Goal: Information Seeking & Learning: Learn about a topic

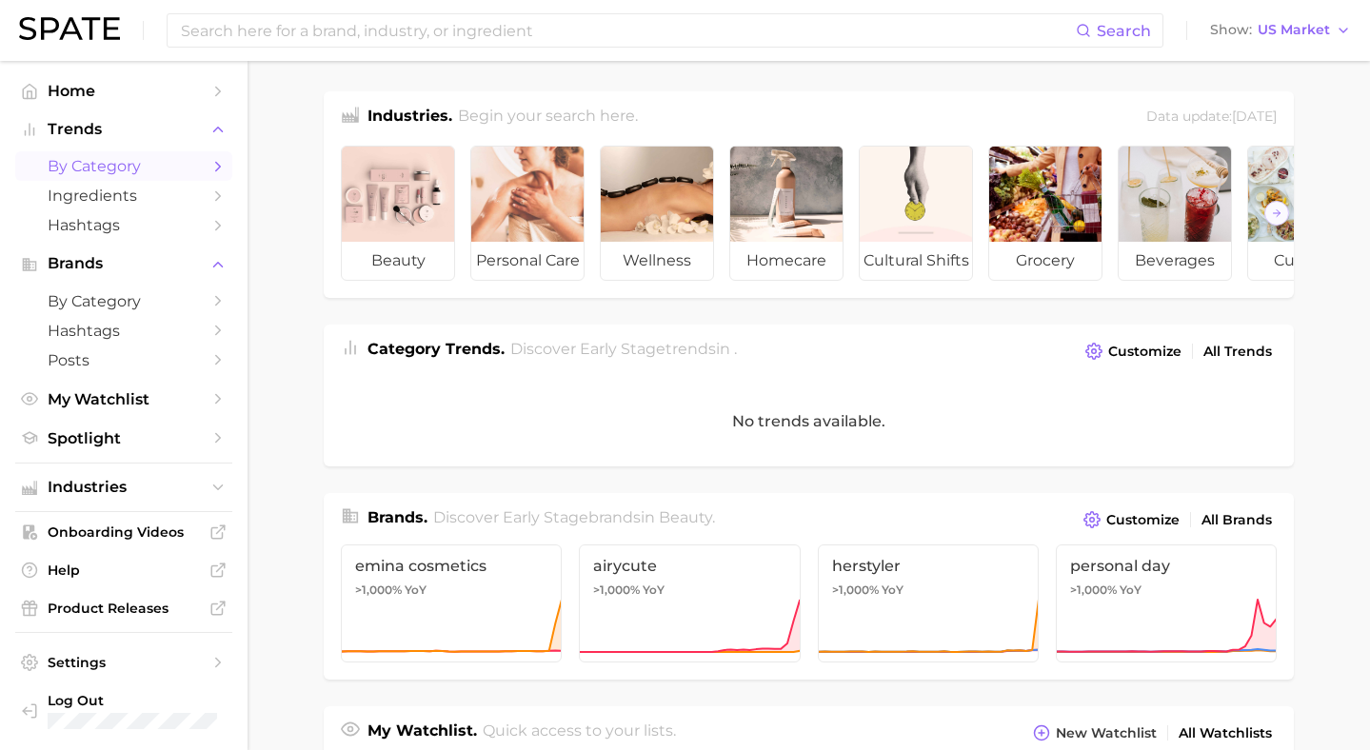
click at [127, 165] on span "by Category" at bounding box center [124, 166] width 152 height 18
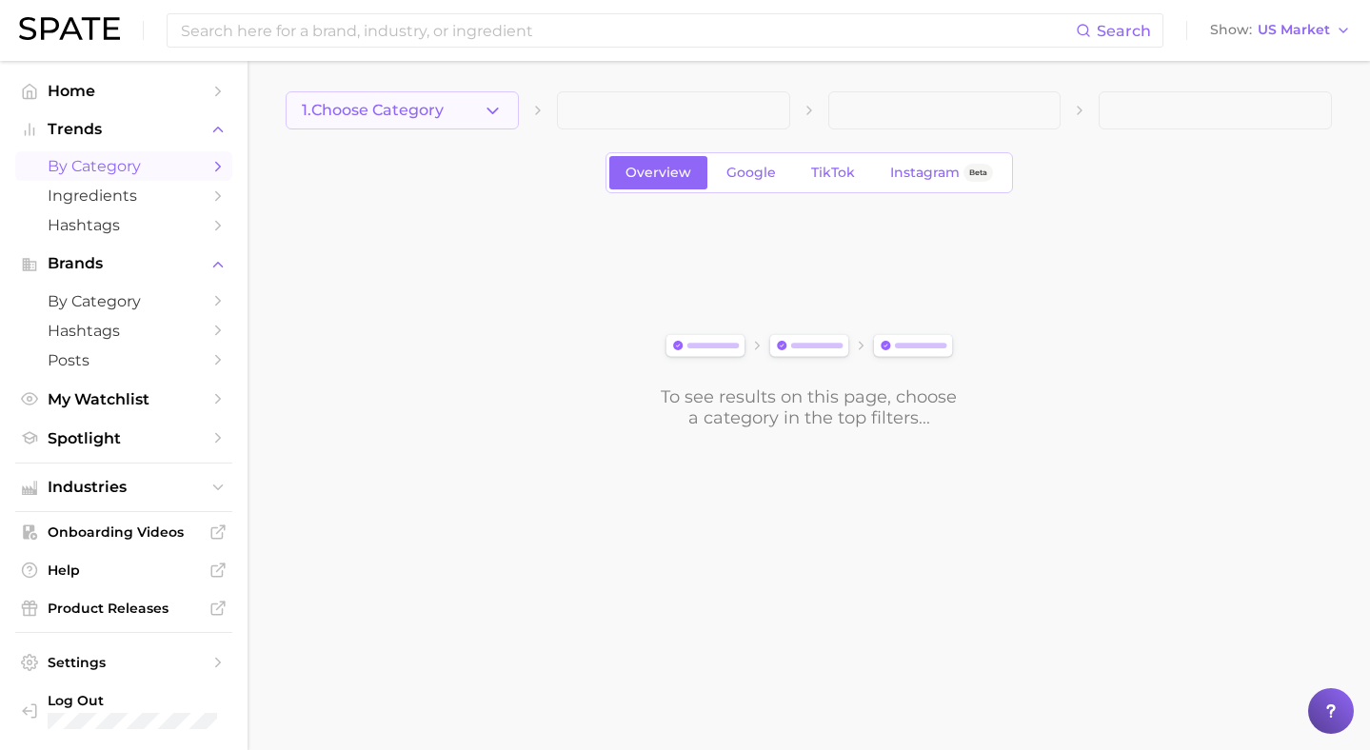
click at [429, 110] on span "1. Choose Category" at bounding box center [373, 110] width 142 height 17
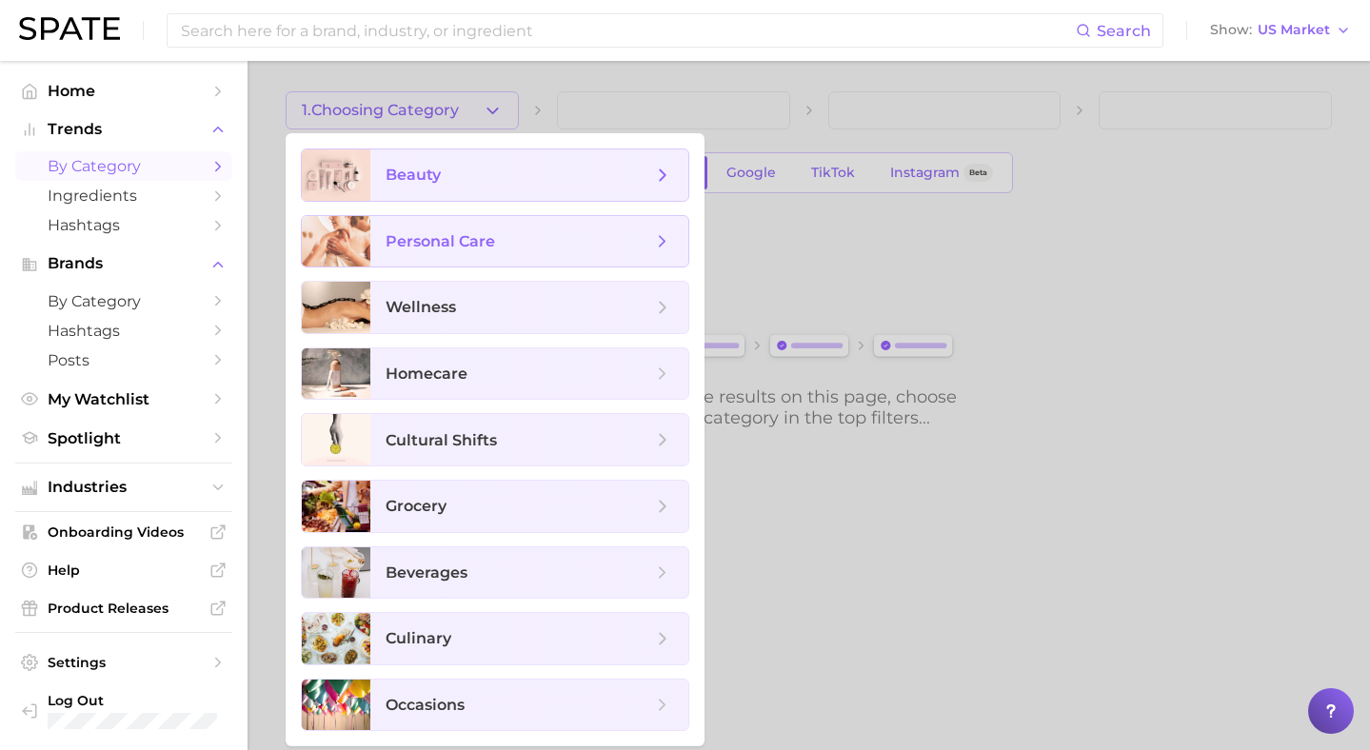
click at [379, 178] on span "beauty" at bounding box center [529, 175] width 318 height 51
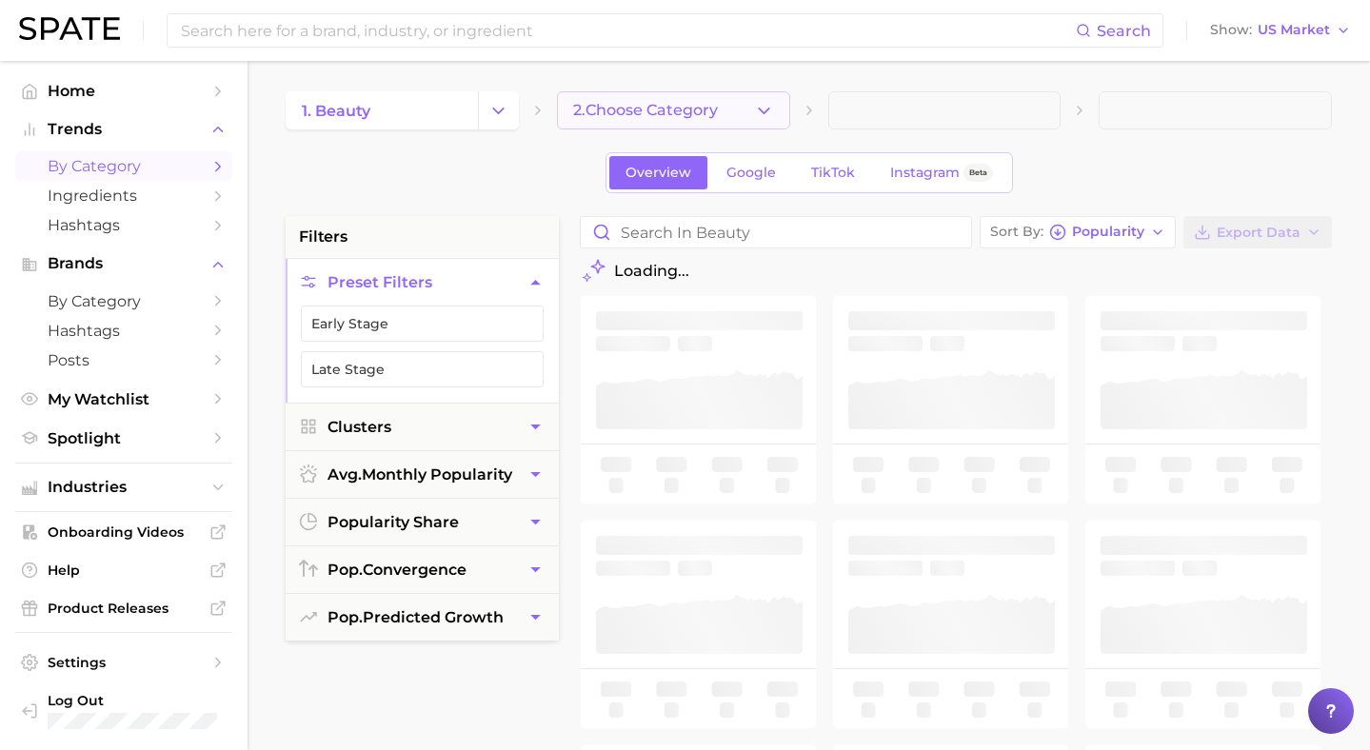
click at [712, 125] on button "2. Choose Category" at bounding box center [673, 110] width 233 height 38
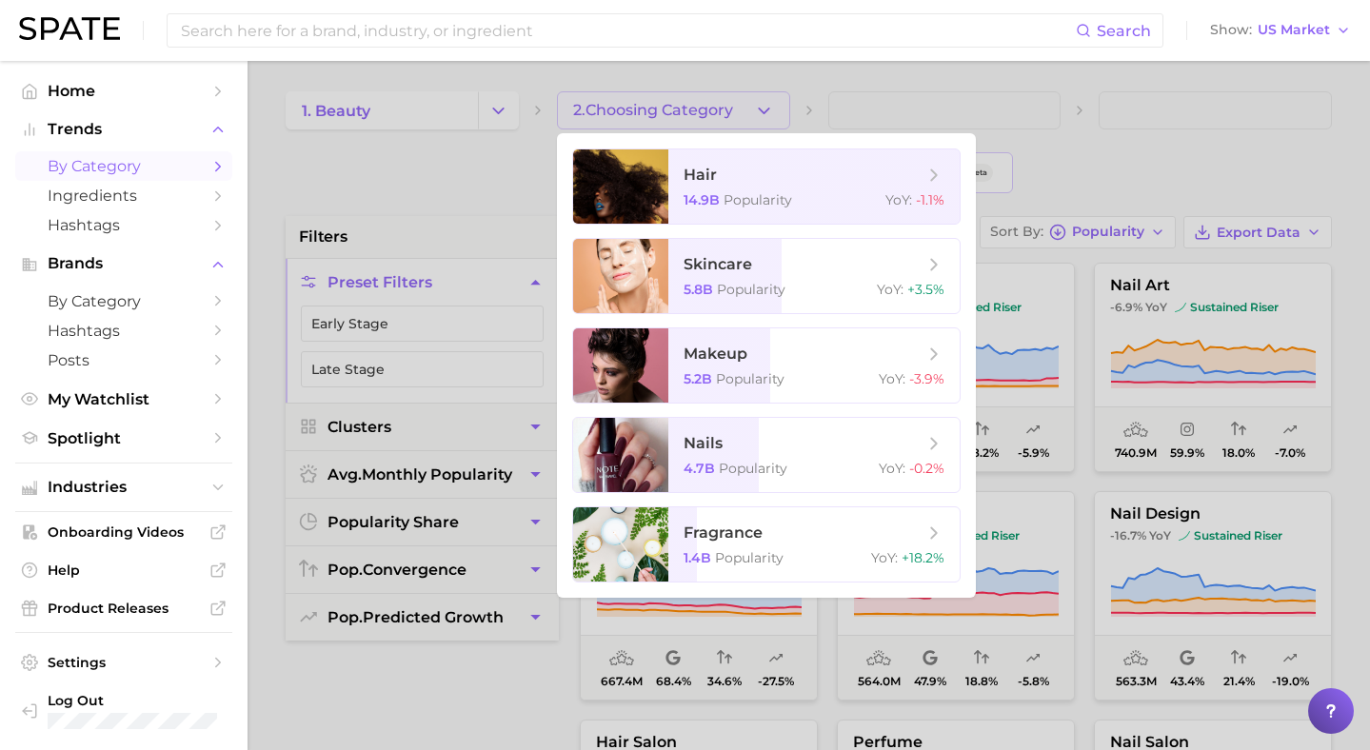
click at [425, 181] on div at bounding box center [685, 375] width 1370 height 750
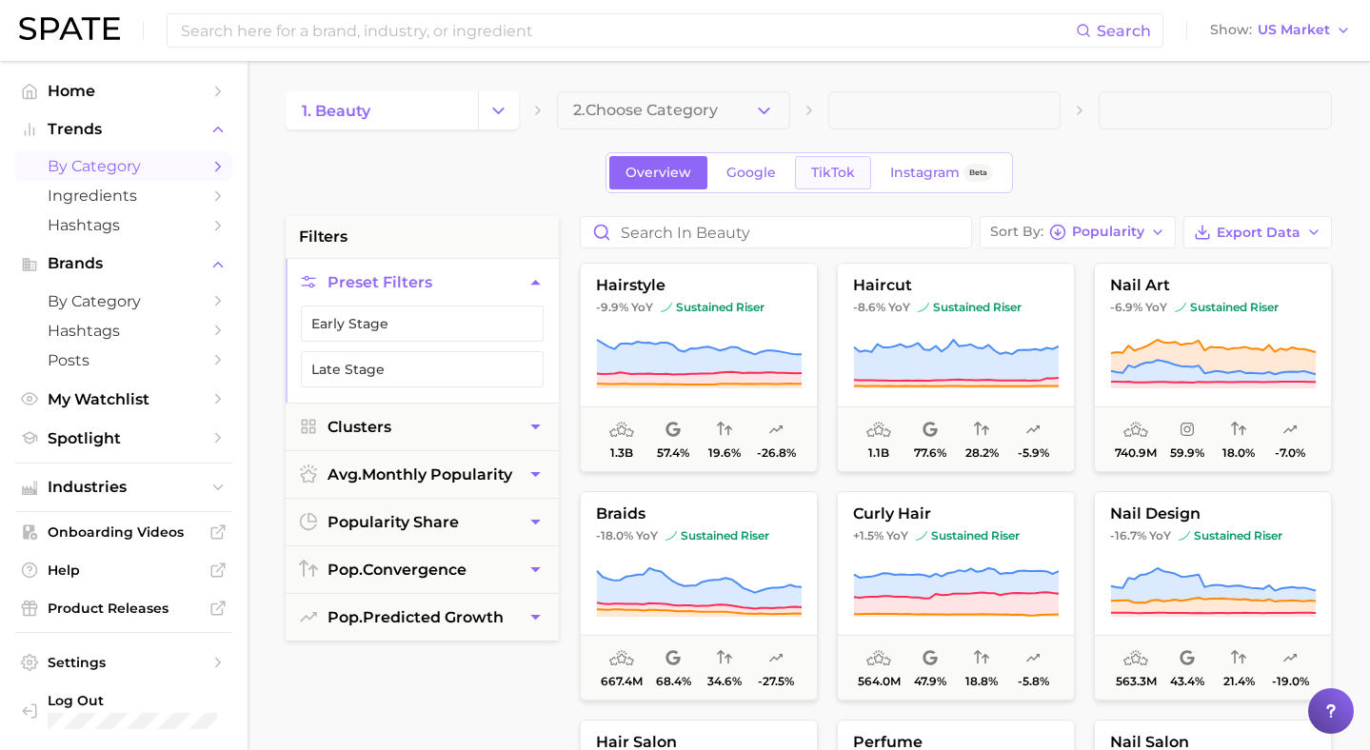
click at [842, 176] on span "TikTok" at bounding box center [833, 173] width 44 height 16
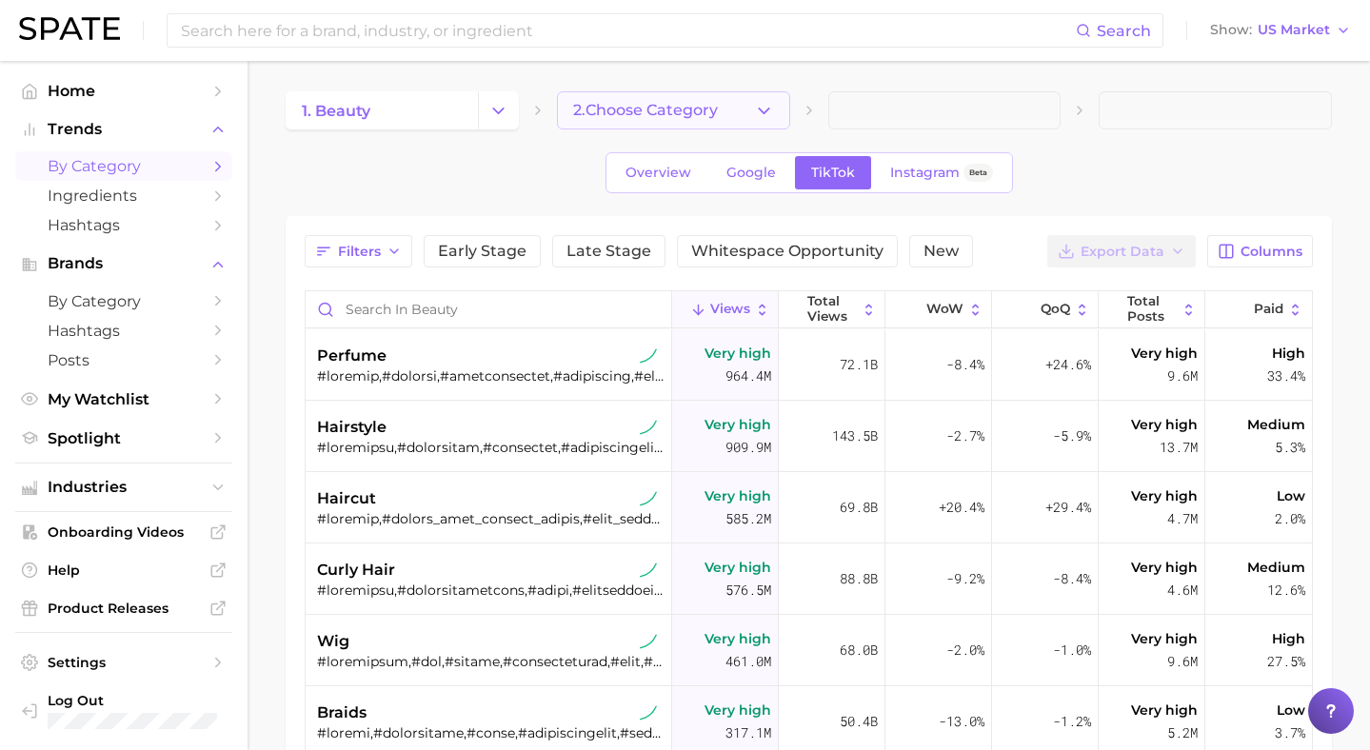
click at [748, 108] on button "2. Choose Category" at bounding box center [673, 110] width 233 height 38
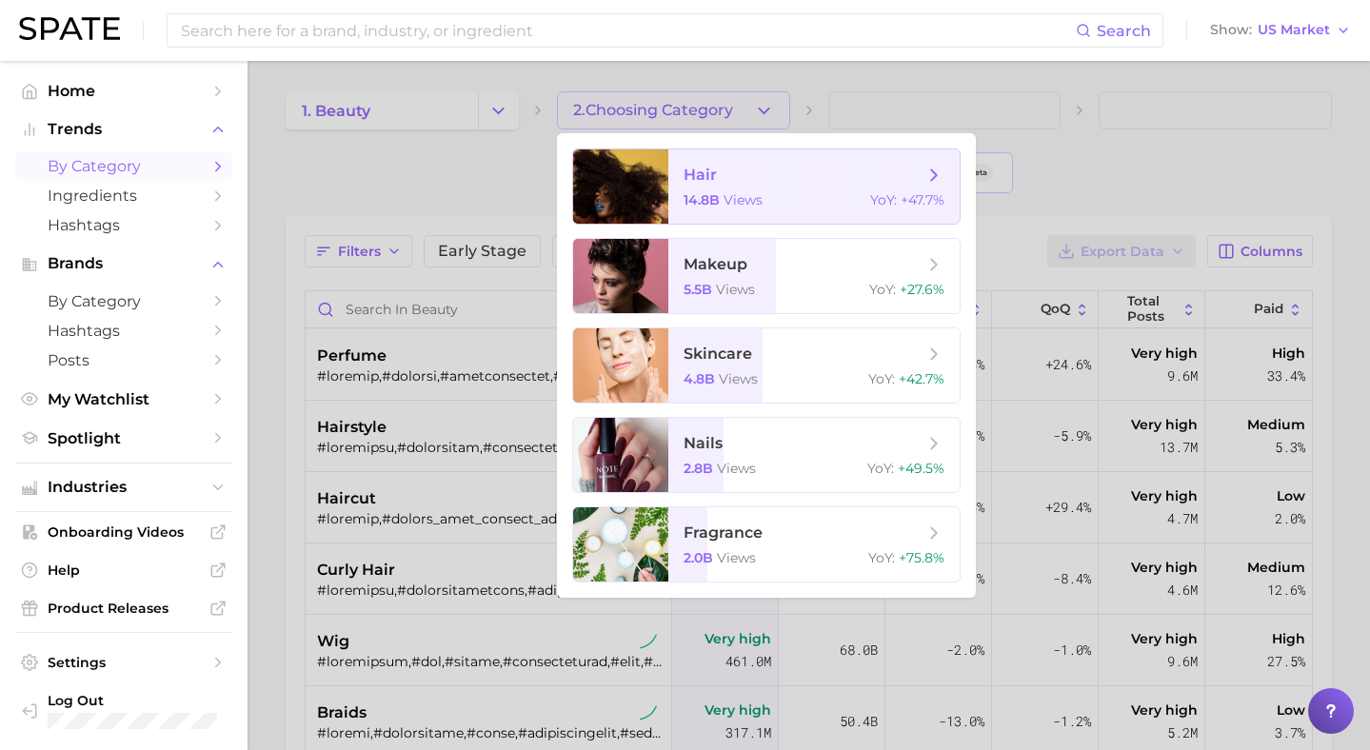
click at [740, 185] on span "hair 14.8b views YoY : +47.7%" at bounding box center [814, 187] width 291 height 74
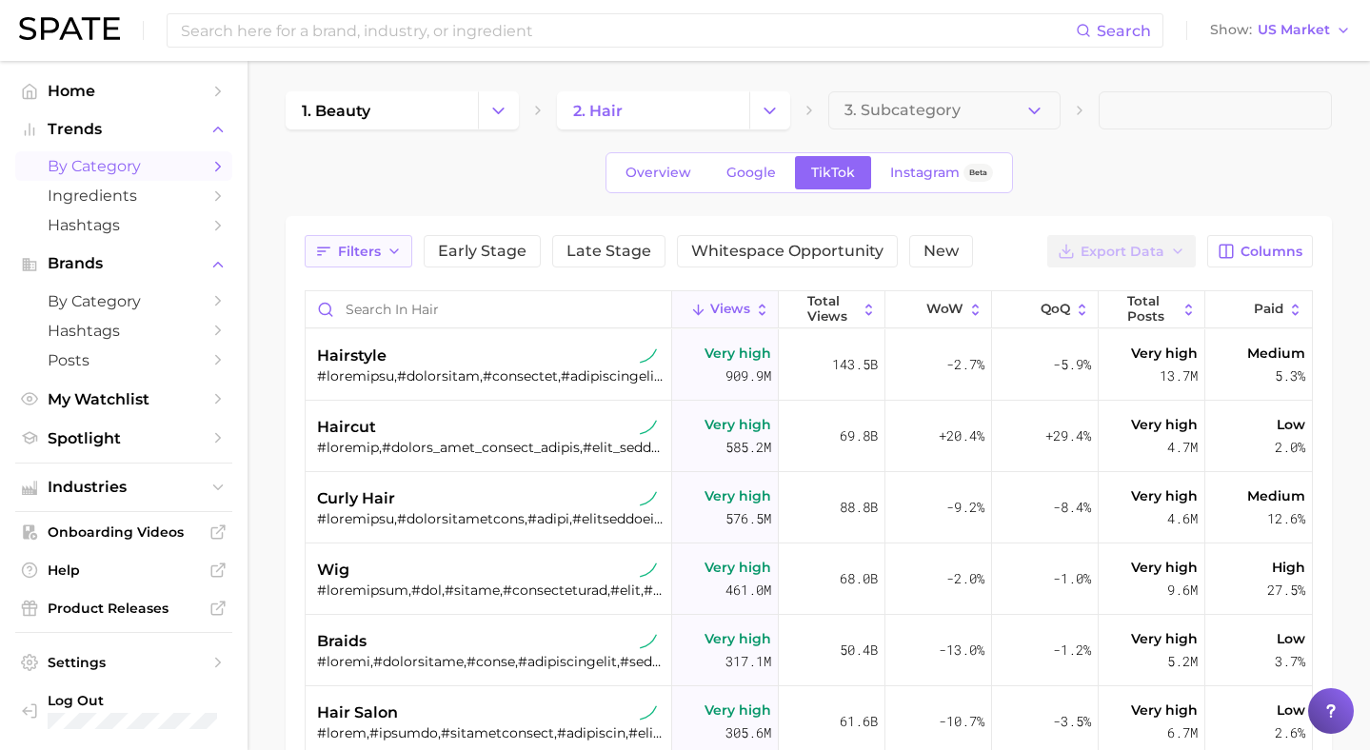
click at [336, 252] on button "Filters" at bounding box center [359, 251] width 108 height 32
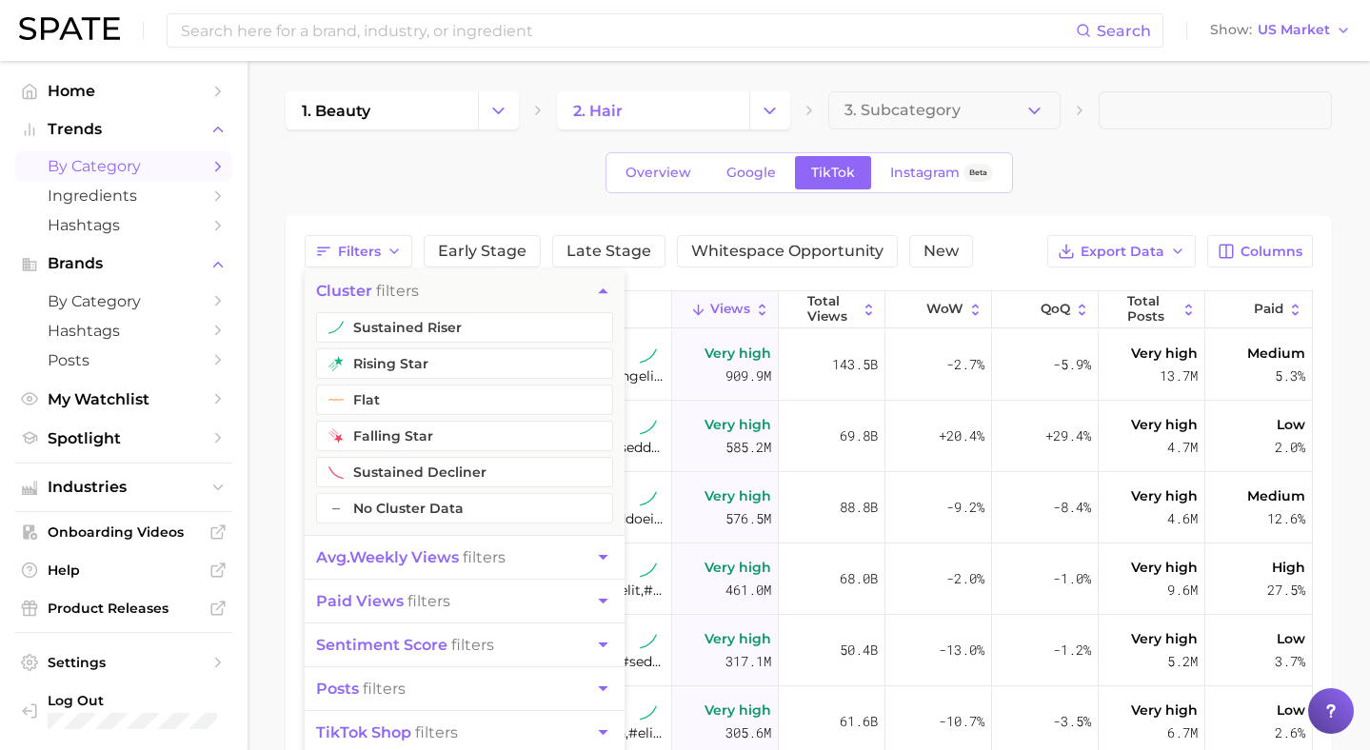
click at [396, 560] on span "avg. weekly views" at bounding box center [387, 558] width 143 height 18
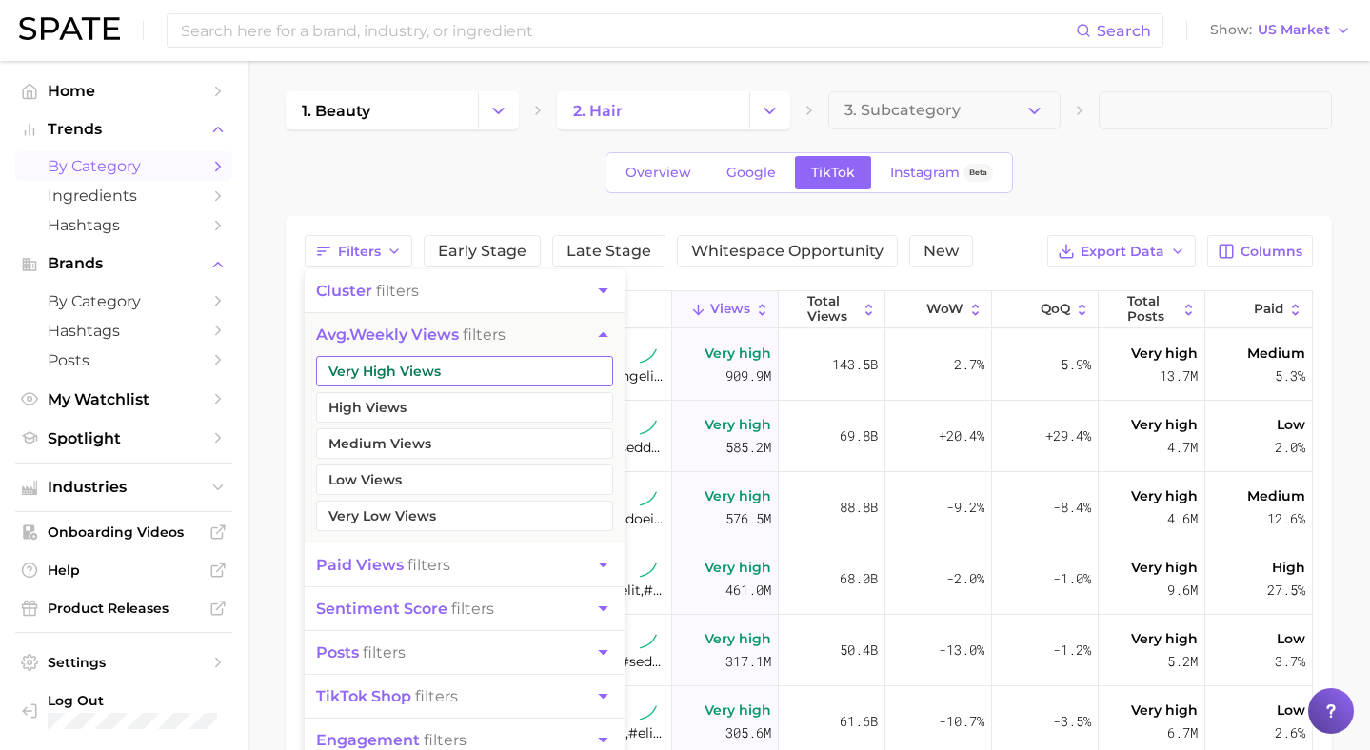
click at [399, 370] on button "Very High Views" at bounding box center [464, 371] width 297 height 30
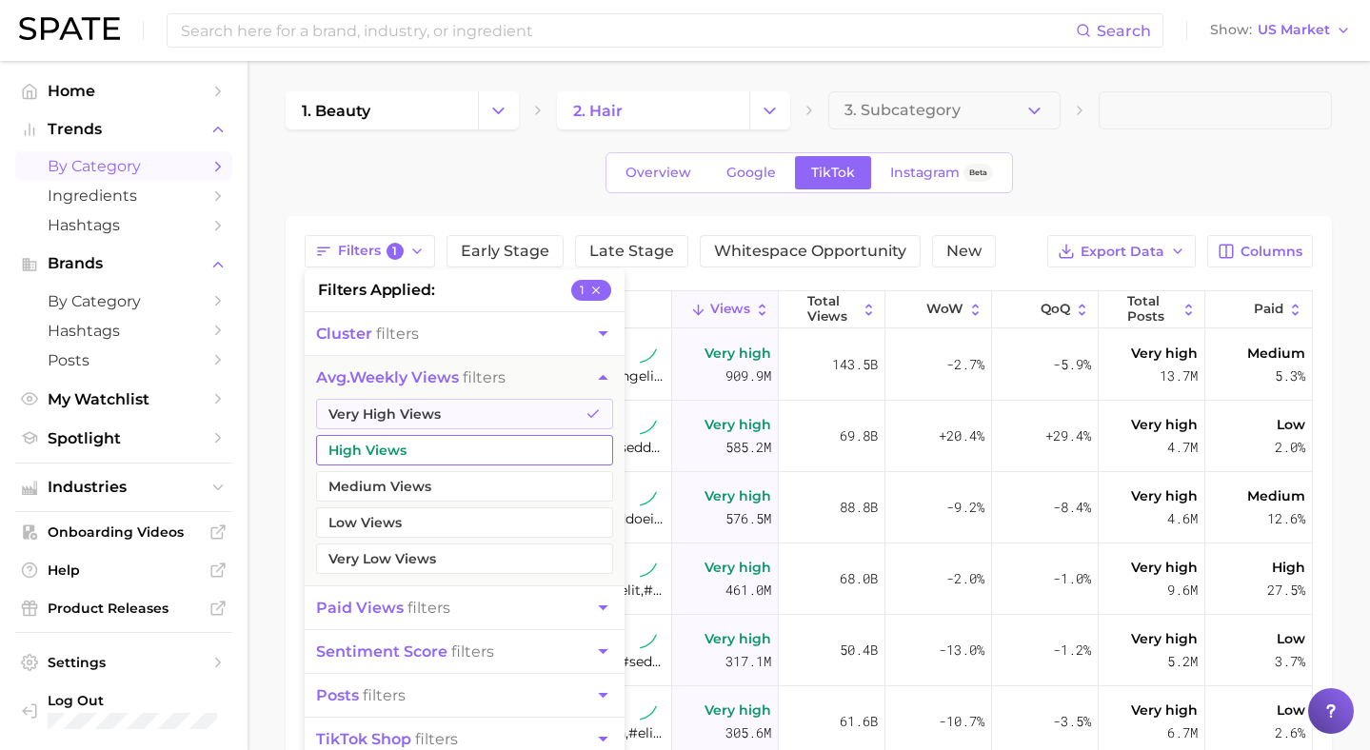
click at [389, 442] on button "High Views" at bounding box center [464, 450] width 297 height 30
click at [422, 608] on span "paid views filters" at bounding box center [383, 608] width 134 height 18
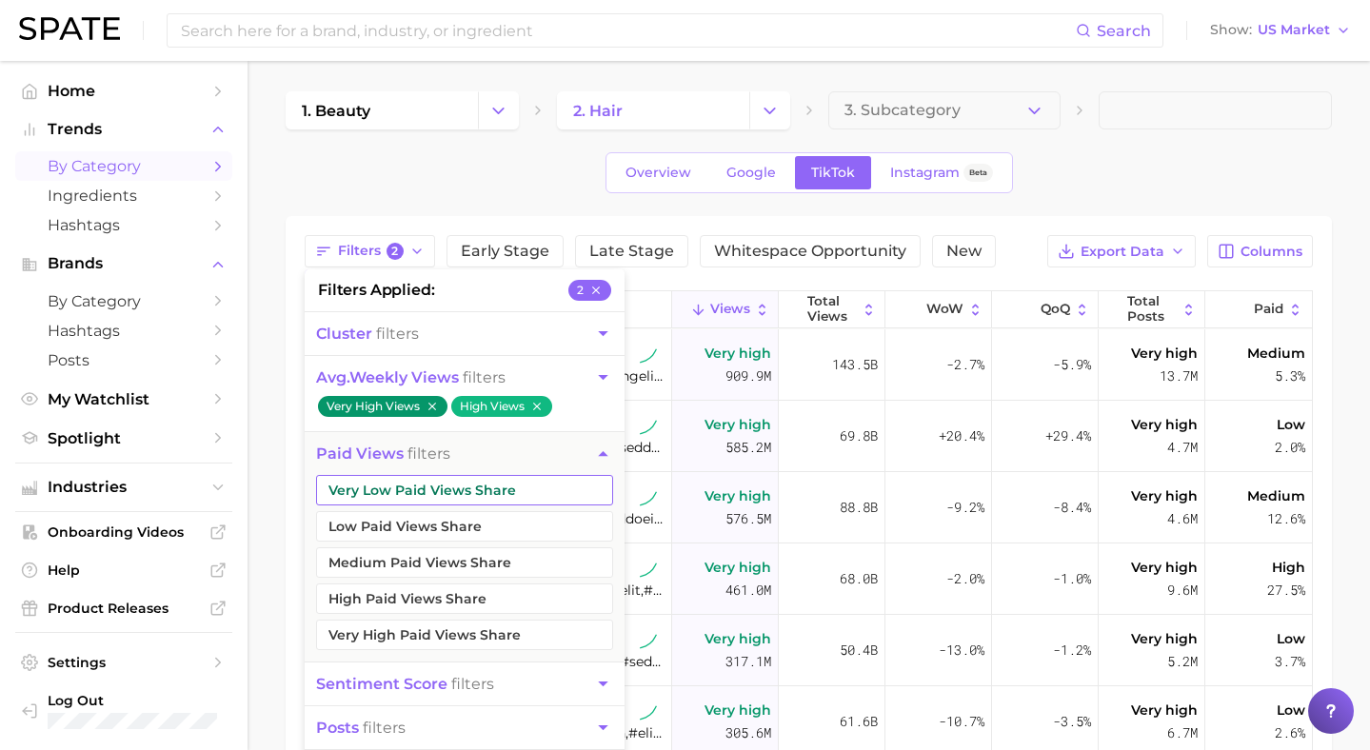
click at [423, 475] on button "Very Low Paid Views Share" at bounding box center [464, 490] width 297 height 30
click at [424, 525] on button "Low Paid Views Share" at bounding box center [464, 526] width 297 height 30
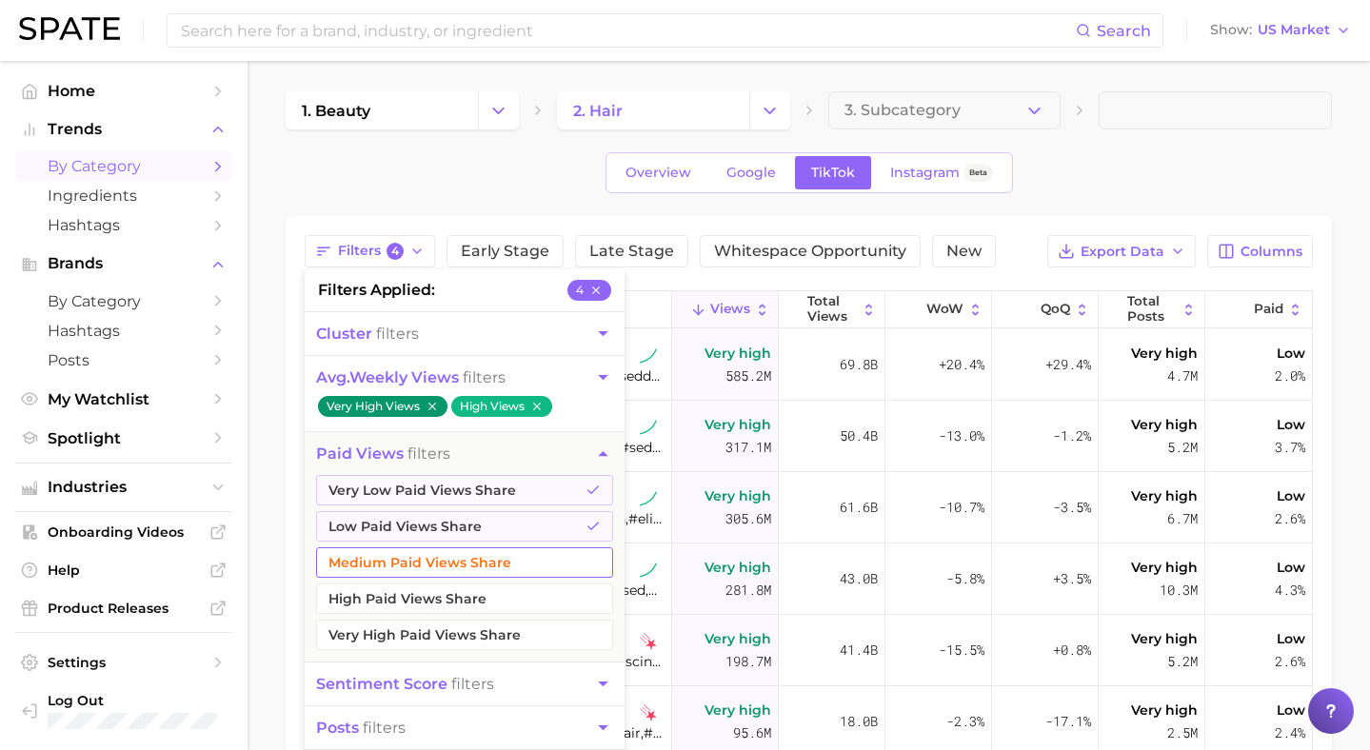
click at [457, 563] on button "Medium Paid Views Share" at bounding box center [464, 563] width 297 height 30
click at [1188, 182] on div "Overview Google TikTok Instagram Beta" at bounding box center [809, 172] width 1047 height 41
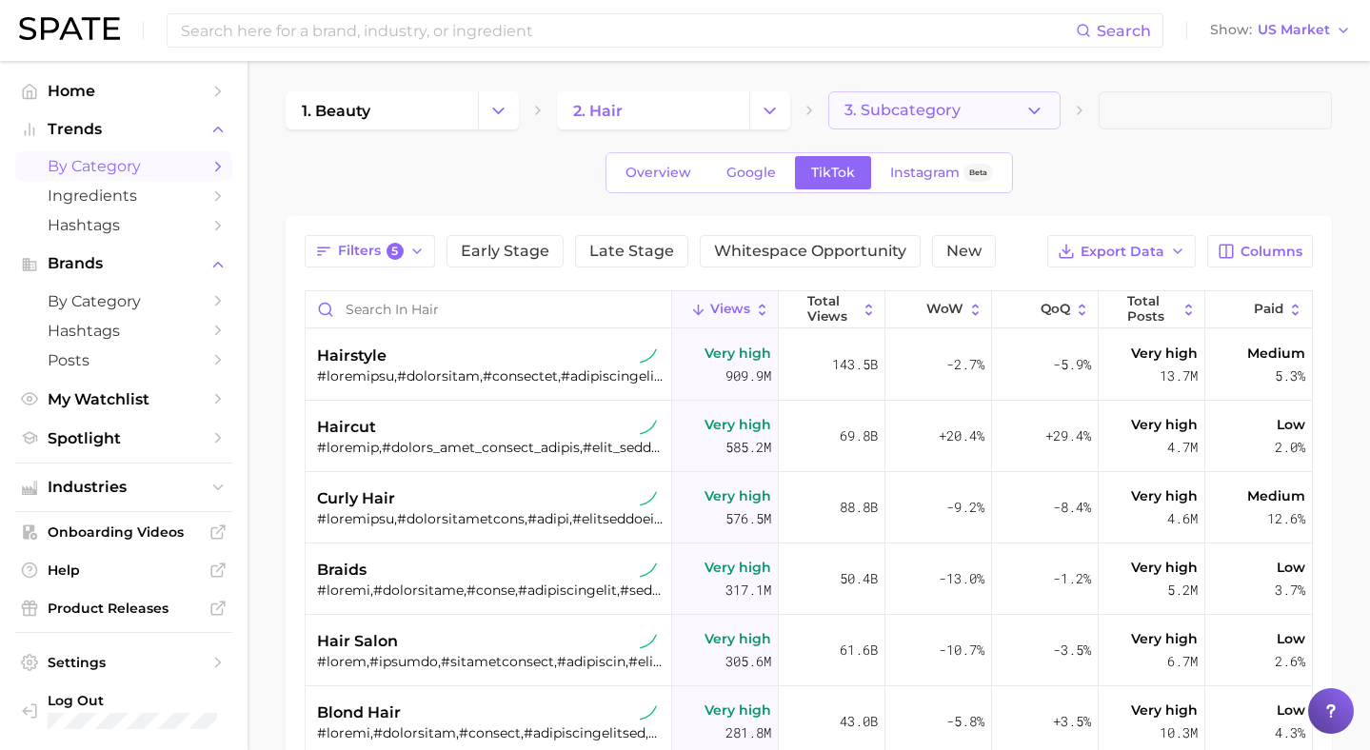
click at [938, 120] on button "3. Subcategory" at bounding box center [944, 110] width 233 height 38
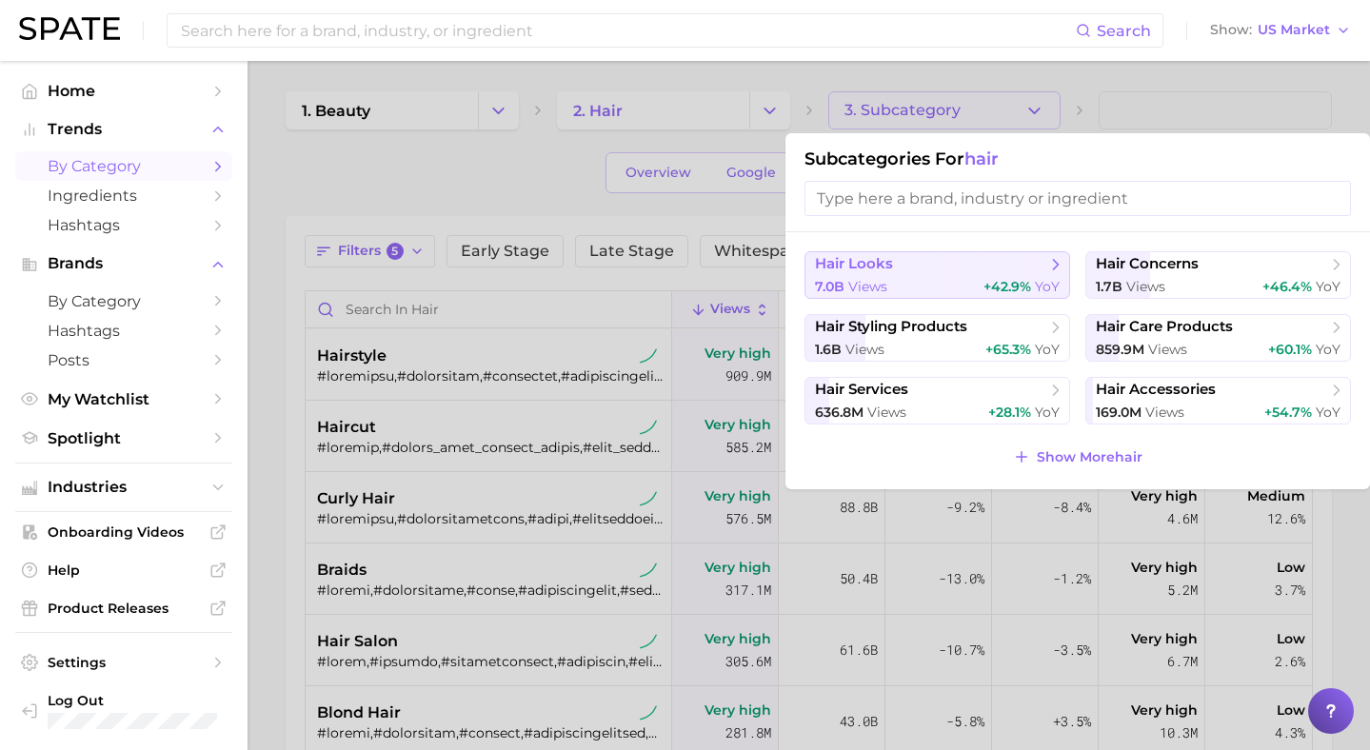
click at [906, 277] on button "hair looks 7.0b views +42.9% YoY" at bounding box center [938, 275] width 266 height 48
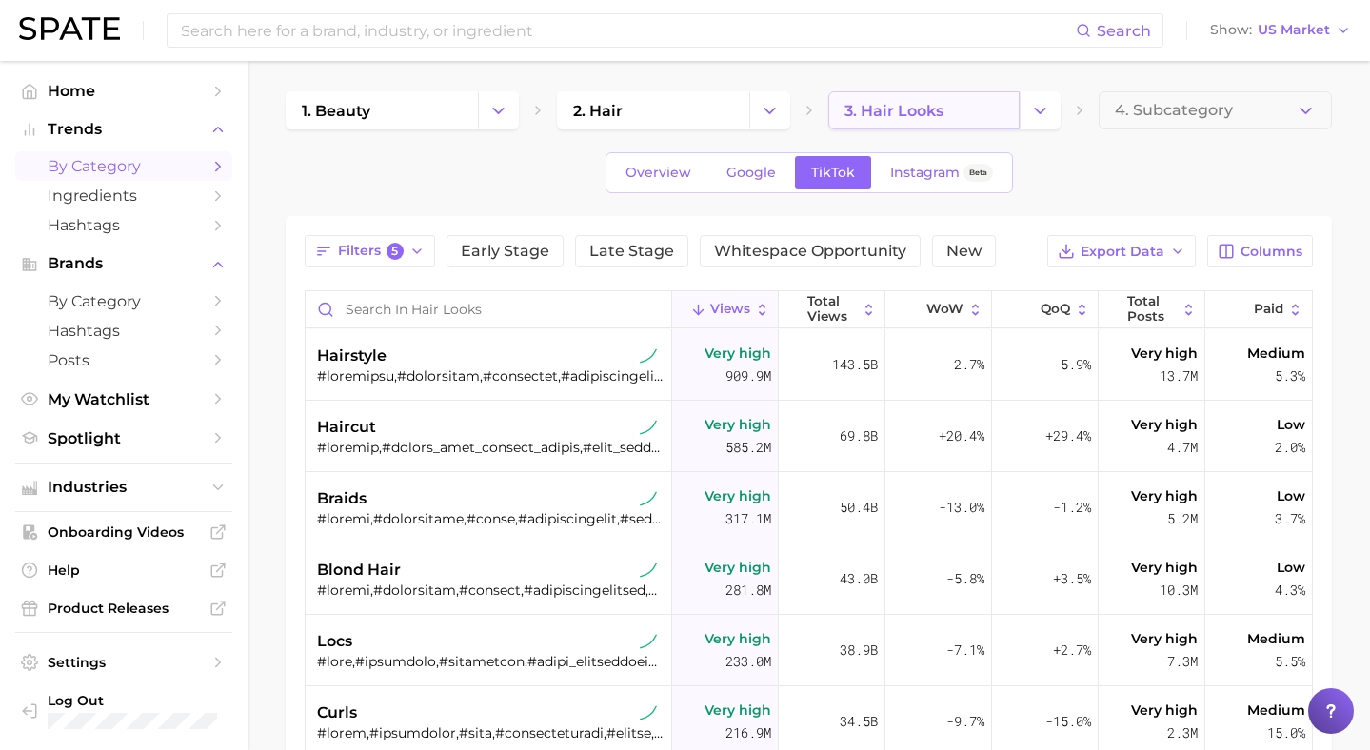
click at [997, 114] on link "3. hair looks" at bounding box center [924, 110] width 192 height 38
click at [1047, 101] on icon "Change Category" at bounding box center [1040, 111] width 20 height 20
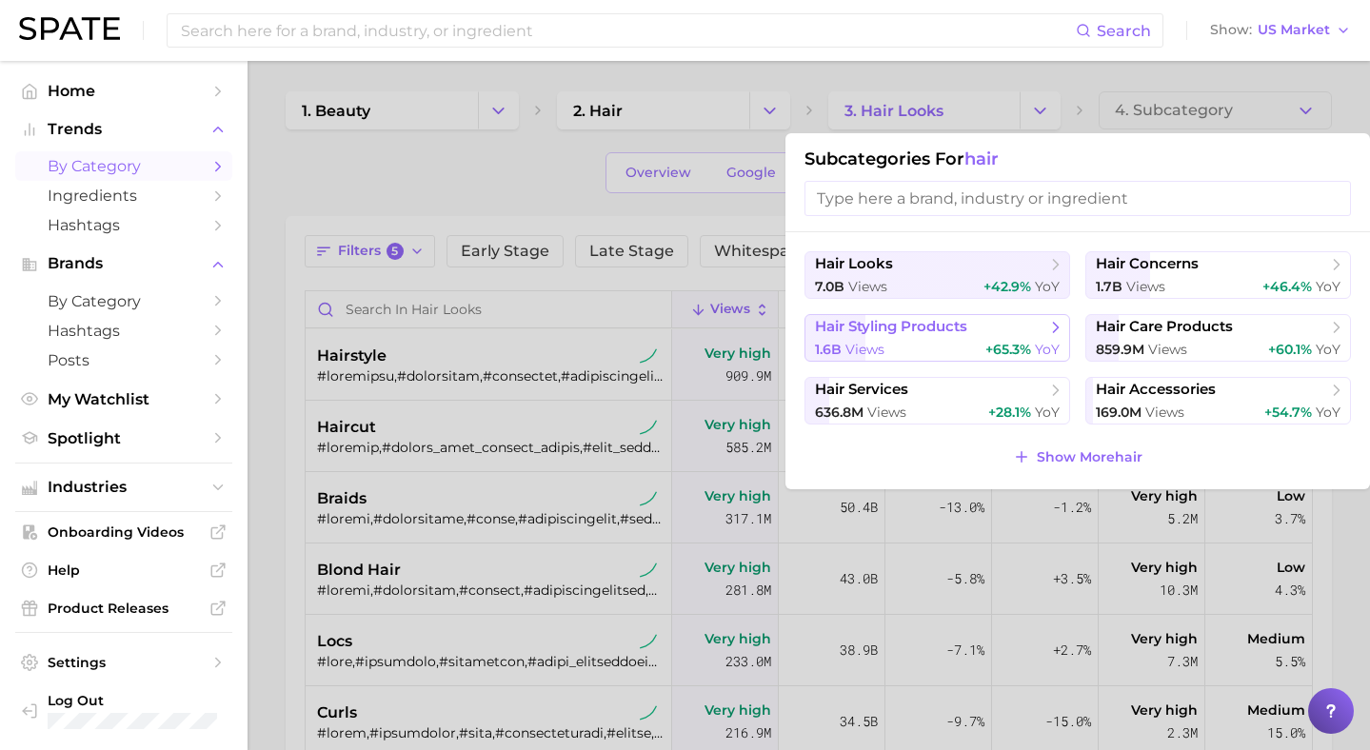
click at [955, 349] on div "1.6b views +65.3% YoY" at bounding box center [937, 350] width 245 height 18
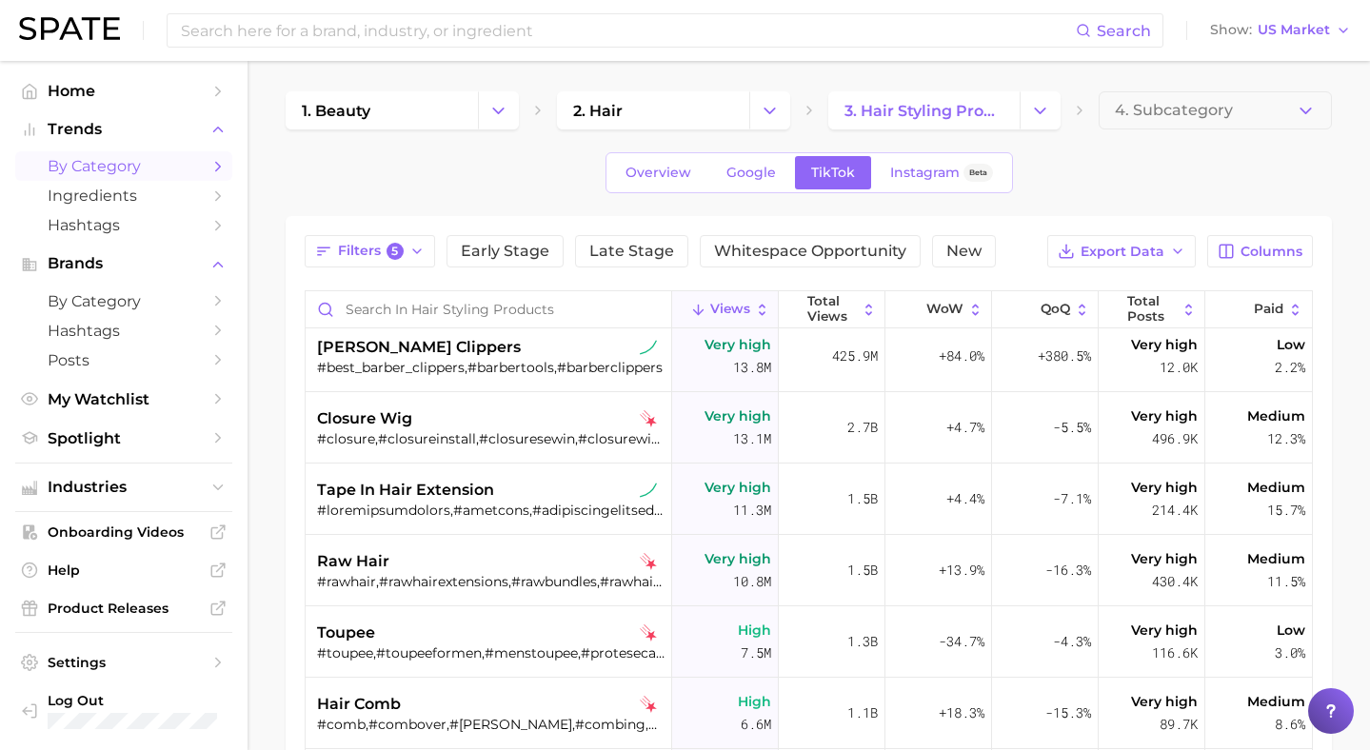
scroll to position [546, 0]
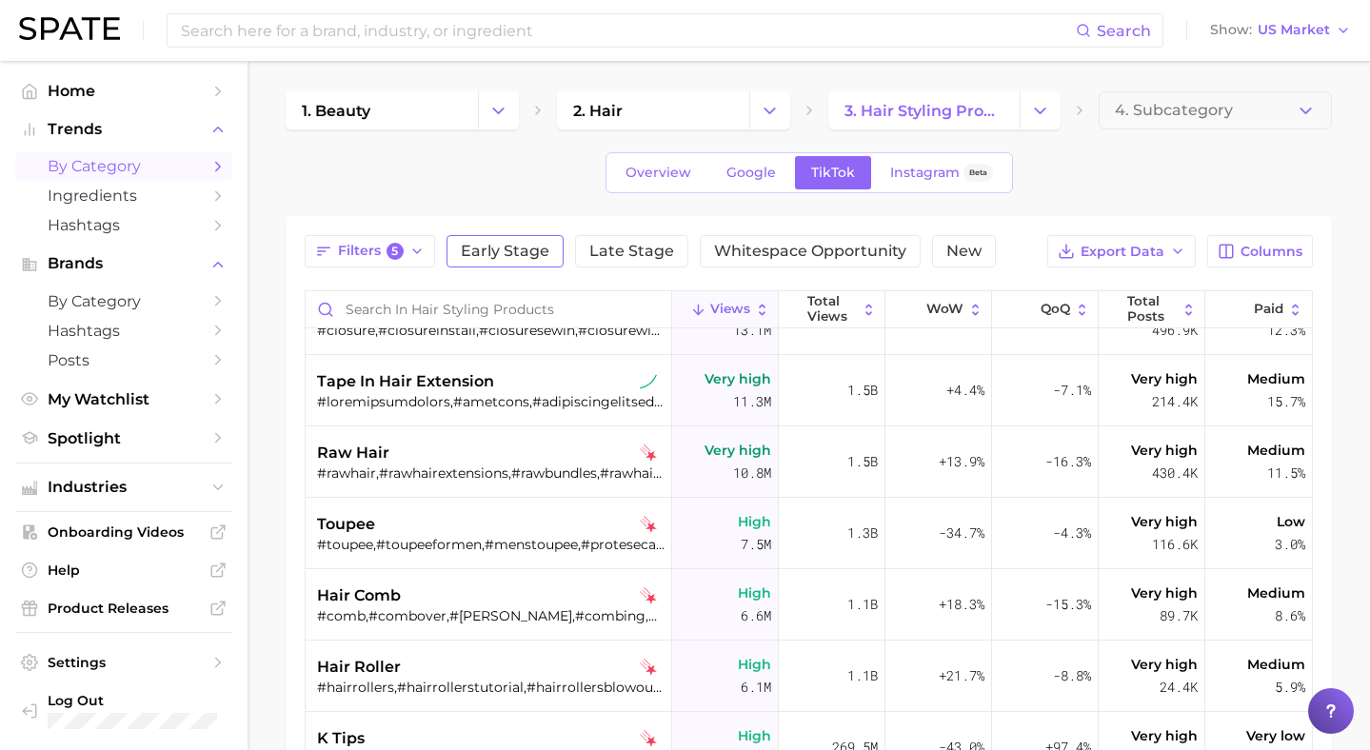
click at [488, 257] on span "Early Stage" at bounding box center [505, 251] width 89 height 15
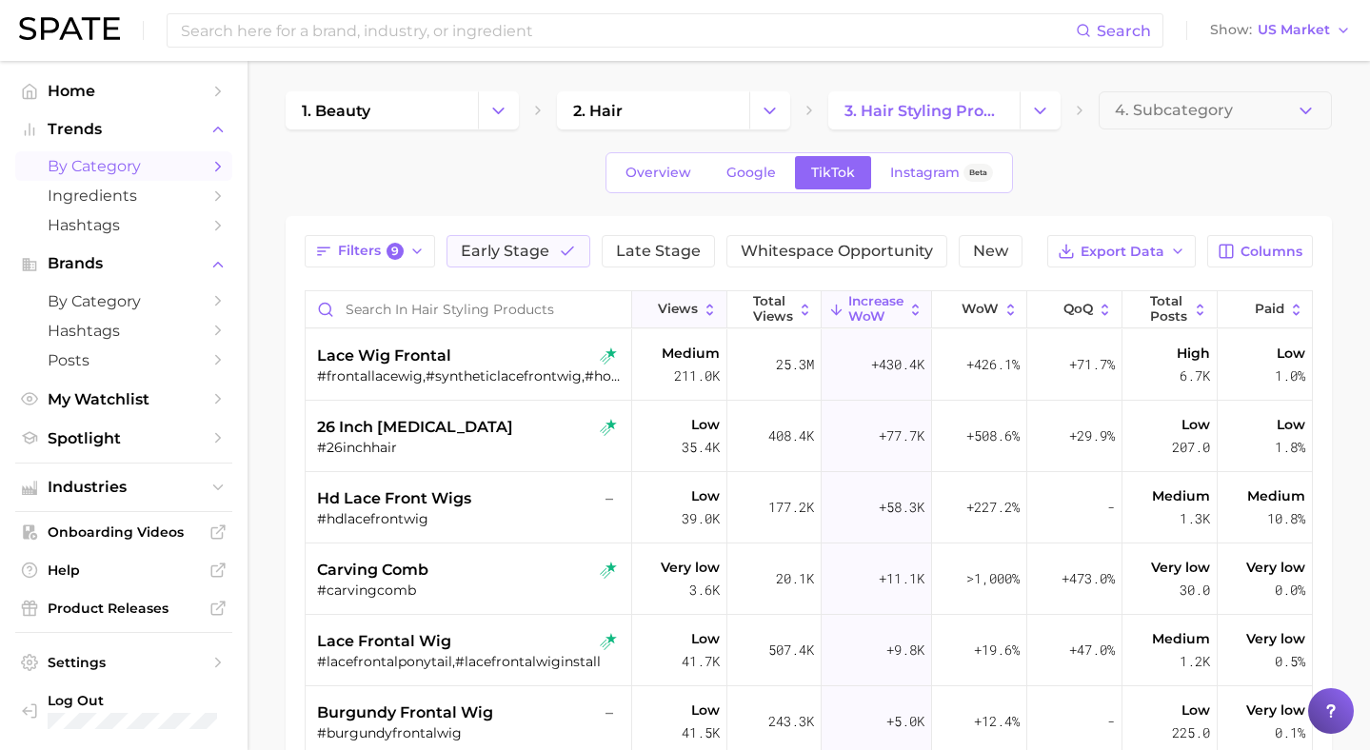
click at [699, 312] on button "Views" at bounding box center [679, 309] width 95 height 37
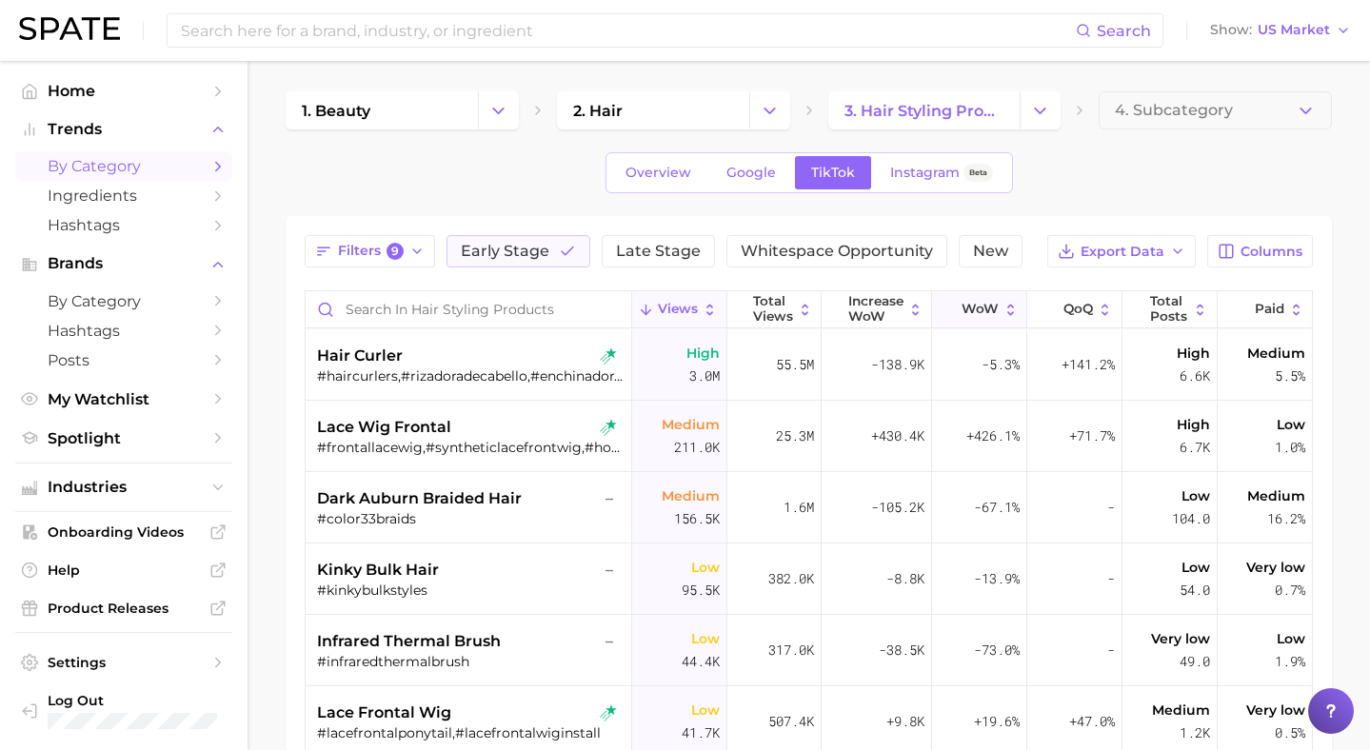
click at [994, 316] on span "WoW" at bounding box center [980, 309] width 37 height 15
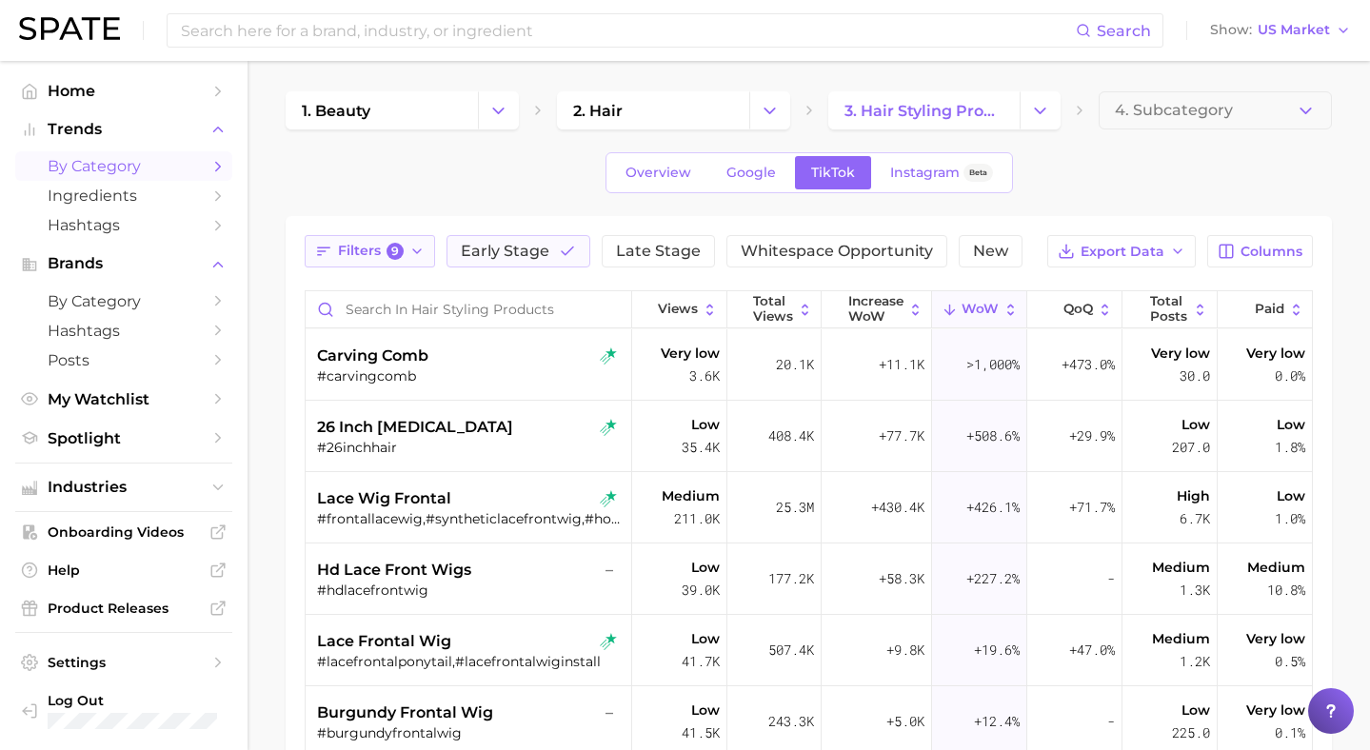
click at [363, 255] on span "Filters 9" at bounding box center [371, 251] width 66 height 17
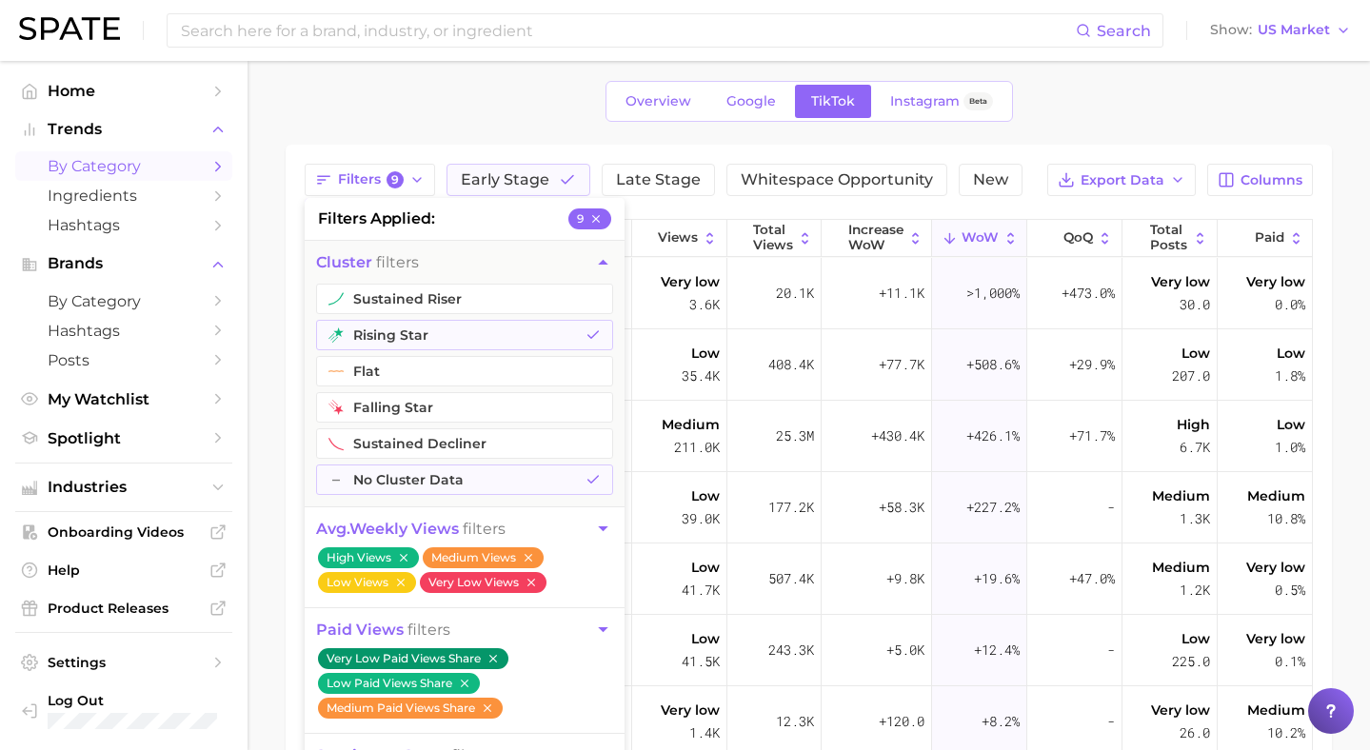
scroll to position [90, 0]
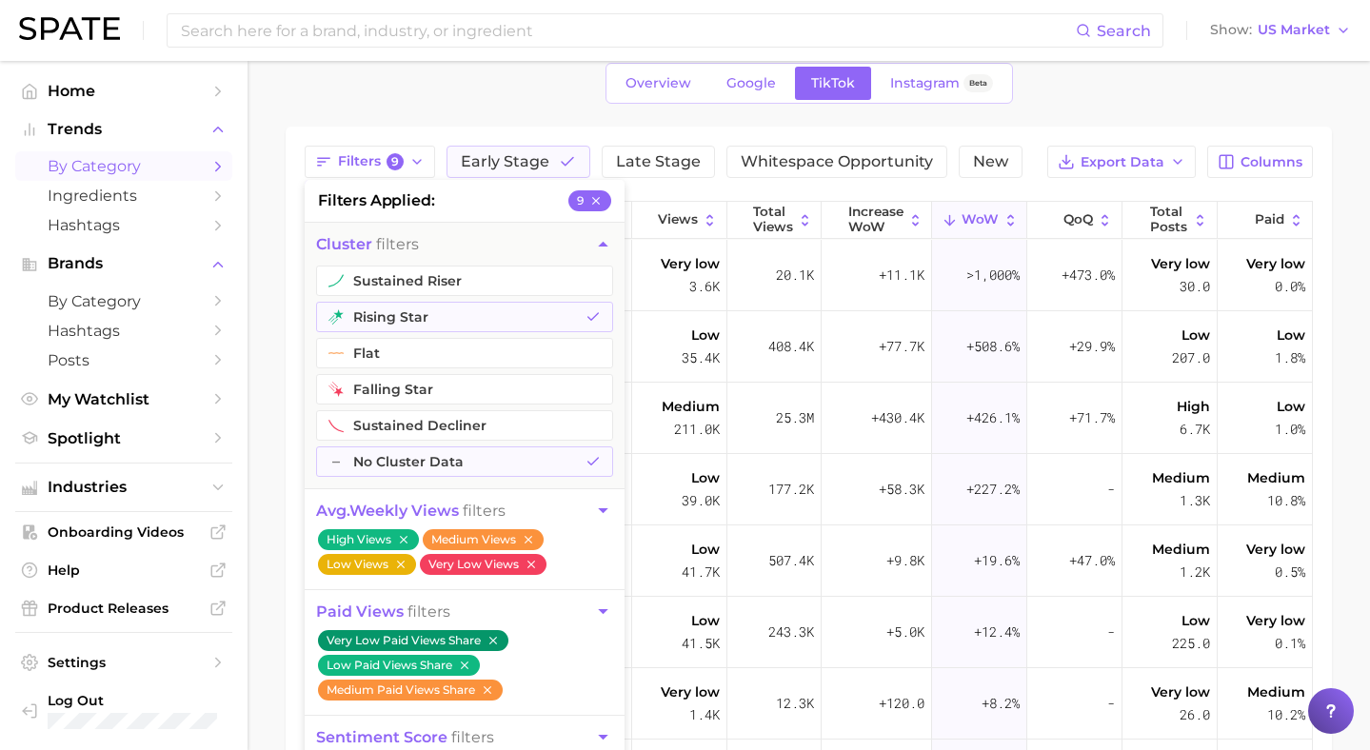
click at [403, 566] on icon "button" at bounding box center [400, 564] width 13 height 13
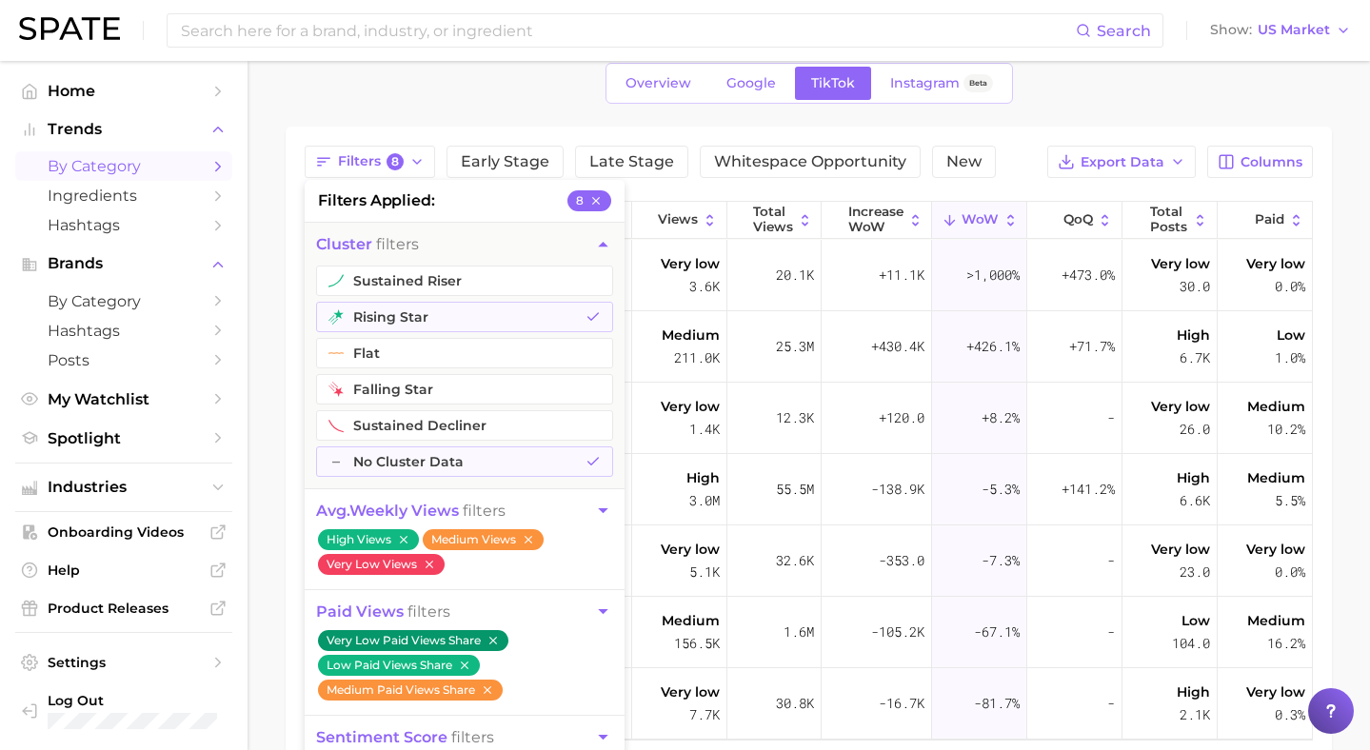
click at [429, 565] on icon "button" at bounding box center [430, 565] width 8 height 8
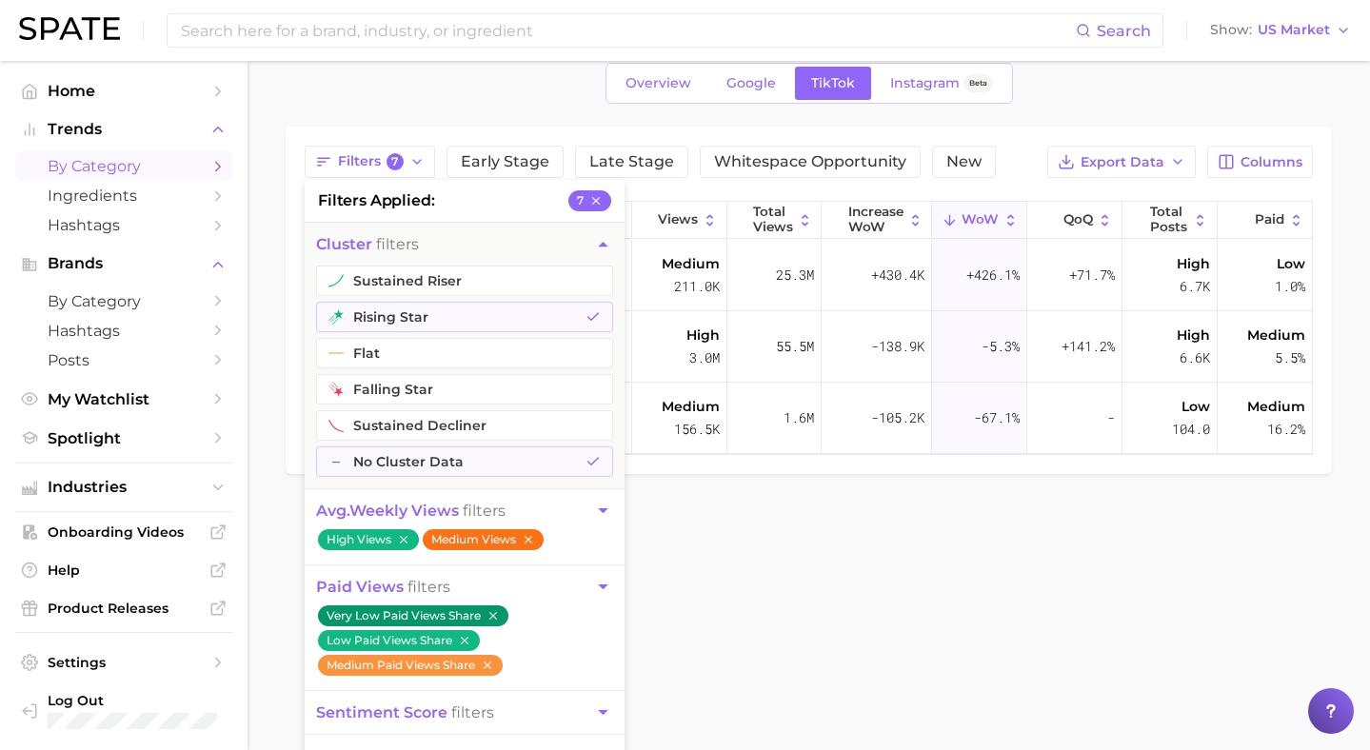
click at [529, 539] on icon "button" at bounding box center [528, 539] width 13 height 13
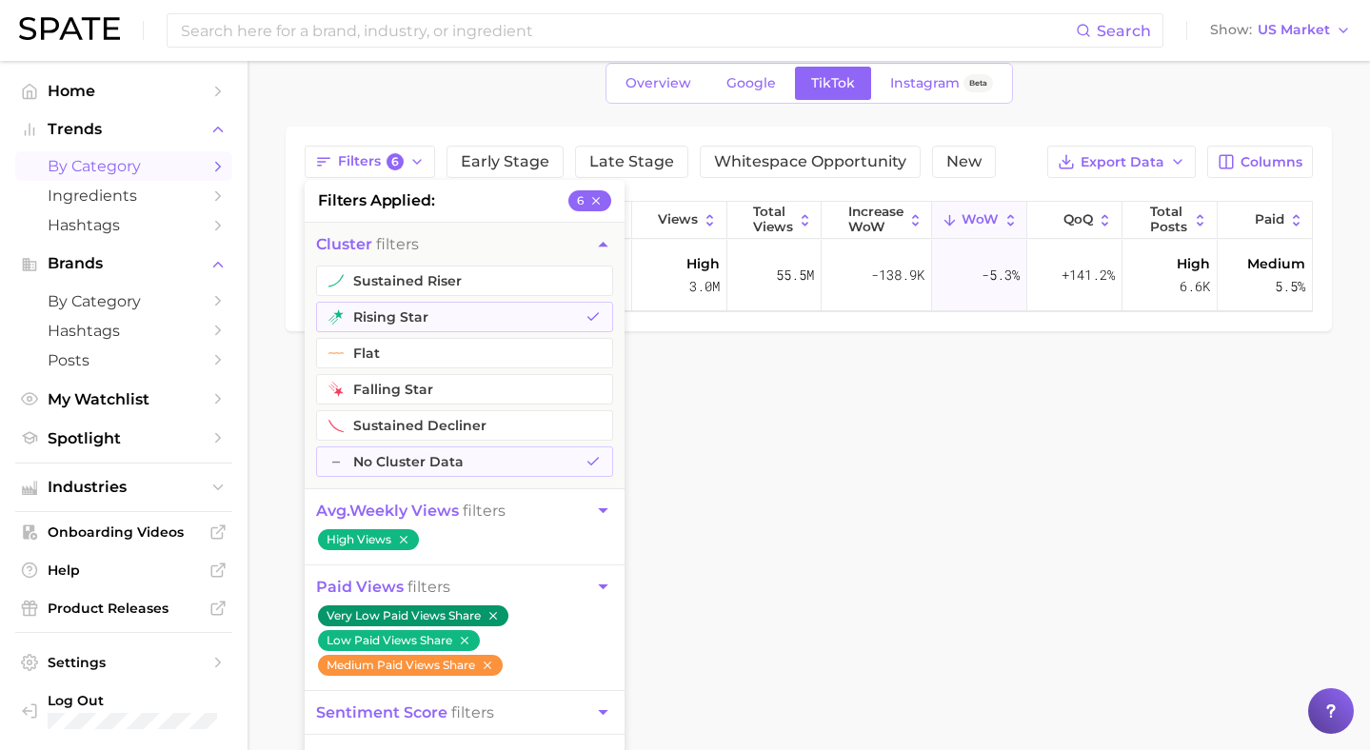
click at [596, 511] on icon "button" at bounding box center [603, 511] width 20 height 20
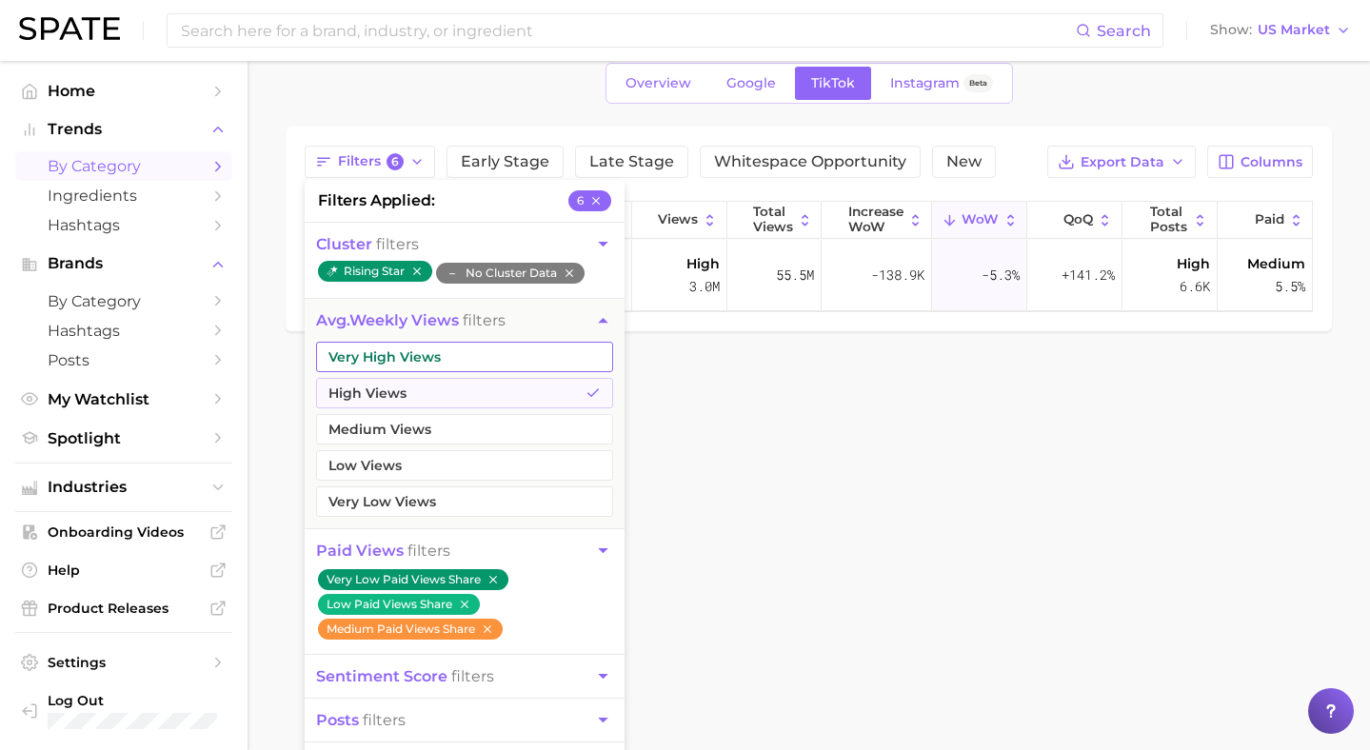
click at [372, 367] on button "Very High Views" at bounding box center [464, 357] width 297 height 30
click at [257, 429] on main "1. beauty 2. hair 3. hair styling products 4. Subcategory Overview Google TikTo…" at bounding box center [809, 234] width 1123 height 527
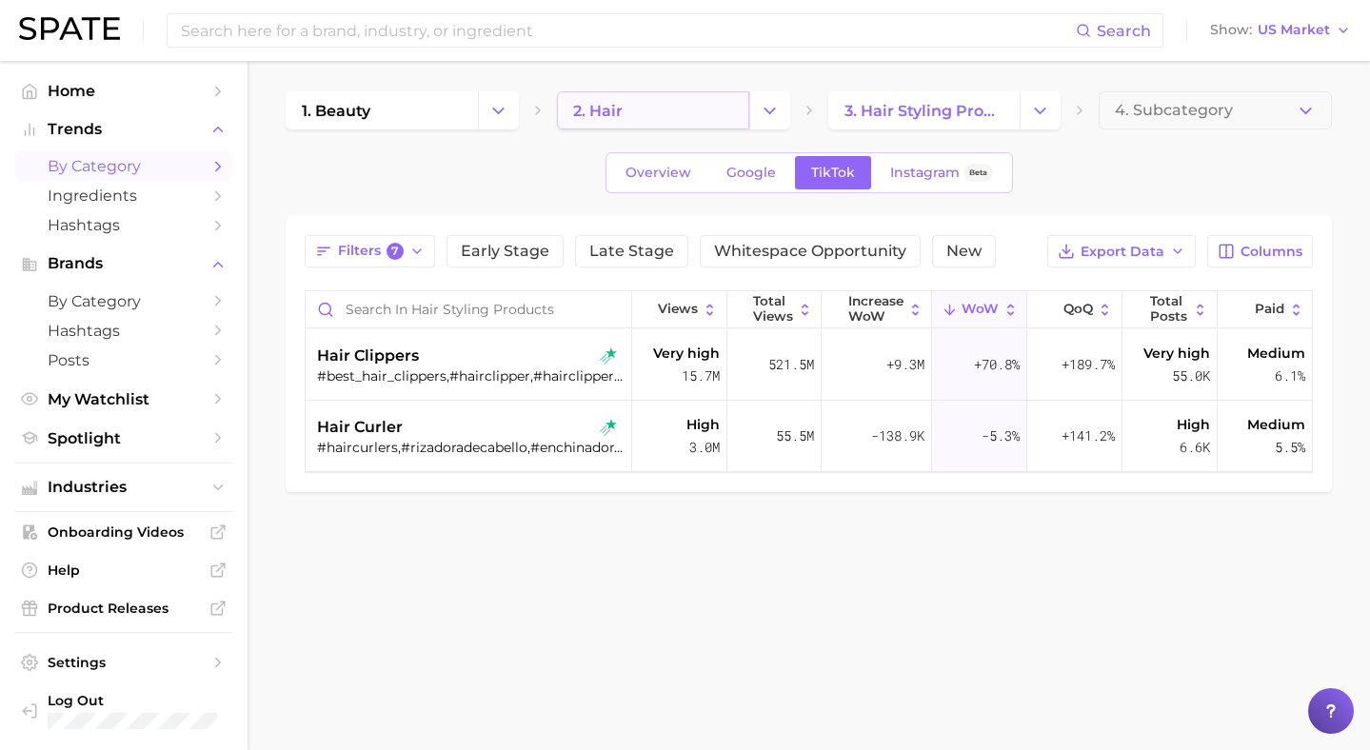
click at [614, 123] on link "2. hair" at bounding box center [653, 110] width 192 height 38
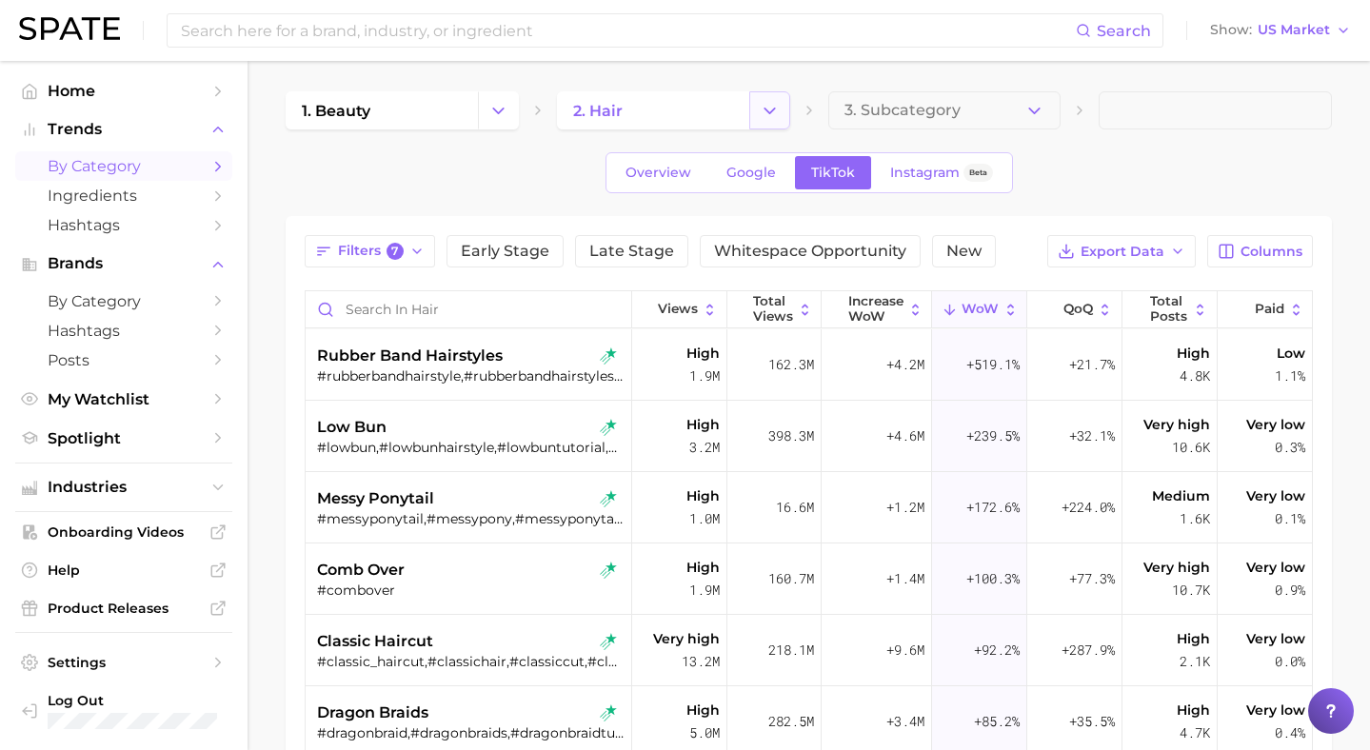
click at [770, 114] on icon "Change Category" at bounding box center [770, 111] width 20 height 20
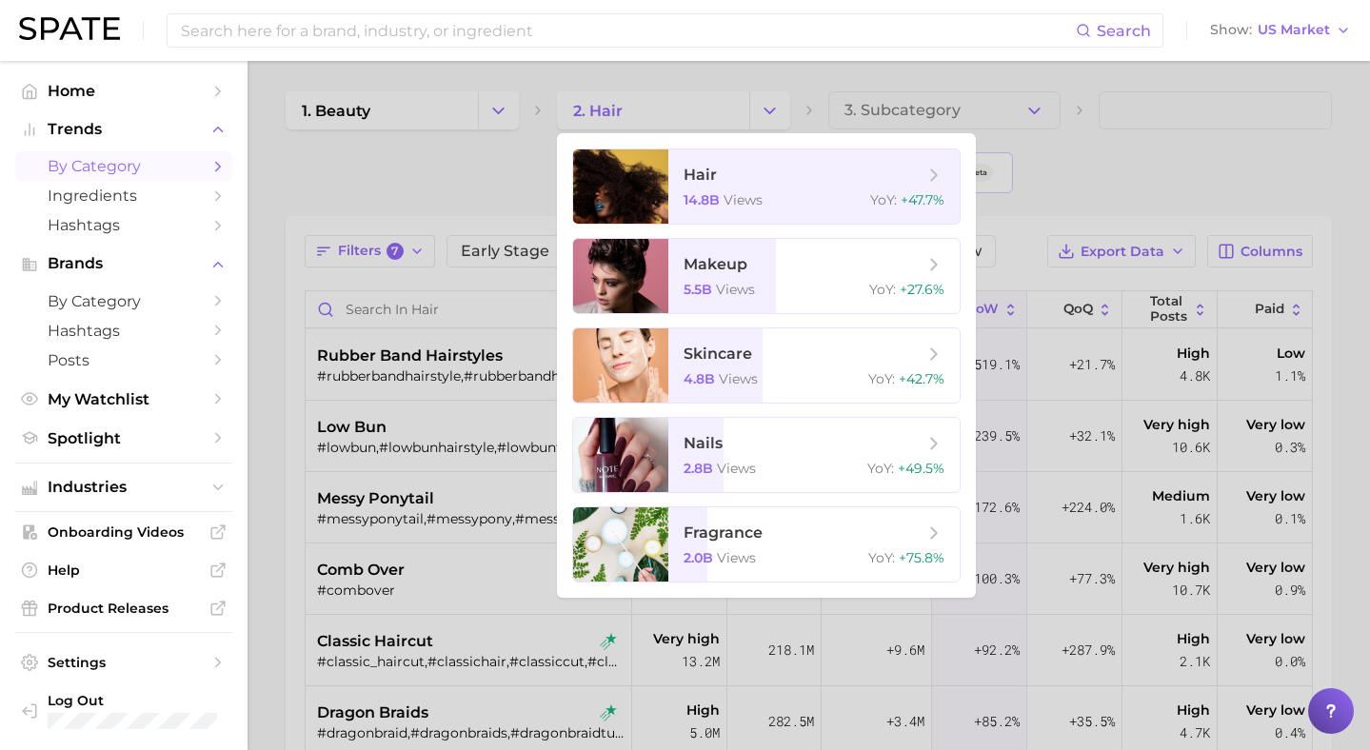
click at [372, 192] on div at bounding box center [685, 375] width 1370 height 750
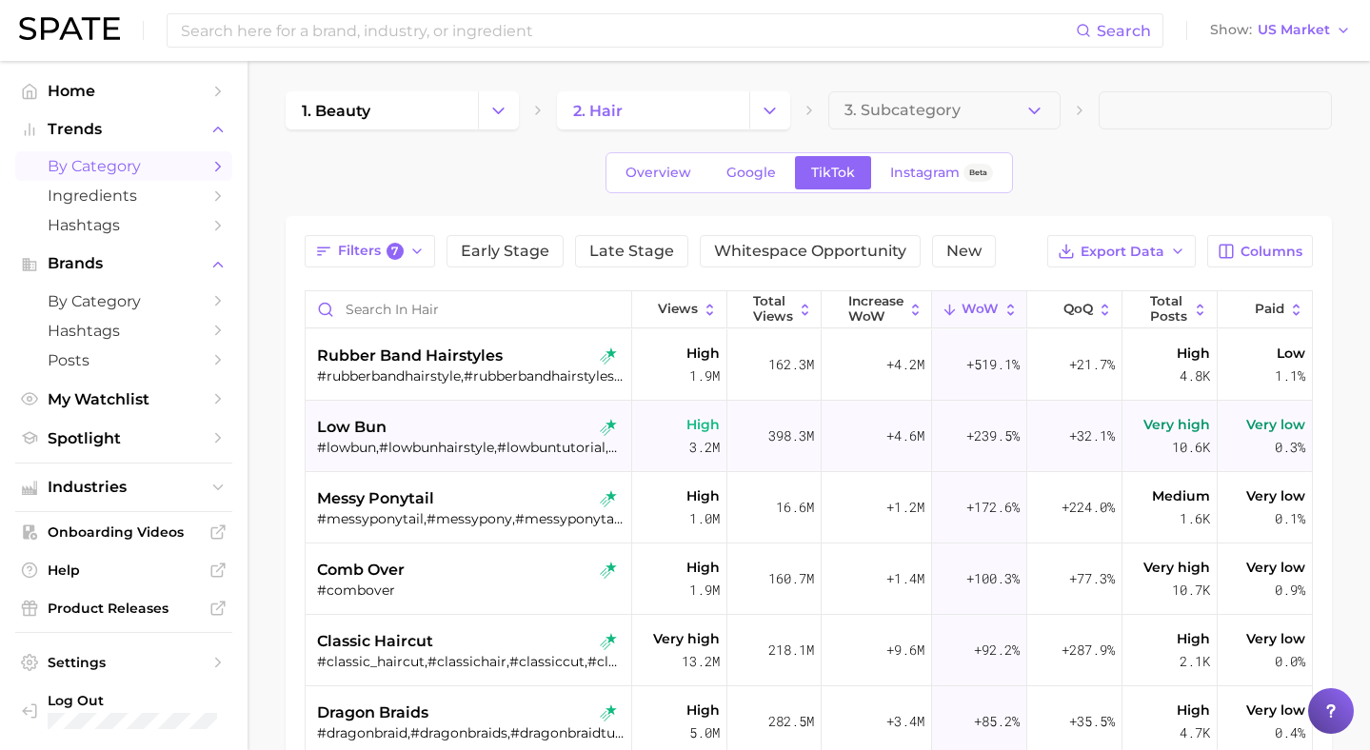
scroll to position [1, 0]
click at [423, 424] on div "low bun" at bounding box center [471, 426] width 308 height 23
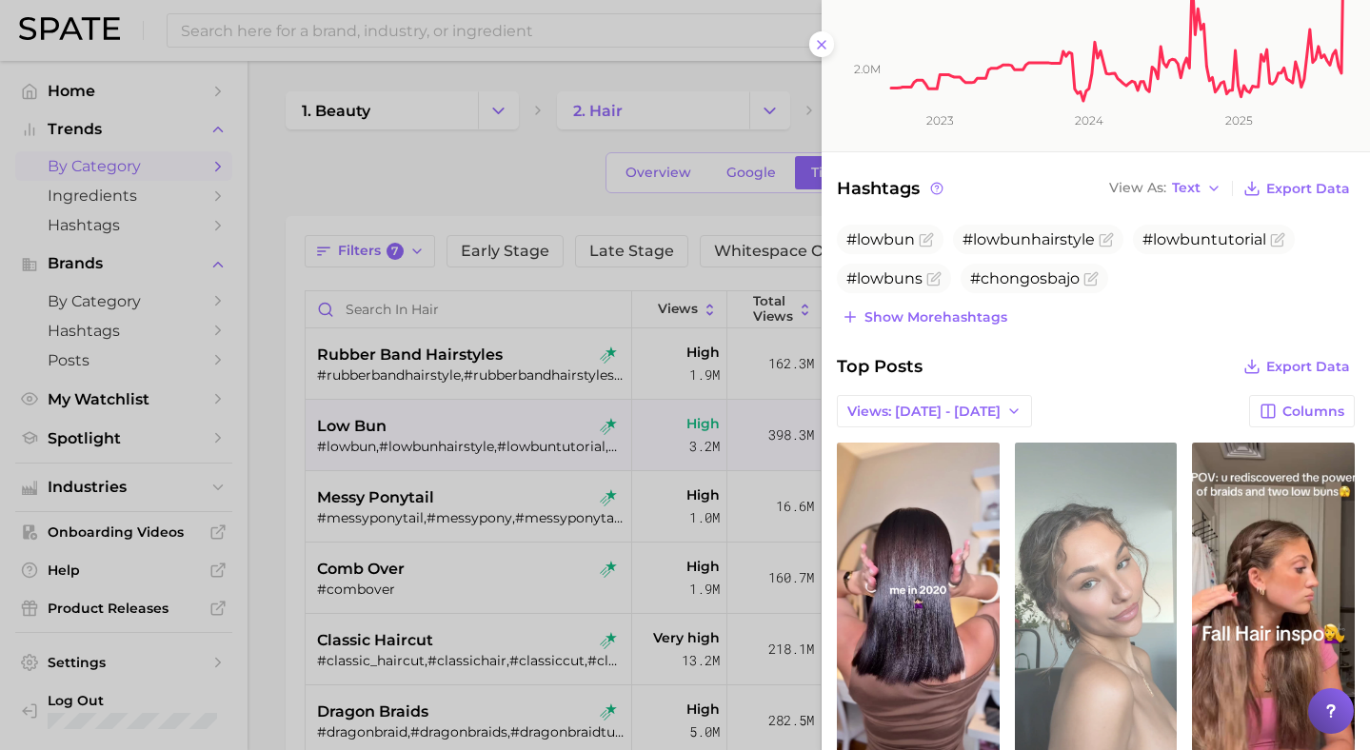
scroll to position [0, 0]
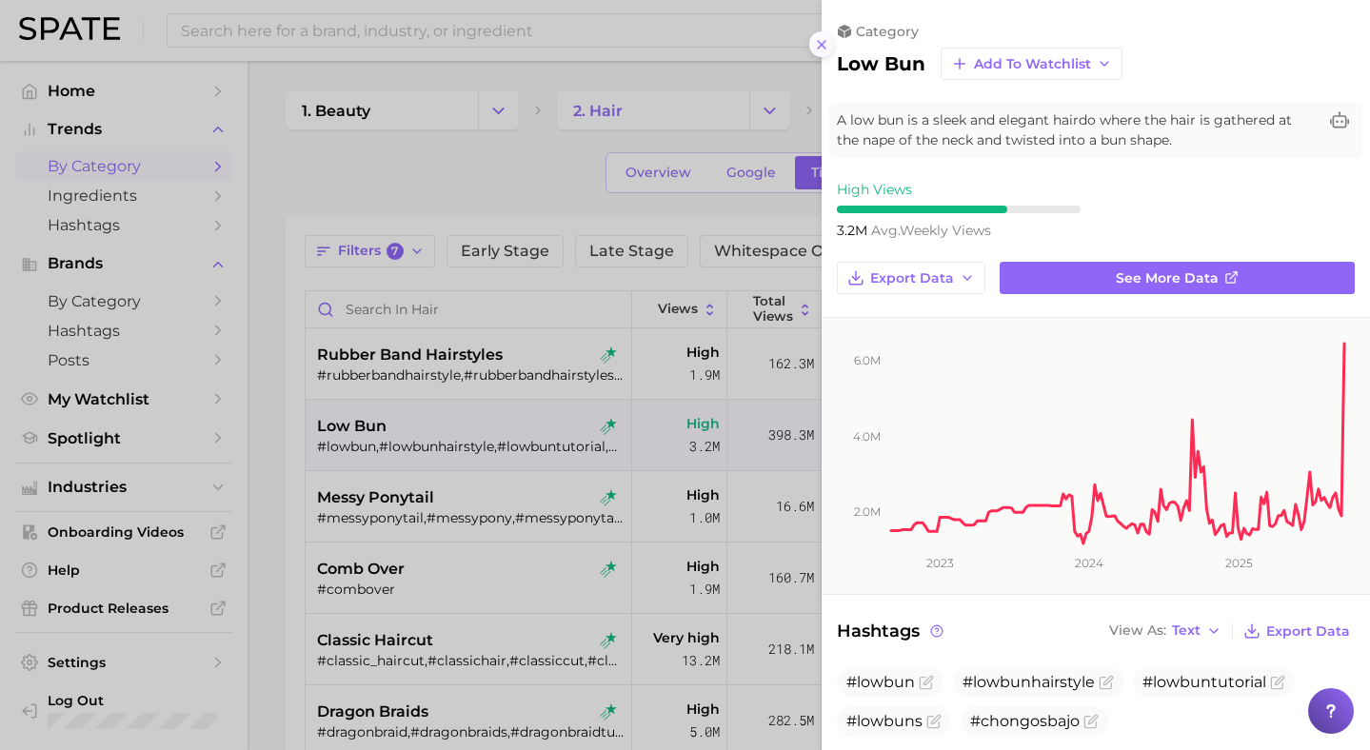
click at [823, 45] on line at bounding box center [822, 45] width 8 height 8
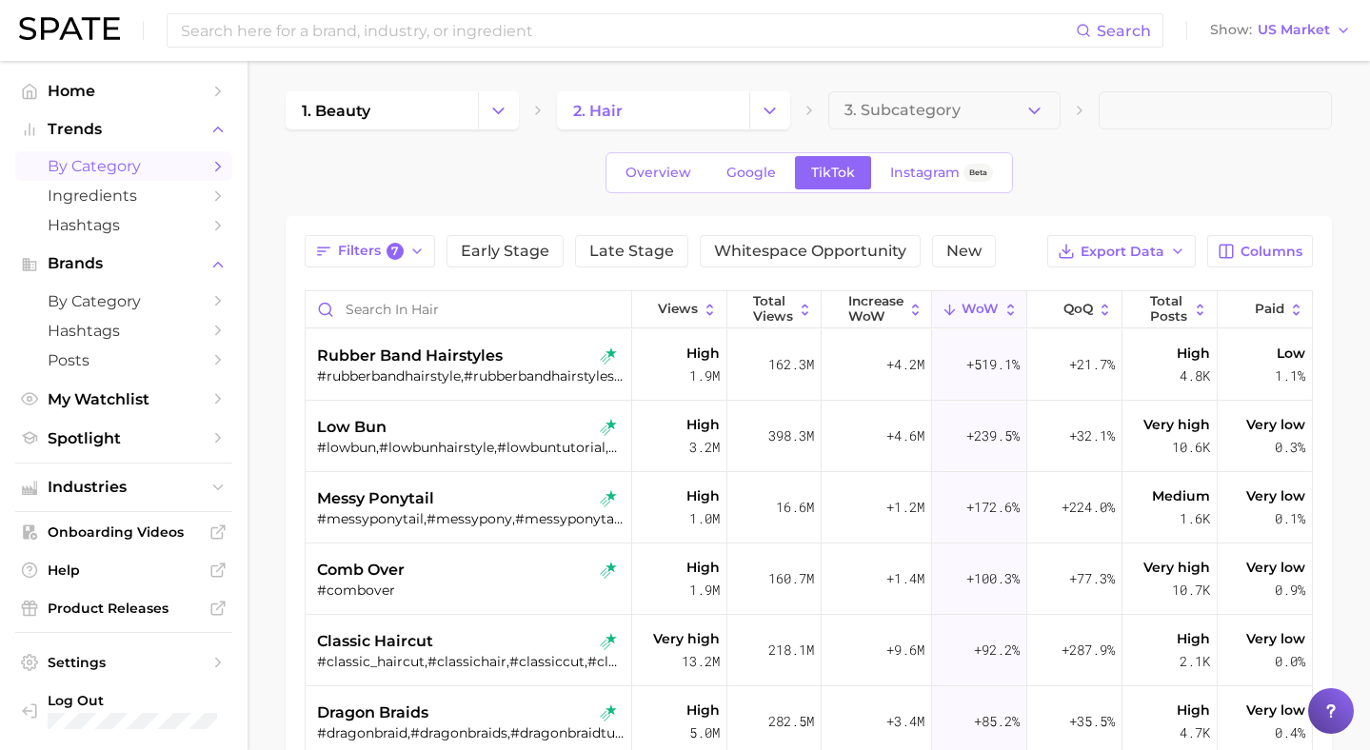
click at [767, 101] on icon "Change Category" at bounding box center [770, 111] width 20 height 20
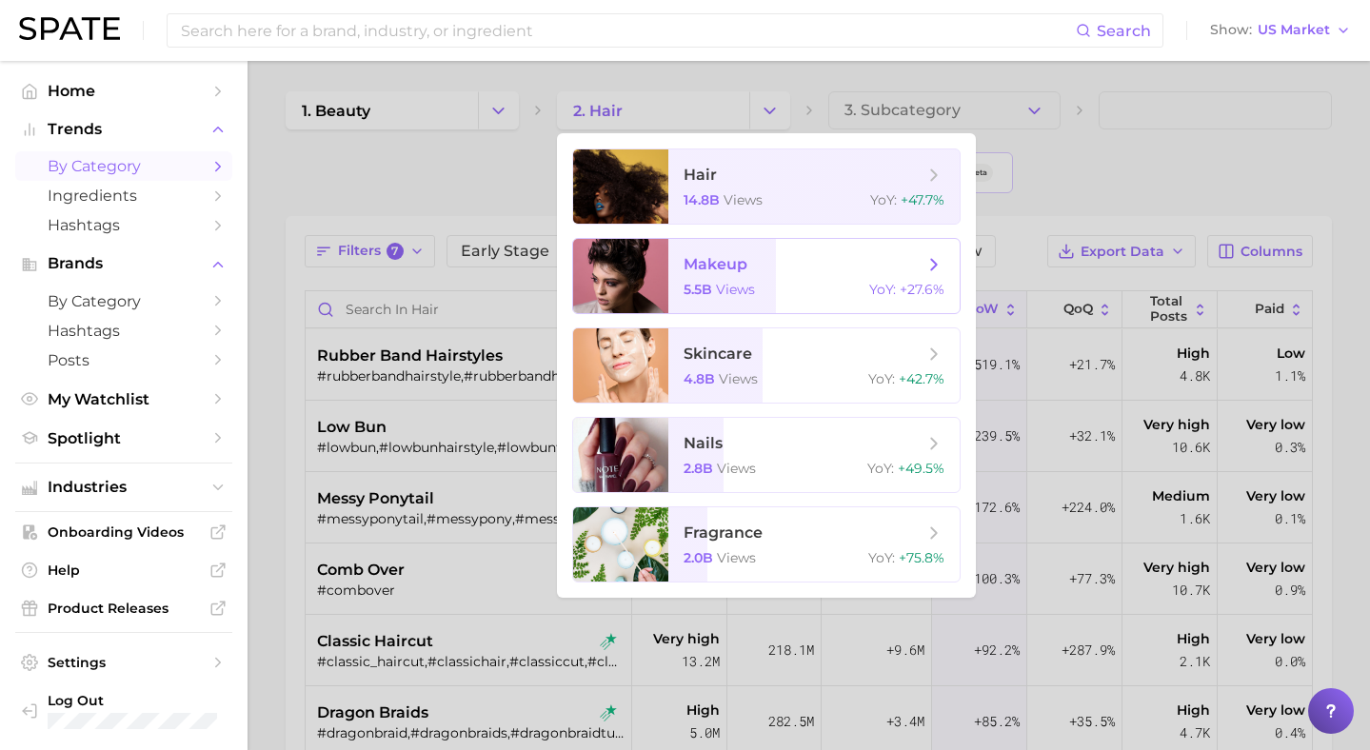
click at [720, 275] on span "makeup 5.5b views YoY : +27.6%" at bounding box center [814, 276] width 291 height 74
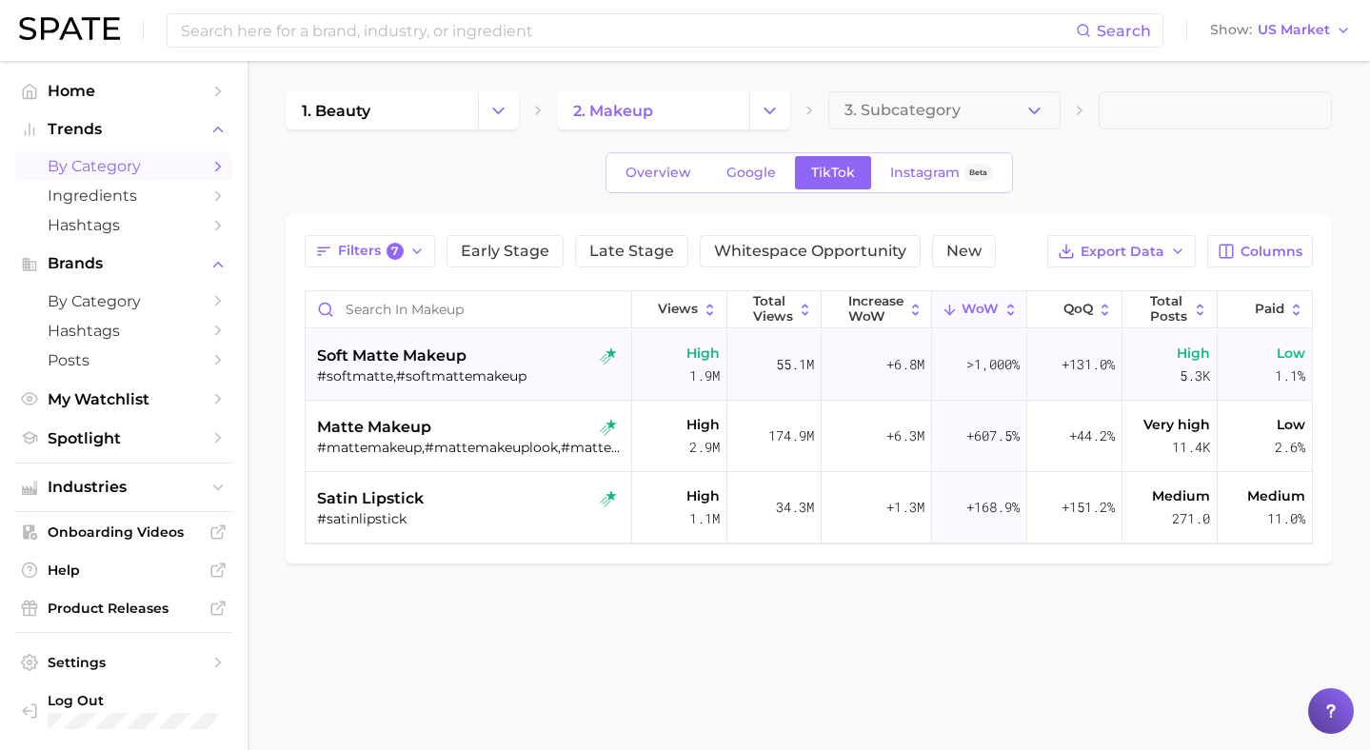
click at [385, 360] on span "soft matte makeup" at bounding box center [392, 356] width 150 height 23
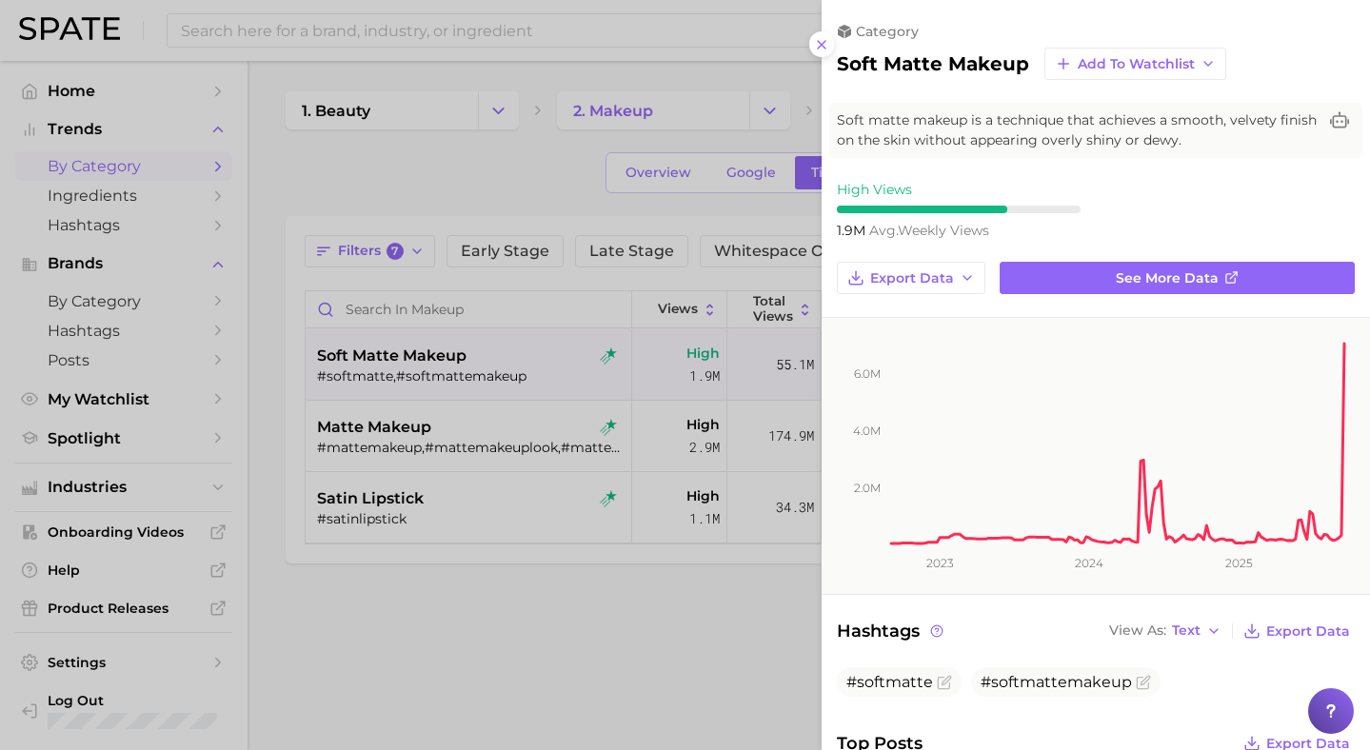
click at [526, 170] on div at bounding box center [685, 375] width 1370 height 750
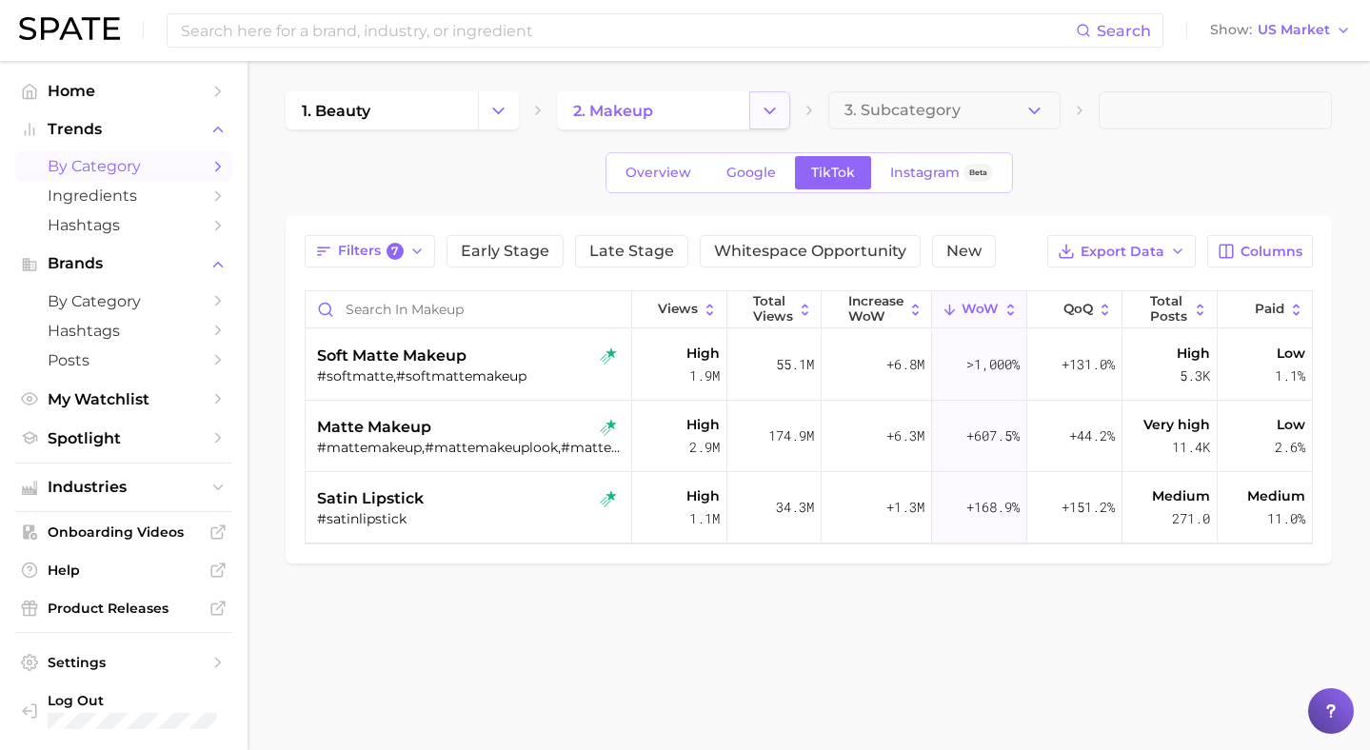
click at [774, 110] on icon "Change Category" at bounding box center [770, 111] width 20 height 20
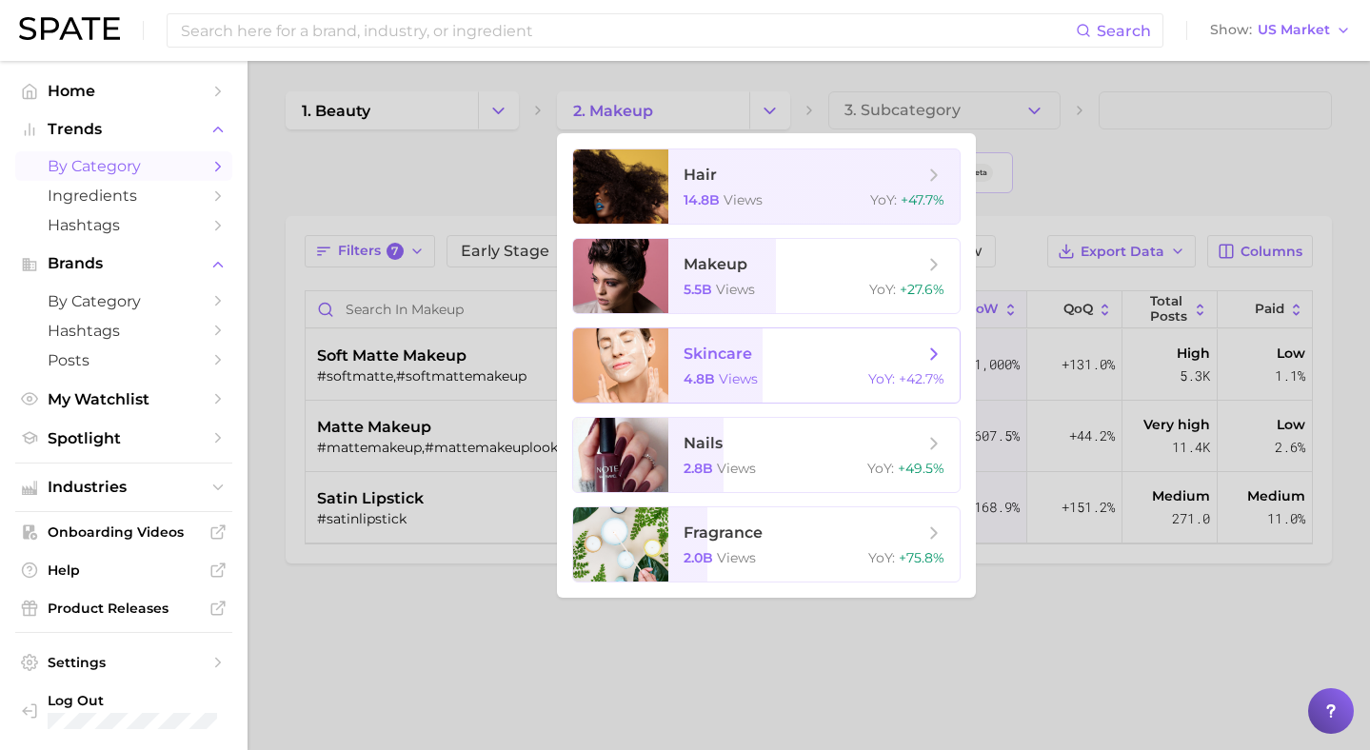
click at [767, 383] on div "4.8b views YoY : +42.7%" at bounding box center [814, 378] width 261 height 17
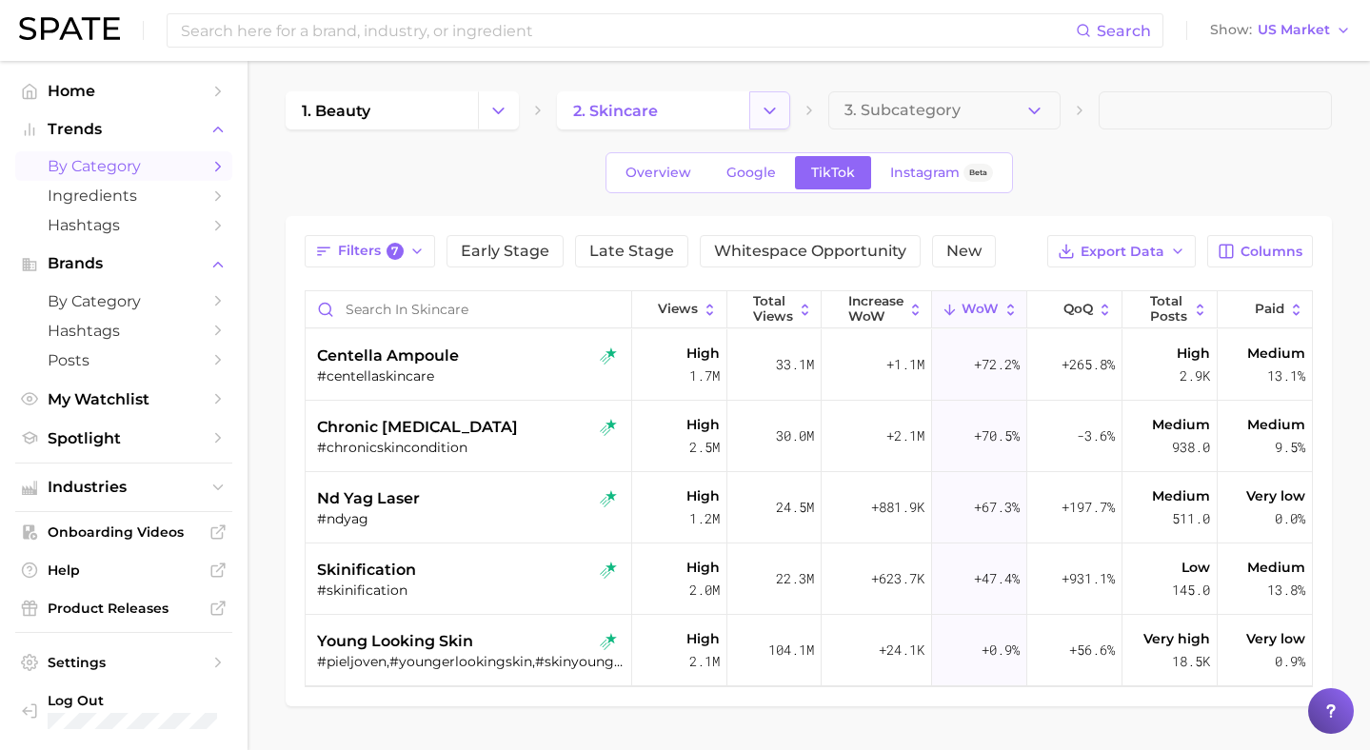
click at [775, 120] on button "Change Category" at bounding box center [769, 110] width 41 height 38
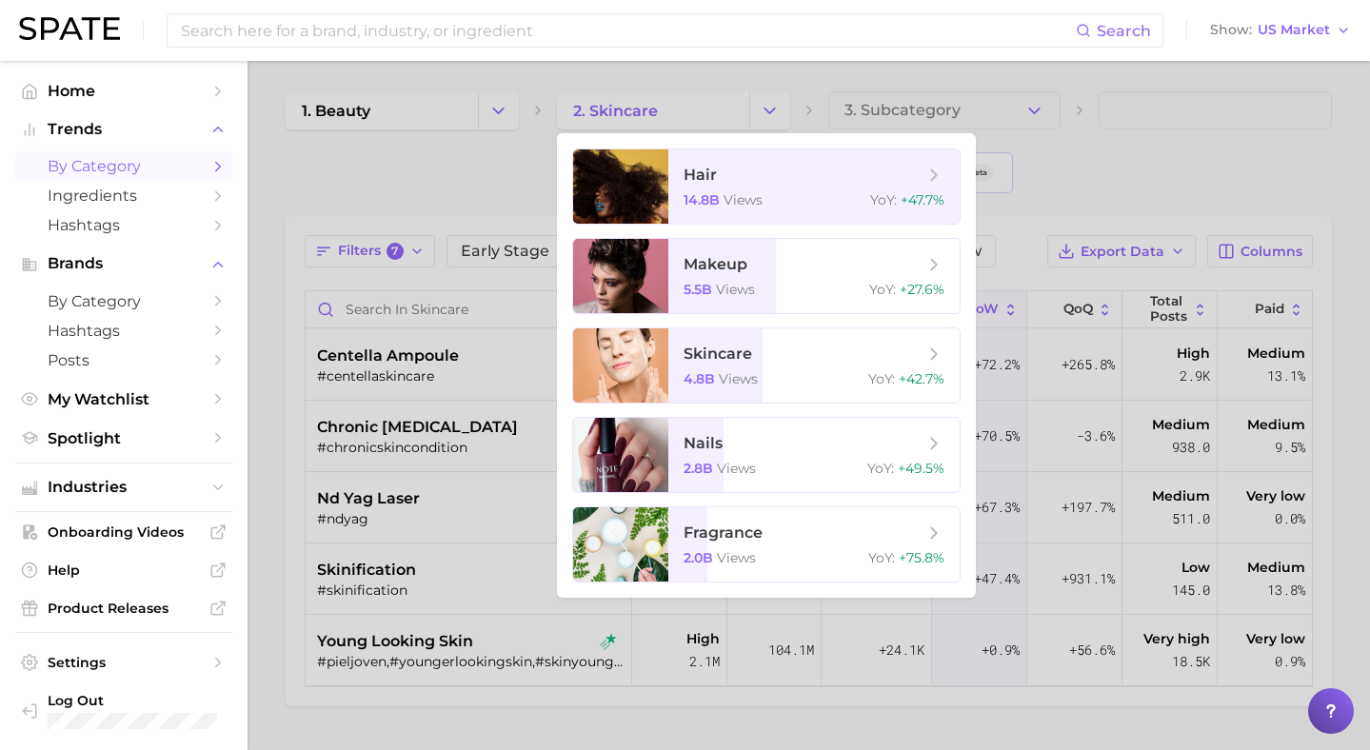
click at [485, 159] on div at bounding box center [685, 375] width 1370 height 750
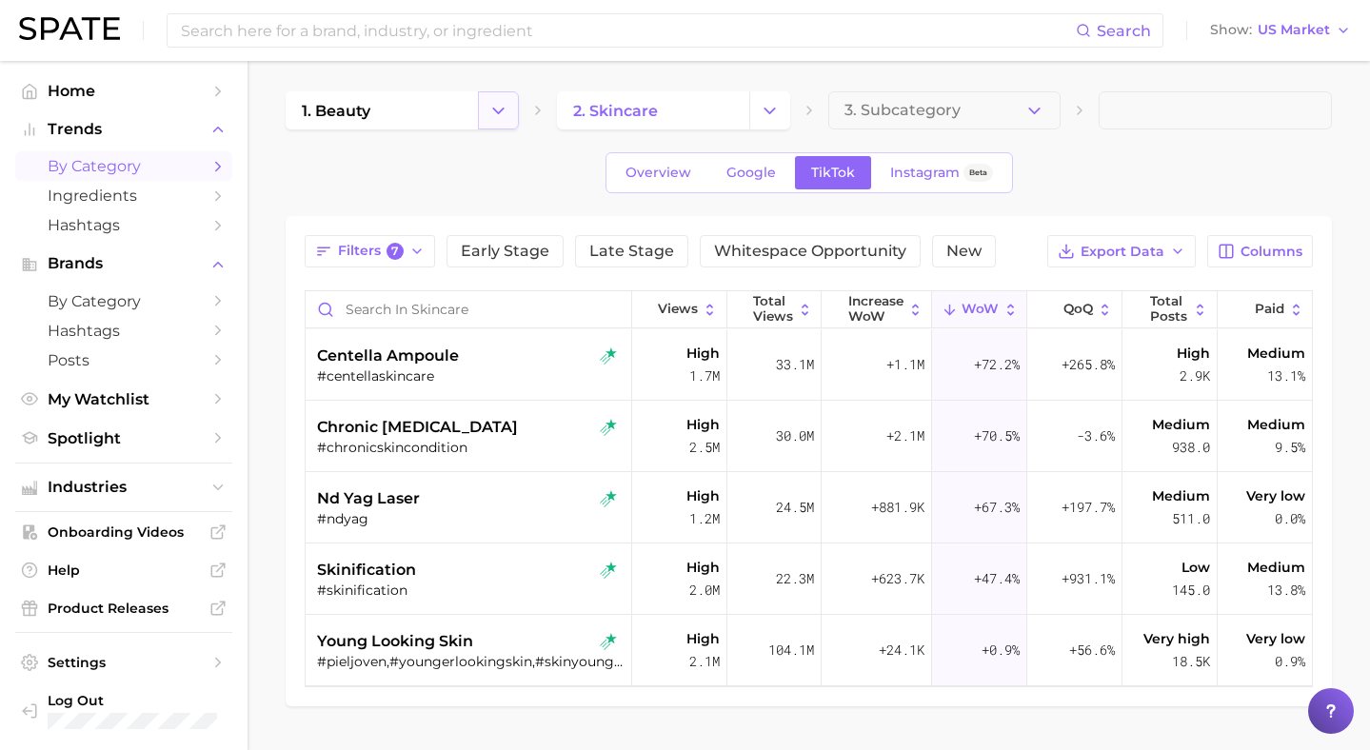
click at [494, 112] on icon "Change Category" at bounding box center [499, 111] width 20 height 20
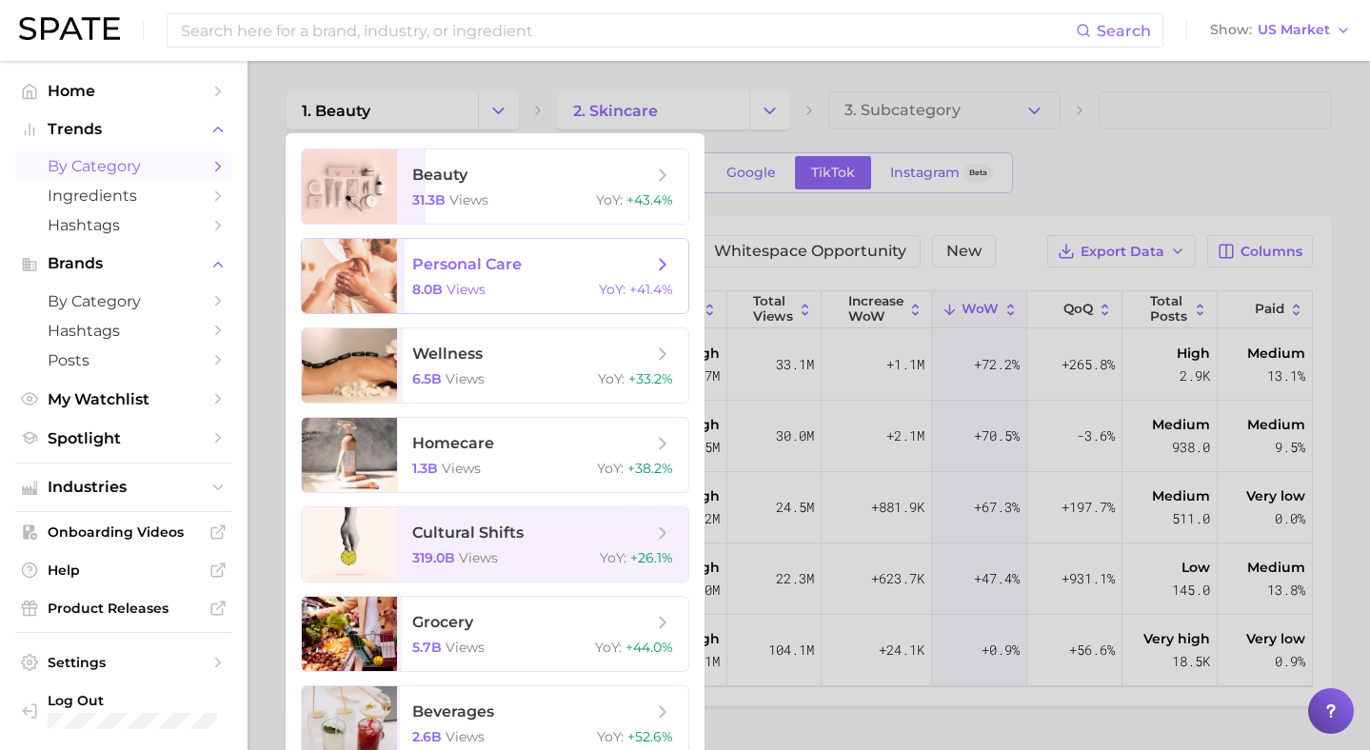
click at [469, 264] on span "personal care" at bounding box center [467, 264] width 110 height 18
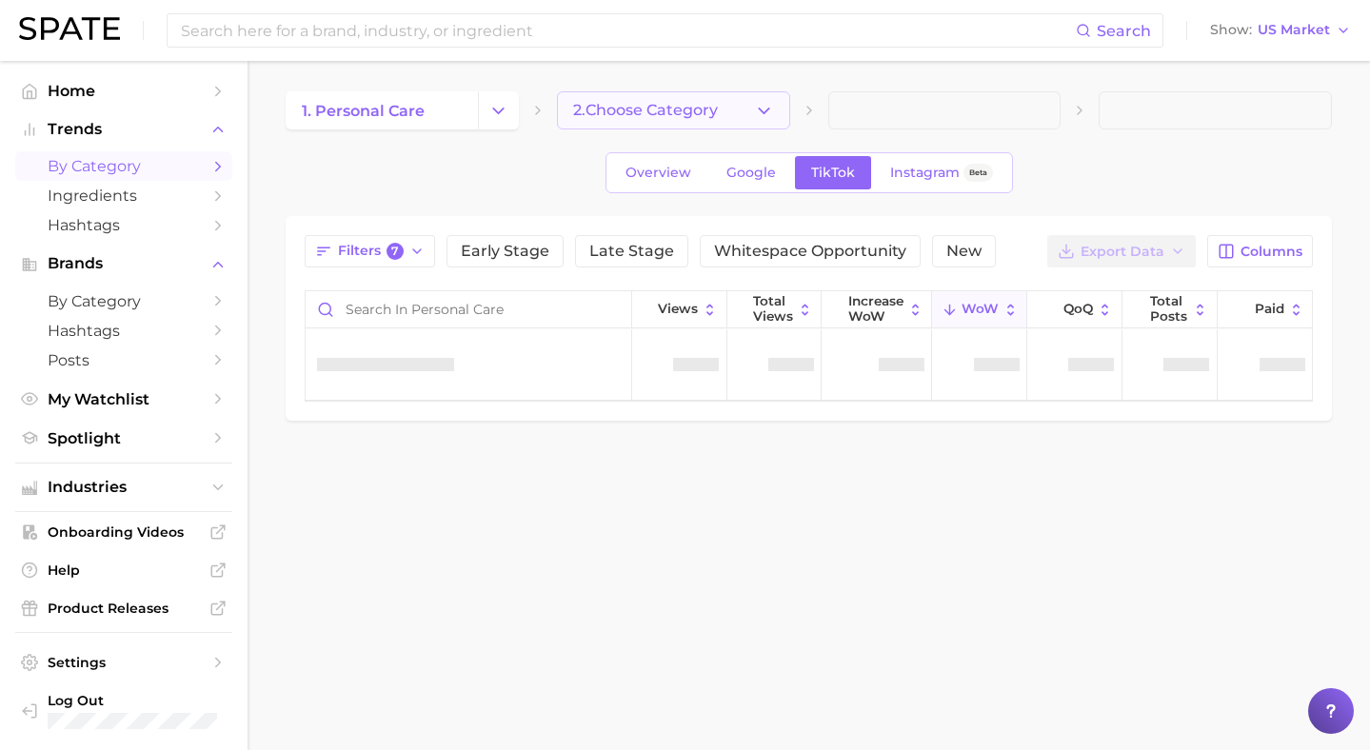
click at [772, 113] on icon "button" at bounding box center [764, 111] width 20 height 20
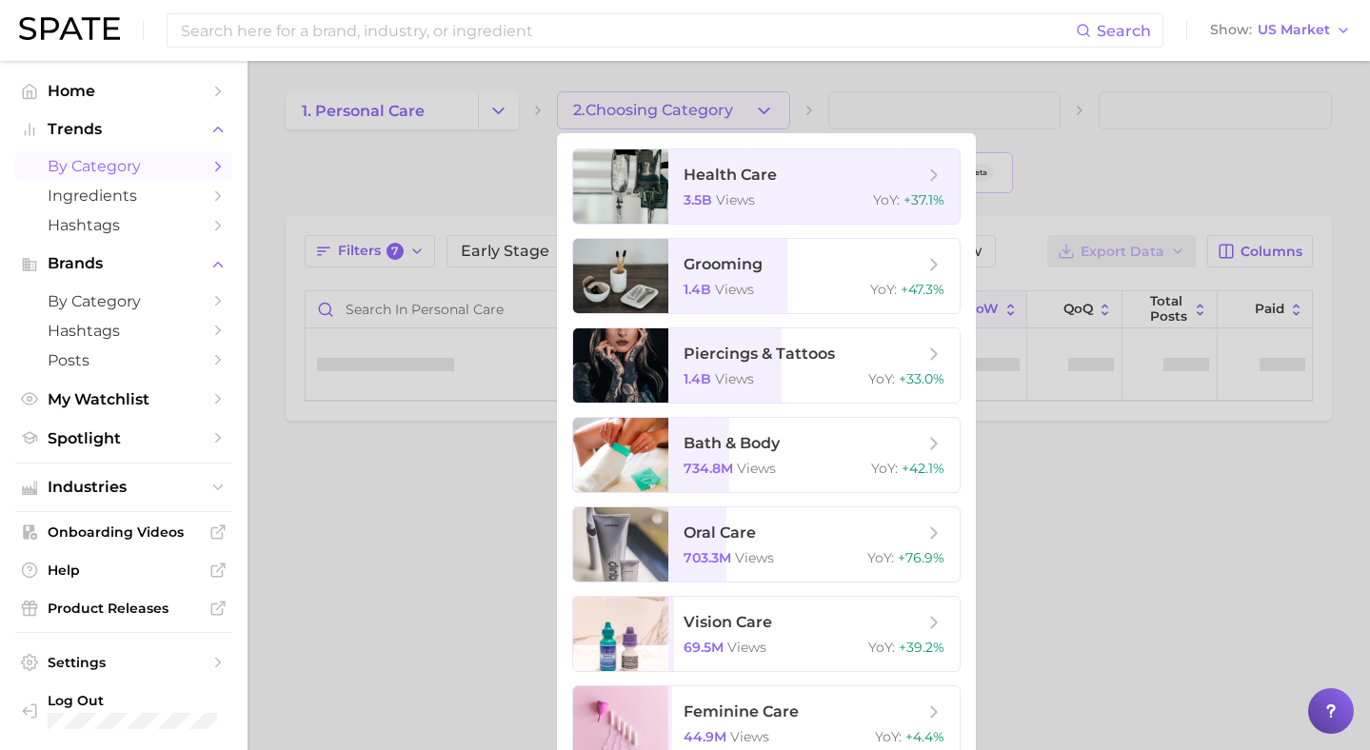
click at [415, 168] on div at bounding box center [685, 375] width 1370 height 750
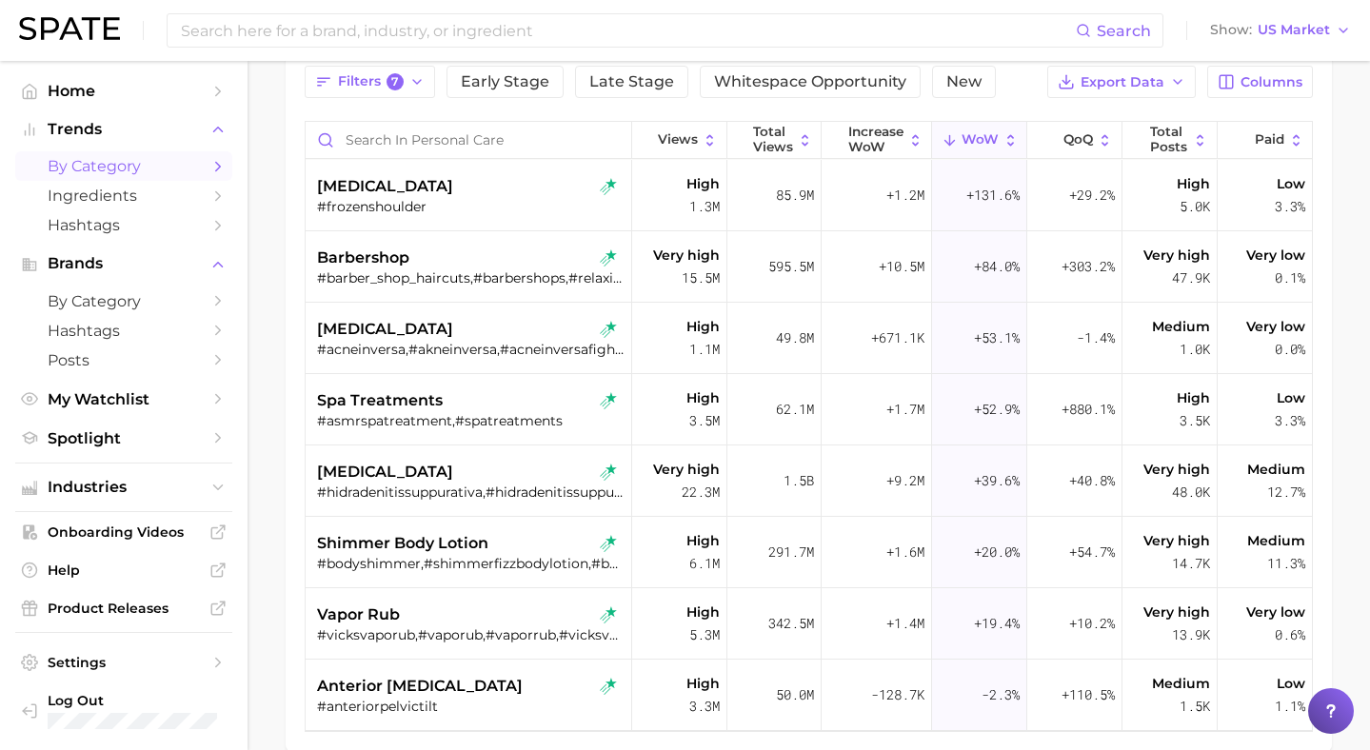
scroll to position [266, 0]
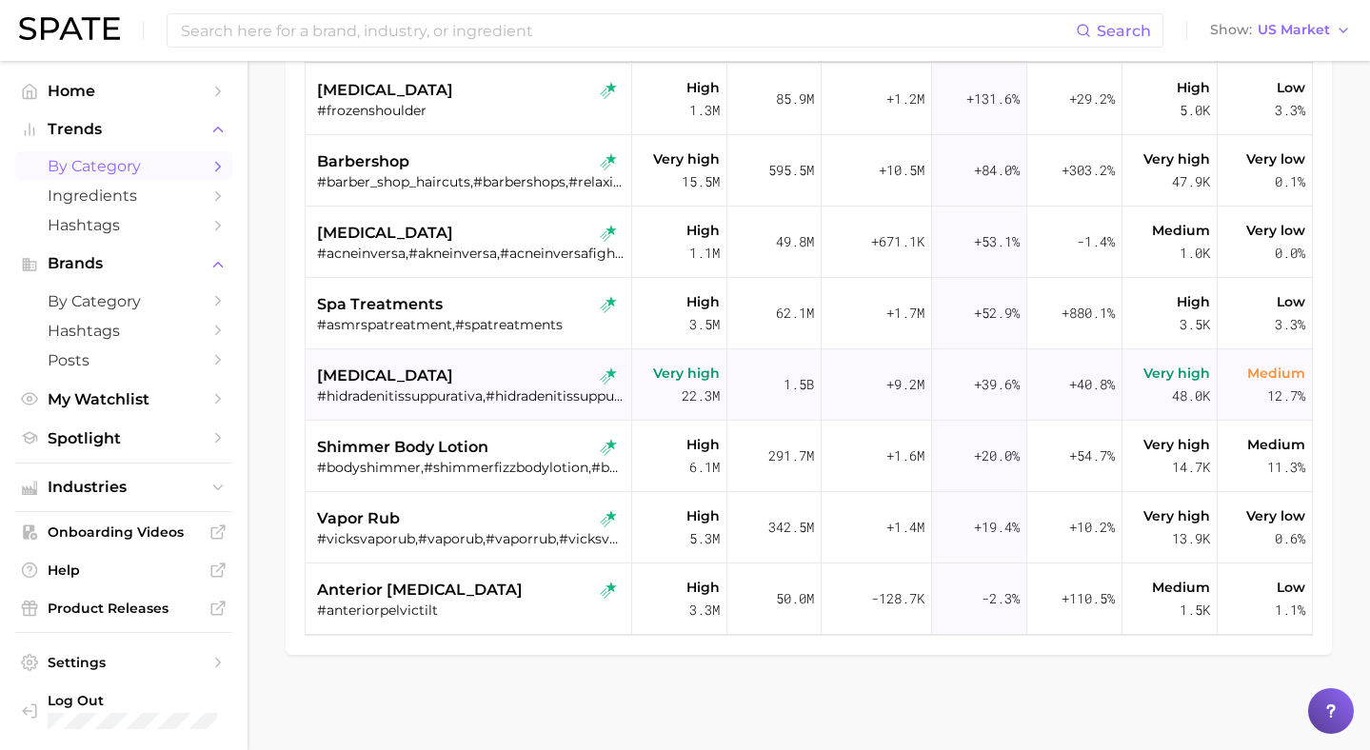
click at [438, 404] on div "#hidradenitissuppurativa,#hidradenitissuppurativaawareness,#hidradenitissuppura…" at bounding box center [471, 396] width 308 height 17
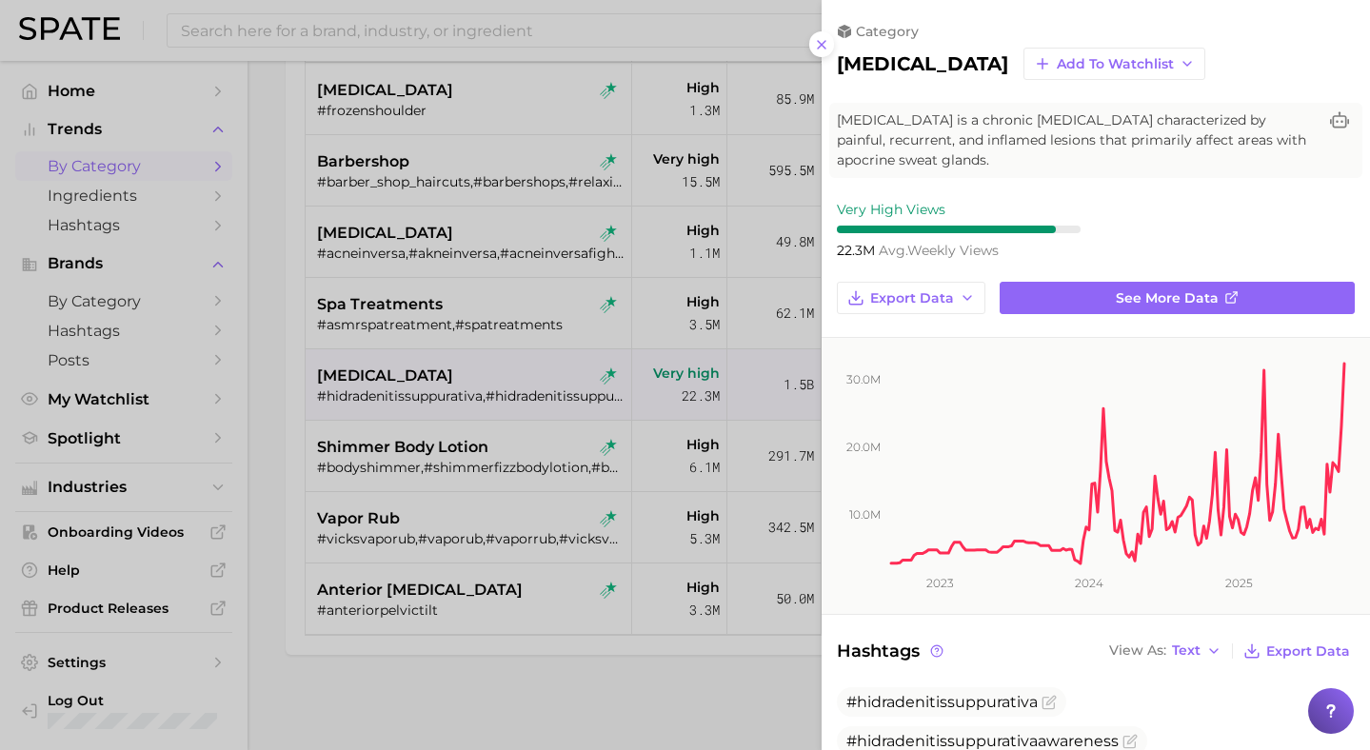
scroll to position [0, 0]
click at [286, 430] on div at bounding box center [685, 375] width 1370 height 750
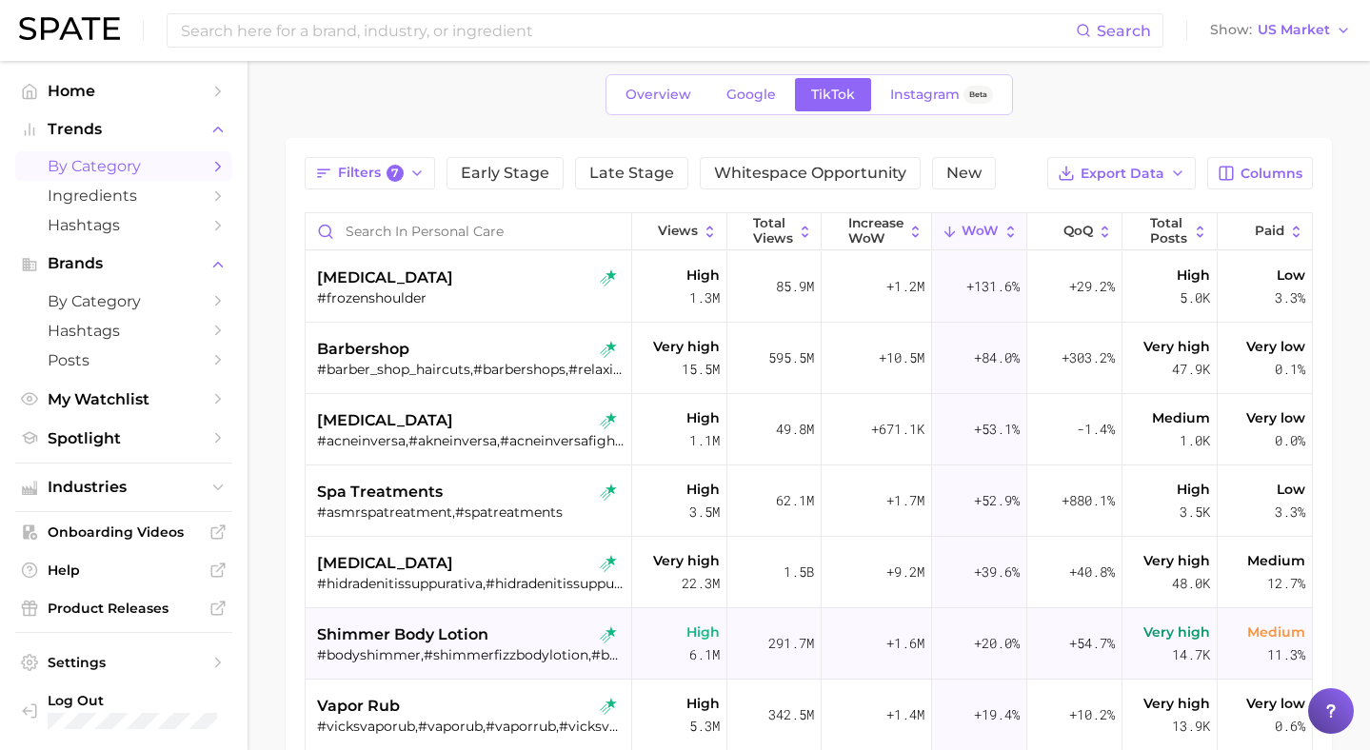
scroll to position [65, 0]
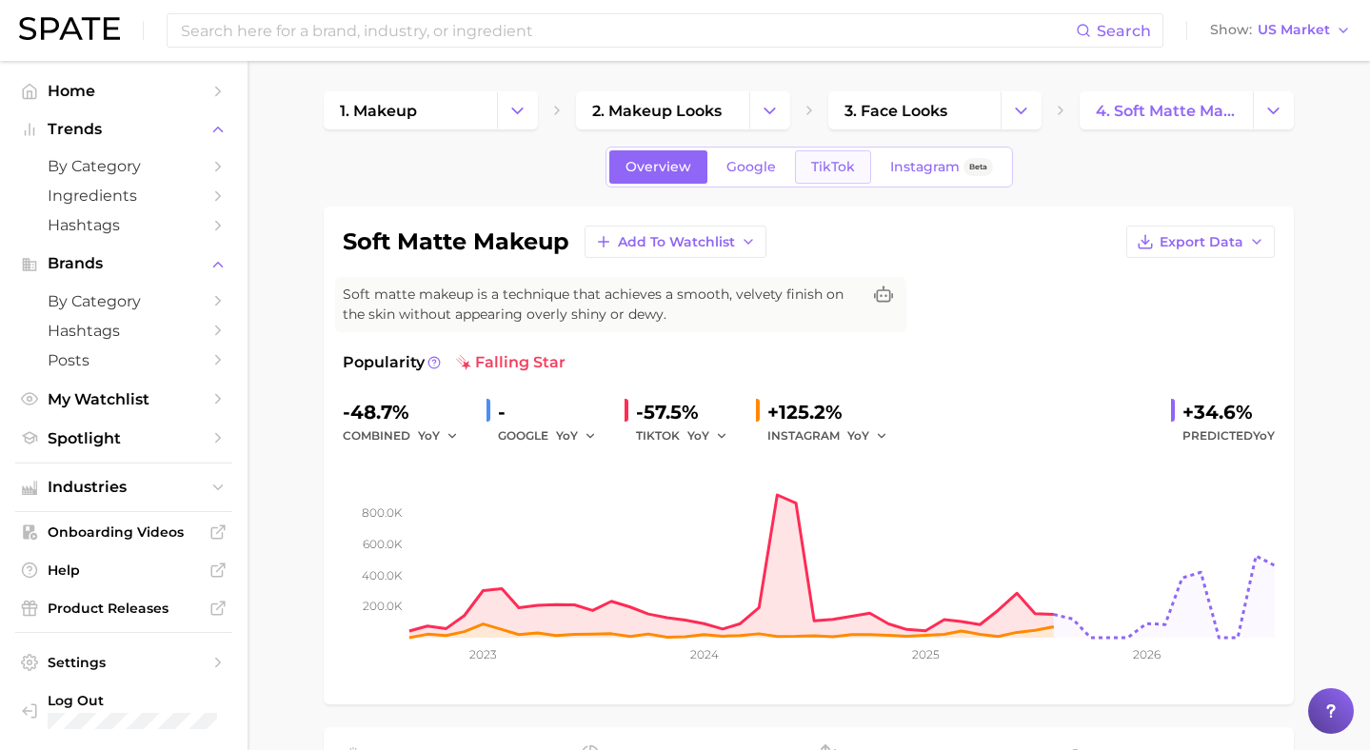
click at [800, 155] on link "TikTok" at bounding box center [833, 166] width 76 height 33
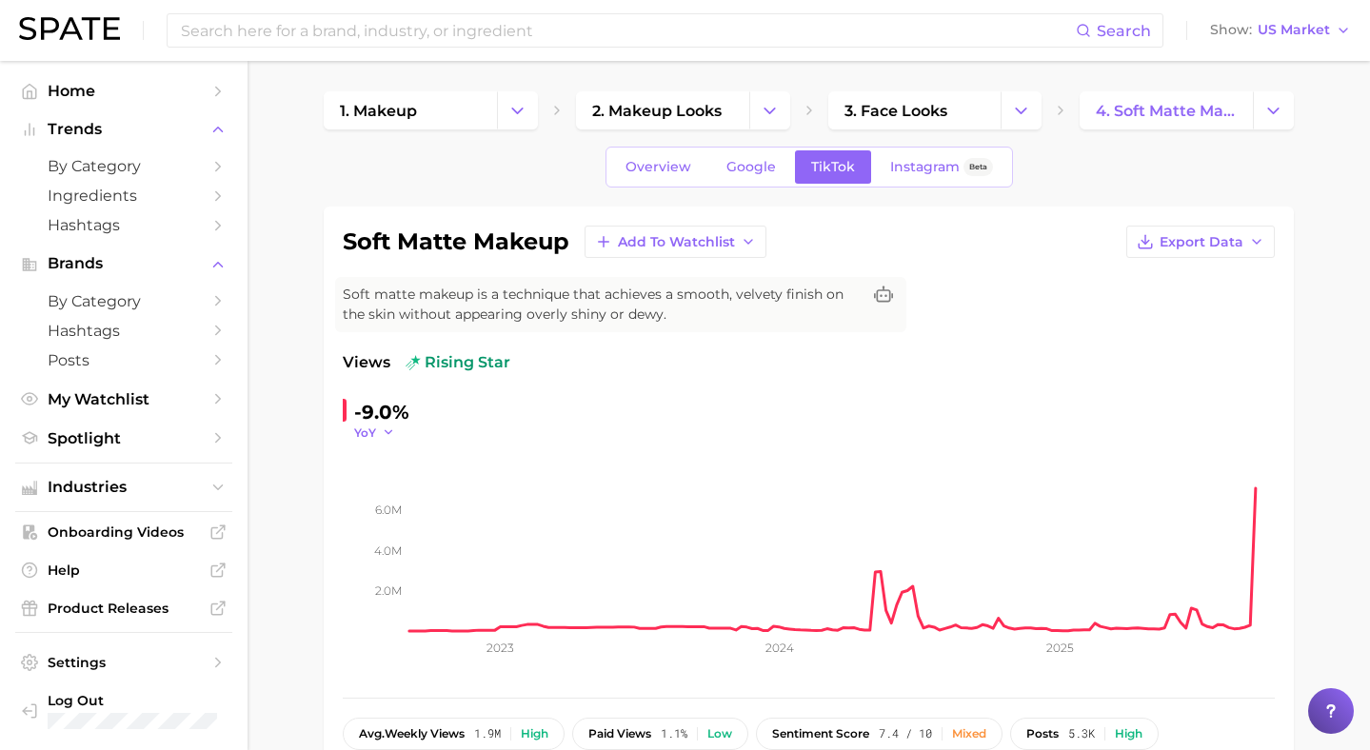
click at [377, 427] on button "YoY" at bounding box center [374, 433] width 41 height 16
click at [398, 561] on span "WoW" at bounding box center [382, 562] width 37 height 16
click at [389, 429] on button "WoW" at bounding box center [380, 433] width 52 height 16
click at [417, 528] on button "MoM" at bounding box center [459, 528] width 210 height 34
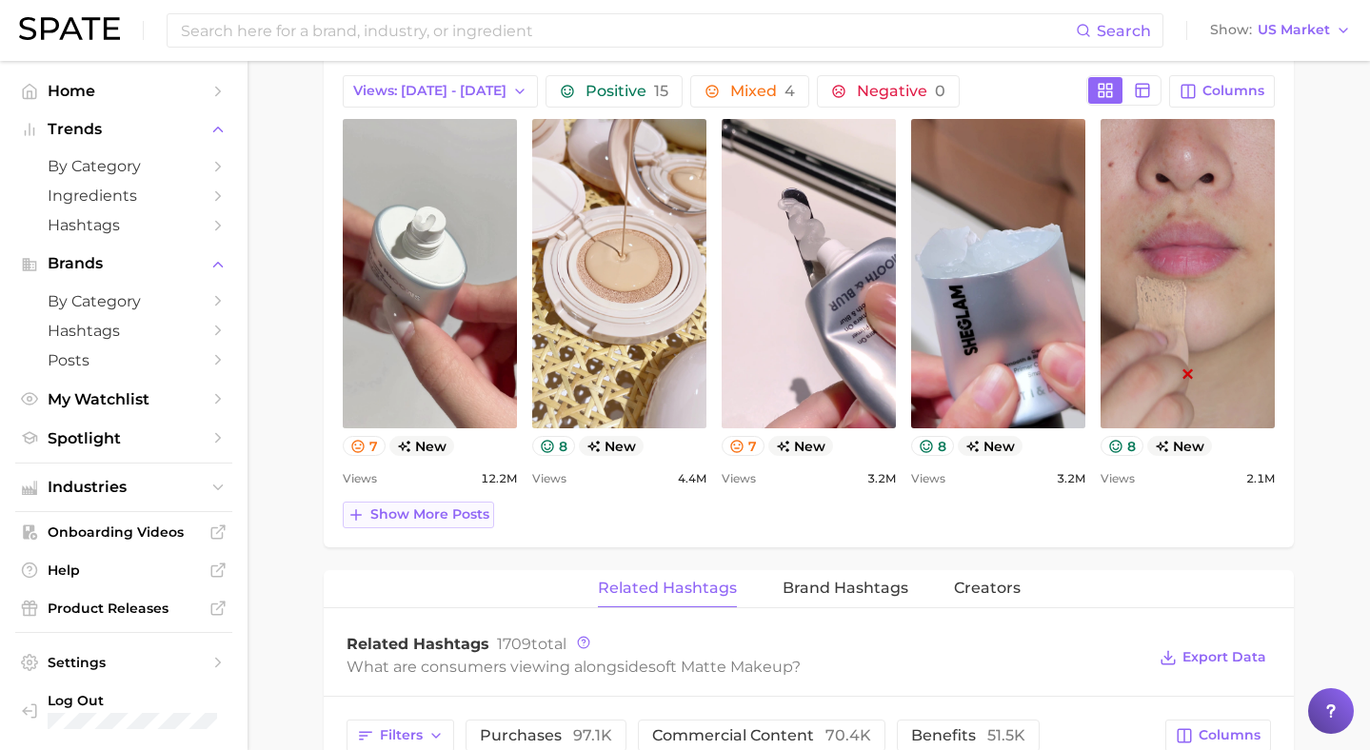
scroll to position [944, 0]
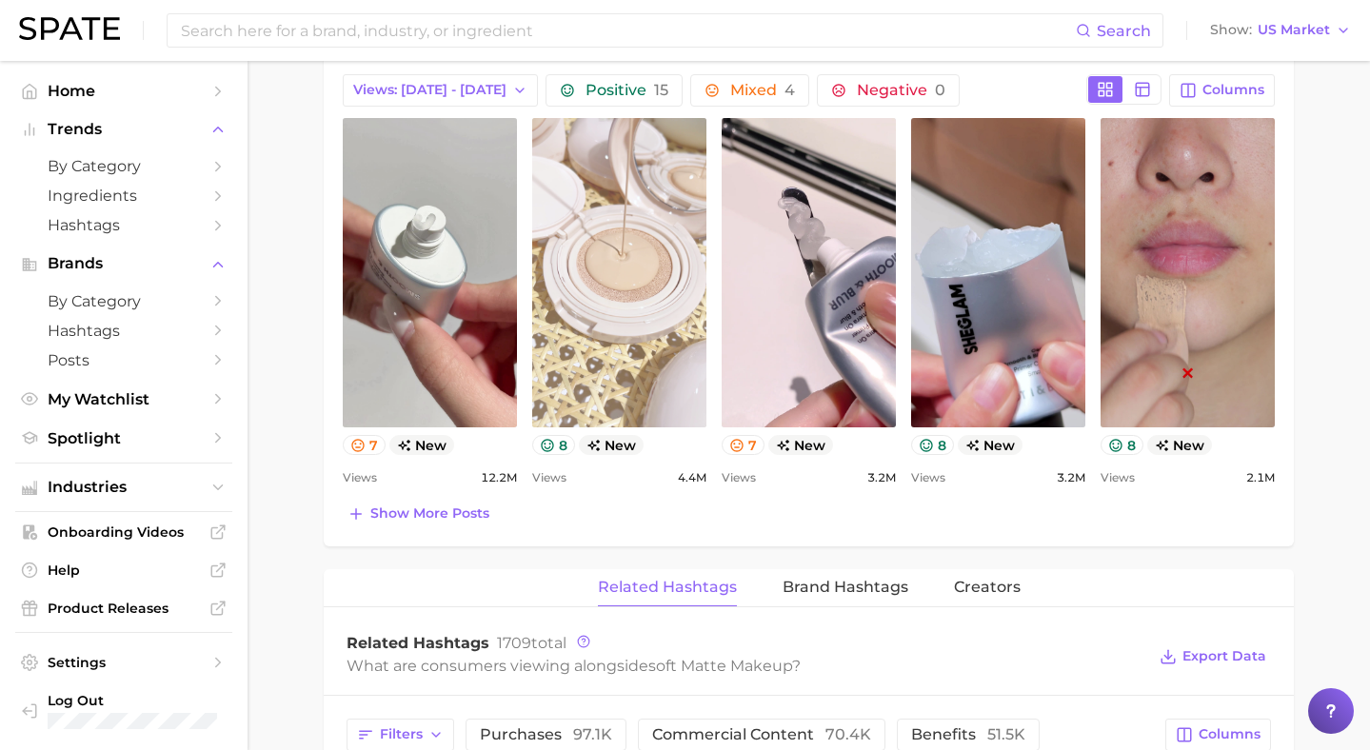
click at [649, 369] on link "view post on TikTok" at bounding box center [619, 272] width 174 height 309
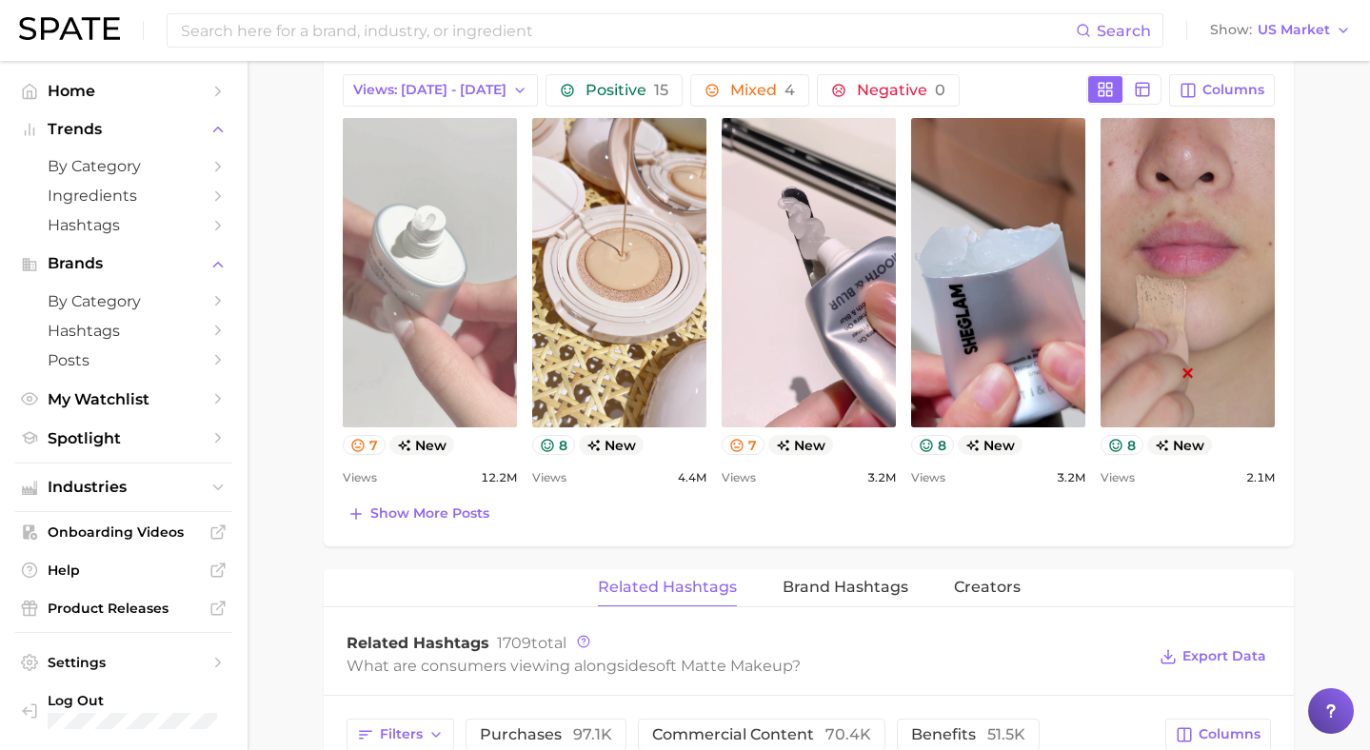
click at [391, 309] on link "view post on TikTok" at bounding box center [430, 272] width 174 height 309
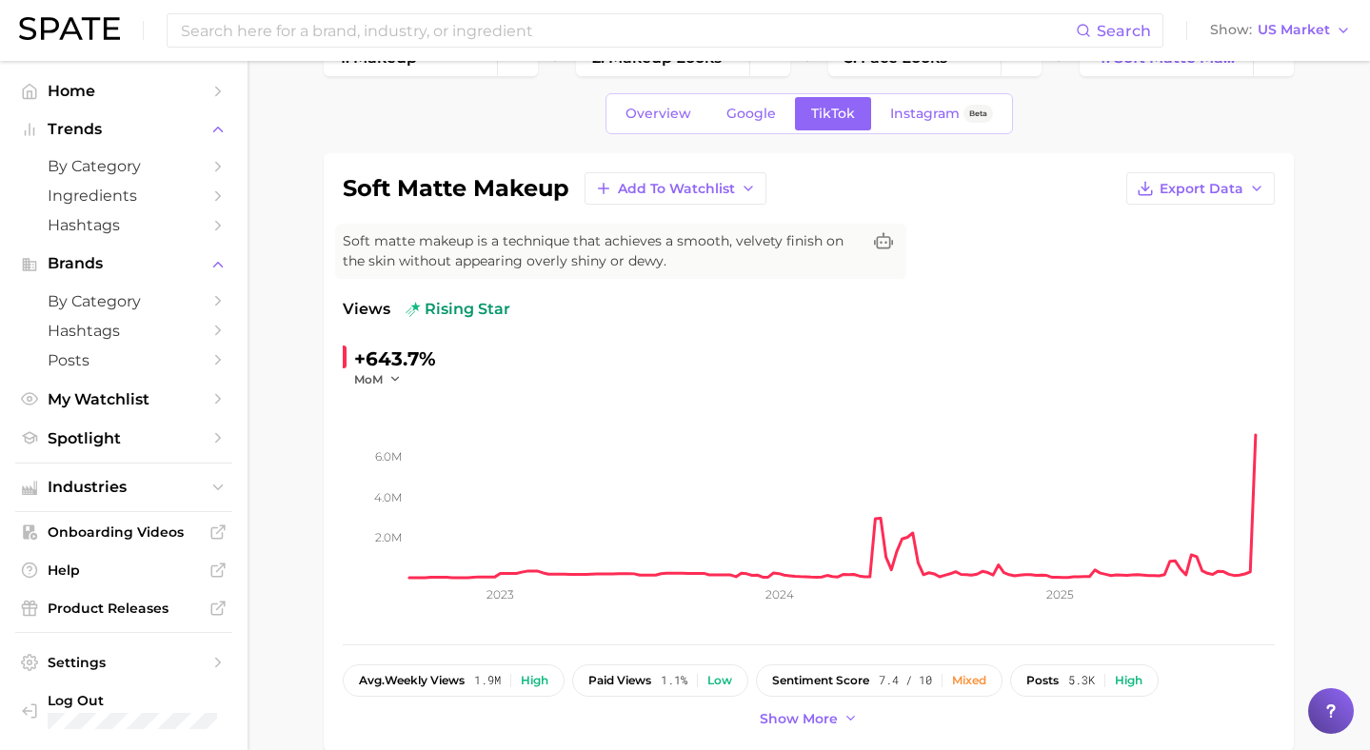
scroll to position [0, 0]
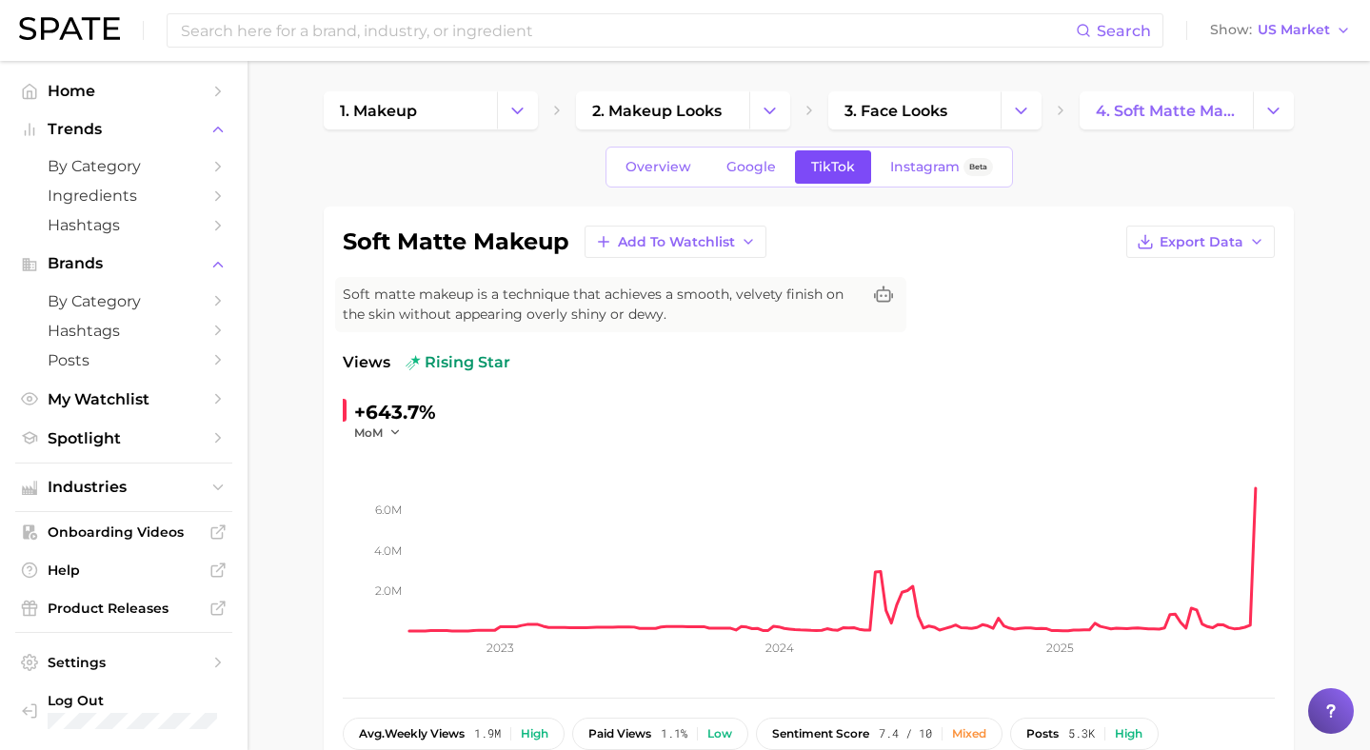
click at [828, 170] on span "TikTok" at bounding box center [833, 167] width 44 height 16
click at [657, 116] on span "2. makeup looks" at bounding box center [657, 111] width 130 height 18
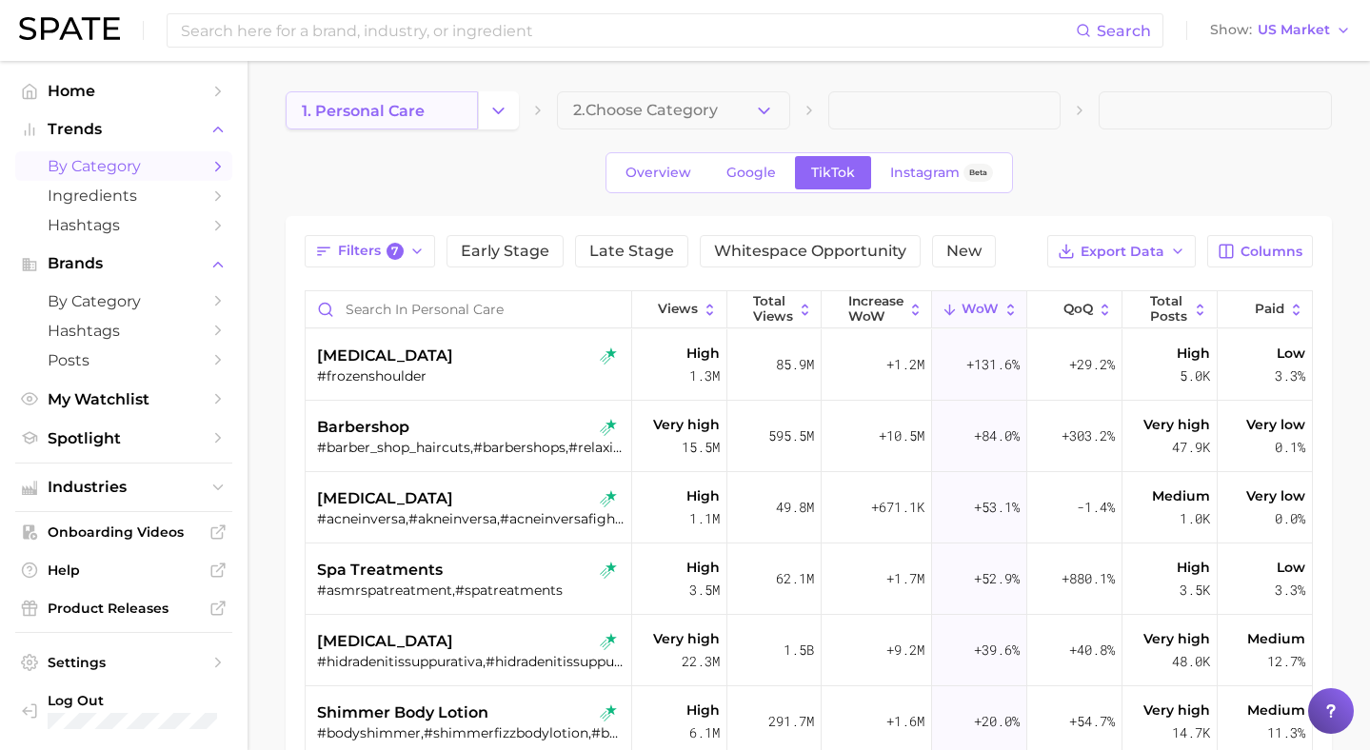
click at [397, 109] on span "1. personal care" at bounding box center [363, 111] width 123 height 18
click at [479, 117] on button "Change Category" at bounding box center [498, 110] width 41 height 38
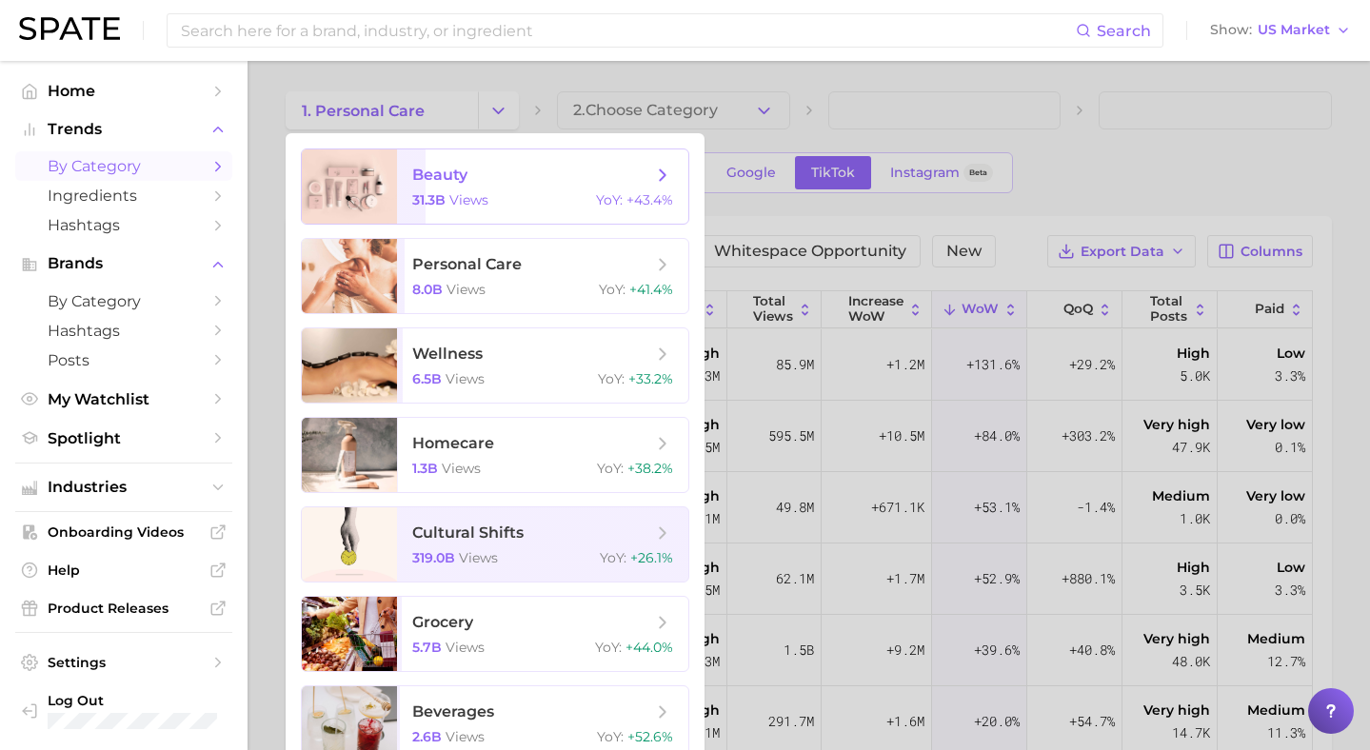
click at [461, 188] on span "beauty 31.3b views YoY : +43.4%" at bounding box center [542, 187] width 291 height 74
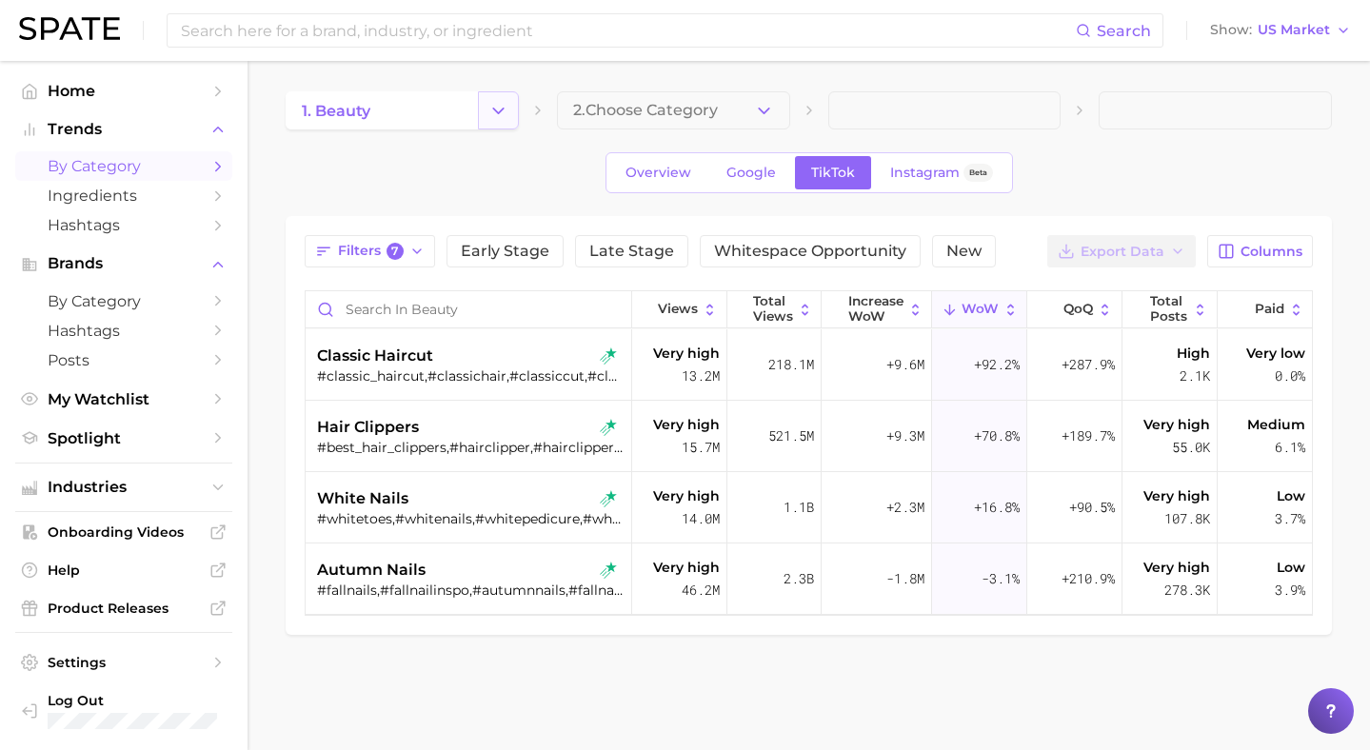
click at [500, 111] on icon "Change Category" at bounding box center [499, 111] width 20 height 20
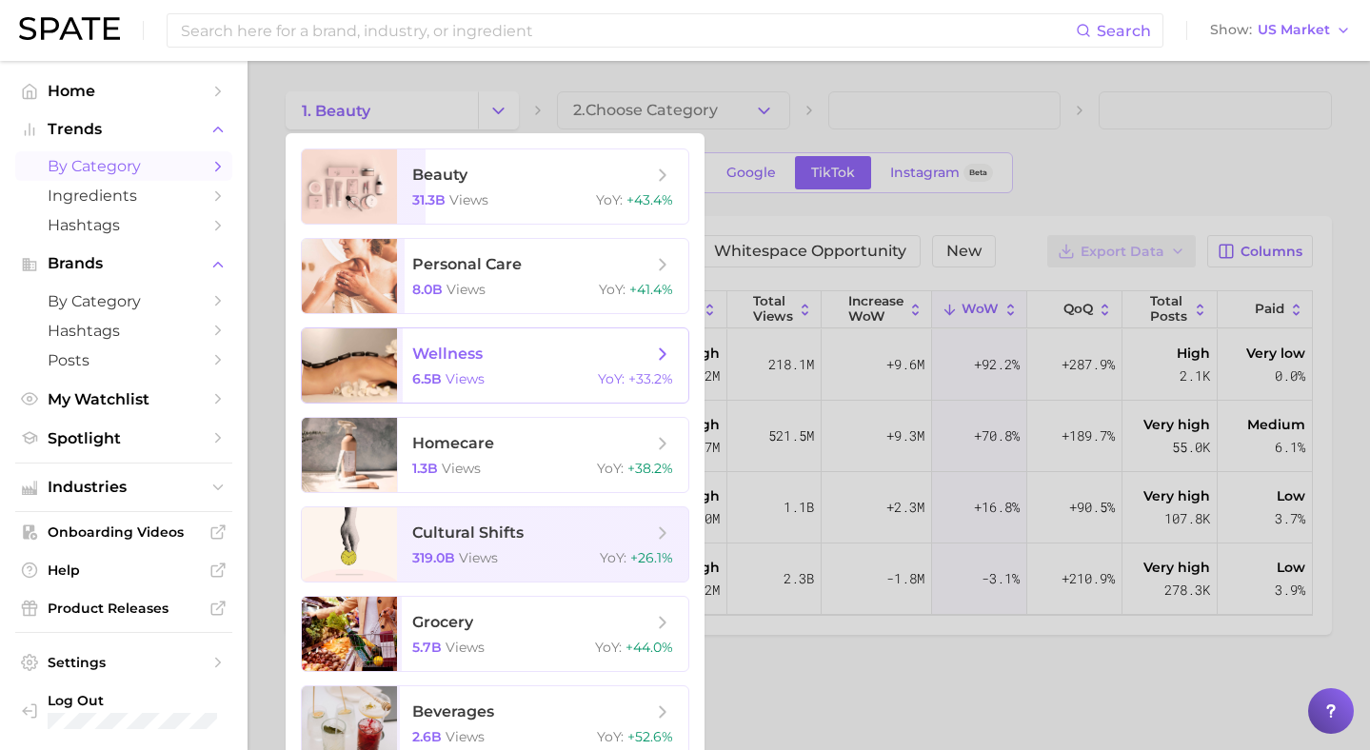
click at [493, 350] on span "wellness" at bounding box center [532, 354] width 240 height 21
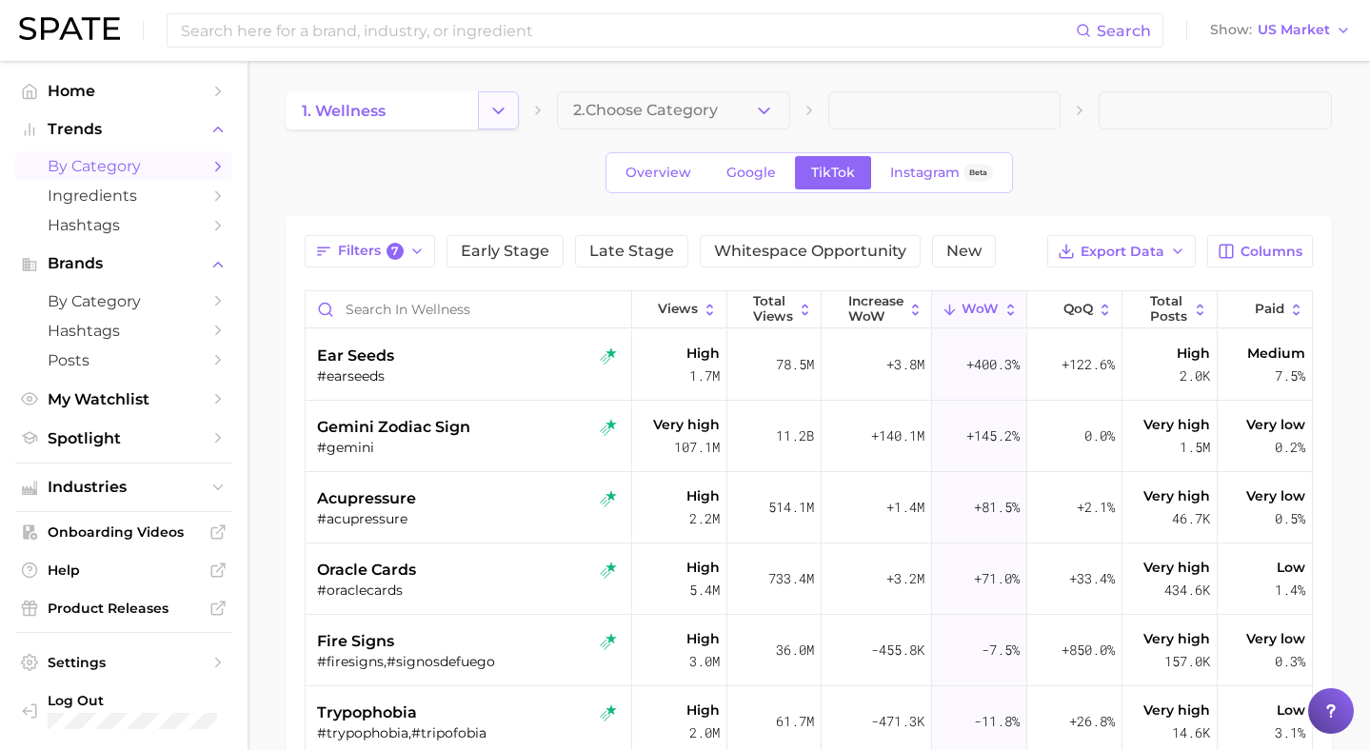
click at [502, 110] on polyline "Change Category" at bounding box center [498, 110] width 10 height 5
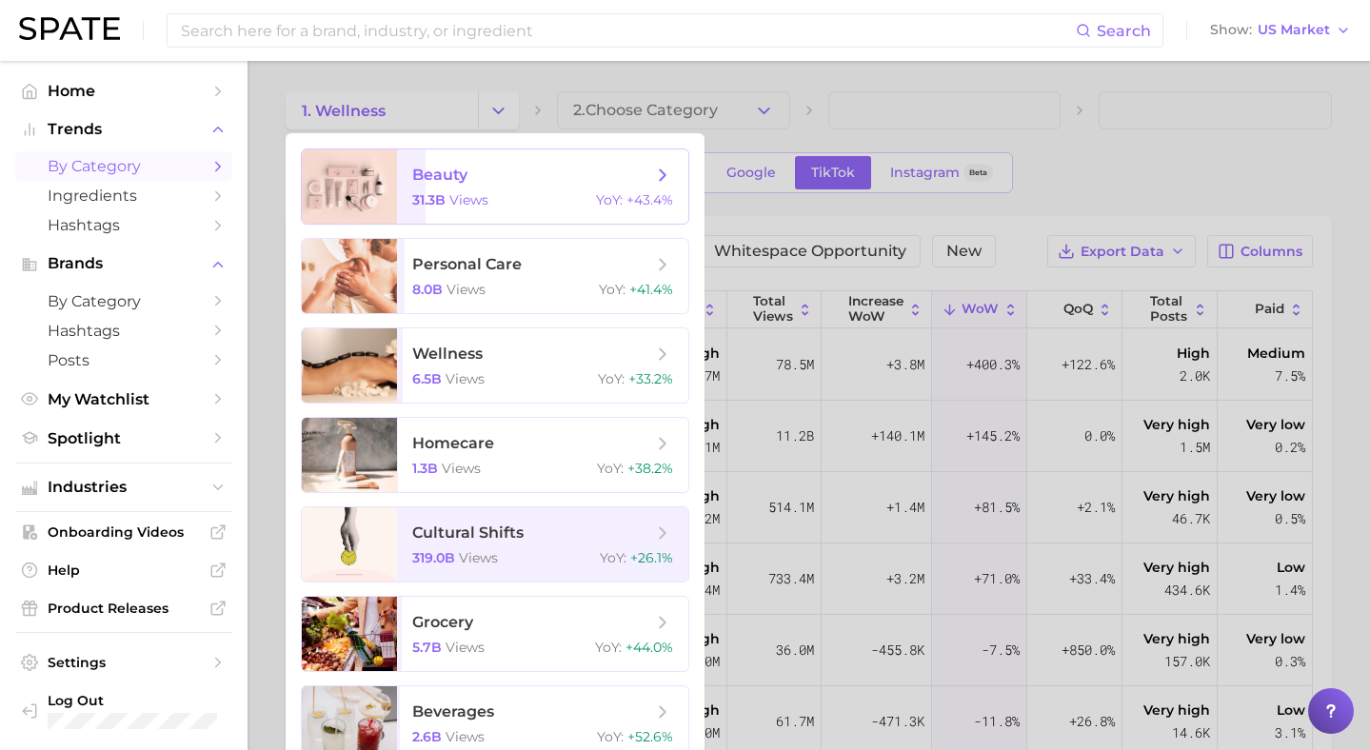
click at [464, 178] on span "beauty" at bounding box center [439, 175] width 55 height 18
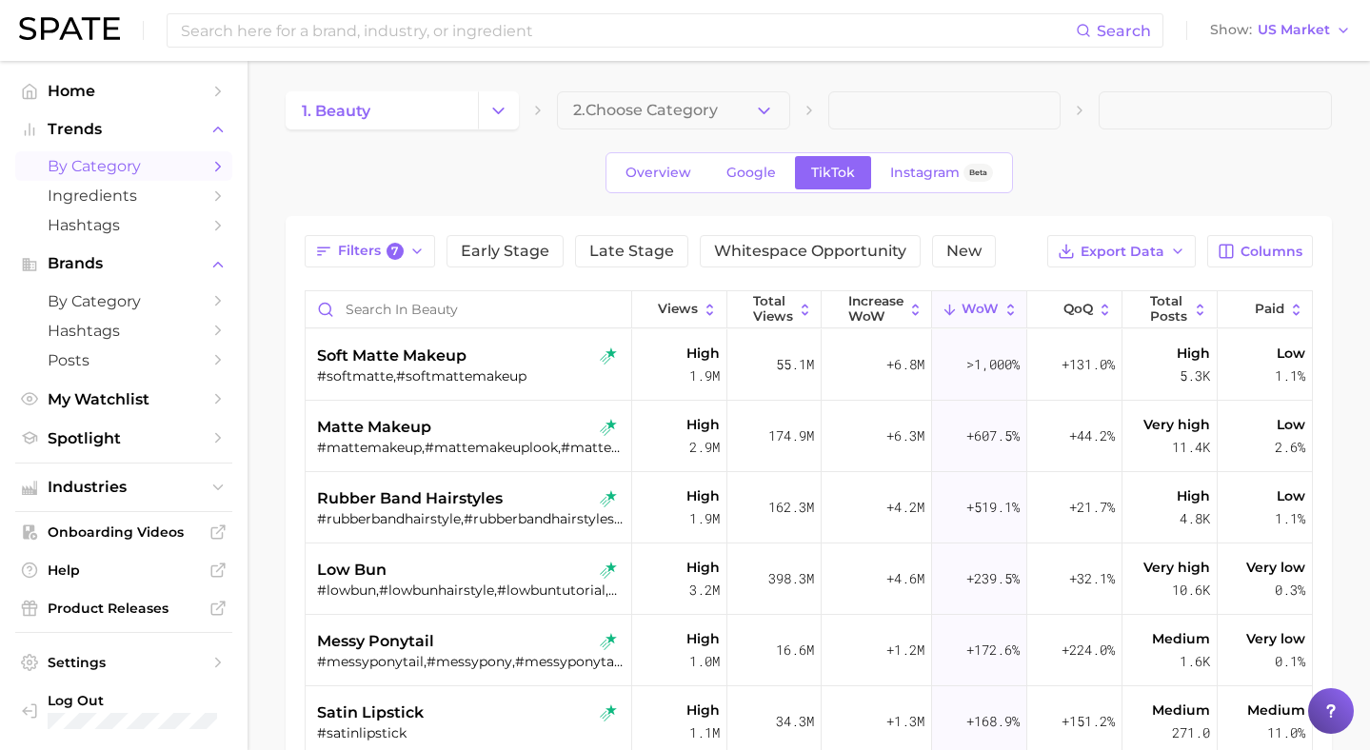
click at [762, 112] on icon "button" at bounding box center [764, 111] width 20 height 20
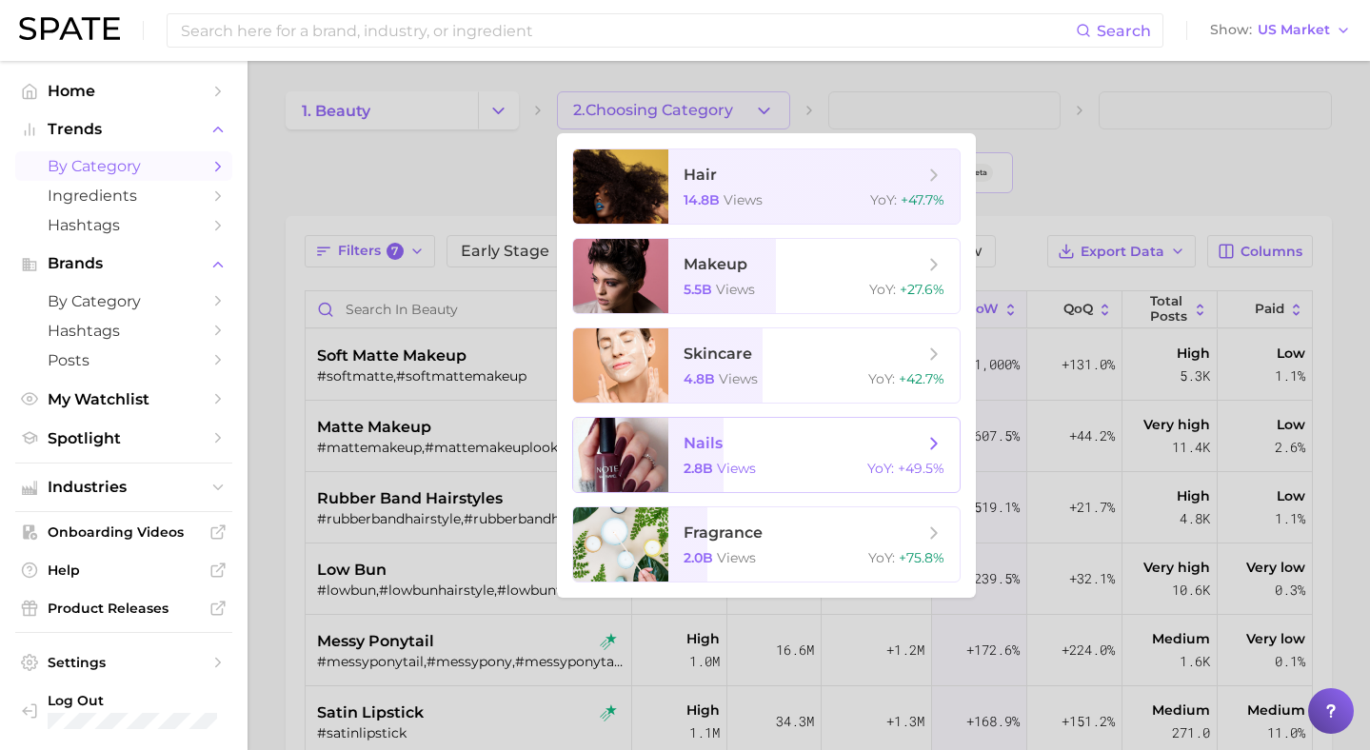
click at [729, 452] on span "nails" at bounding box center [804, 443] width 240 height 21
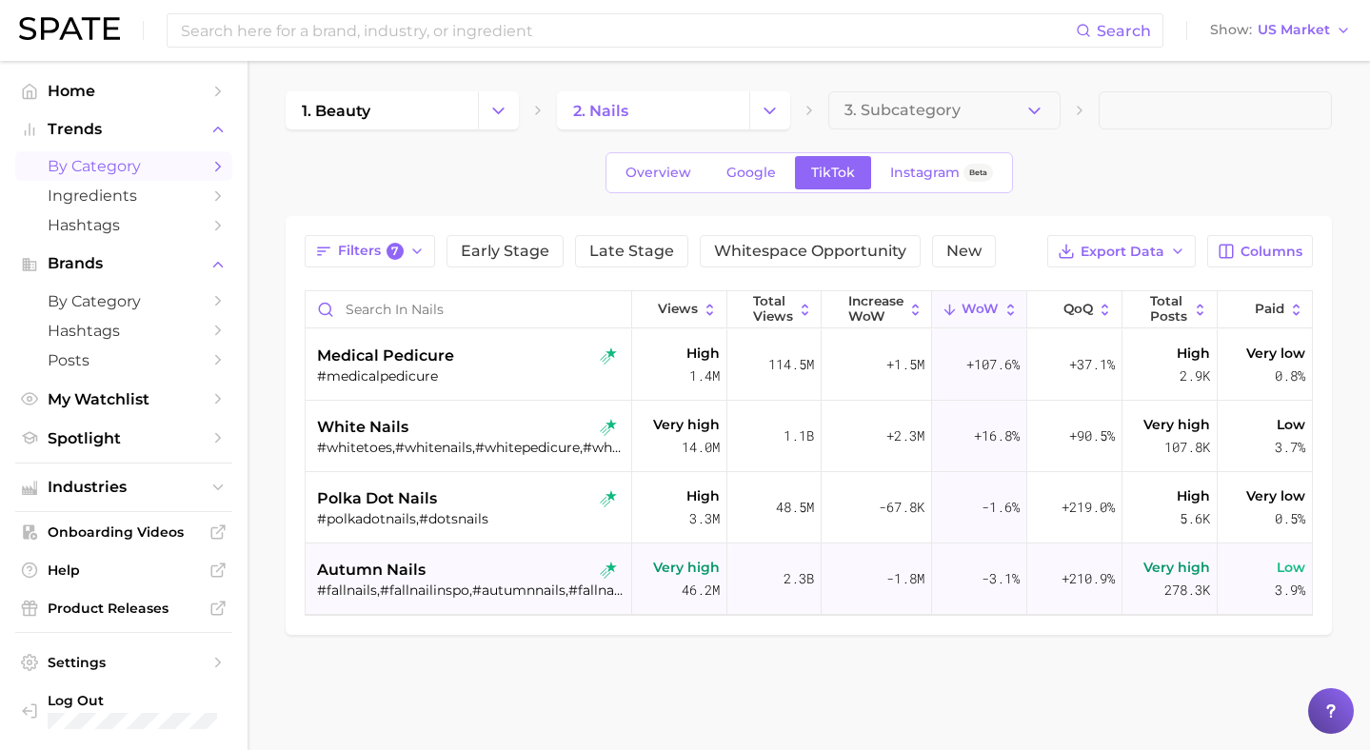
click at [394, 582] on div "#fallnails,#fallnailinspo,#autumnnails,#fallnailart,#fallnailideas,#fallnailtre…" at bounding box center [471, 590] width 308 height 17
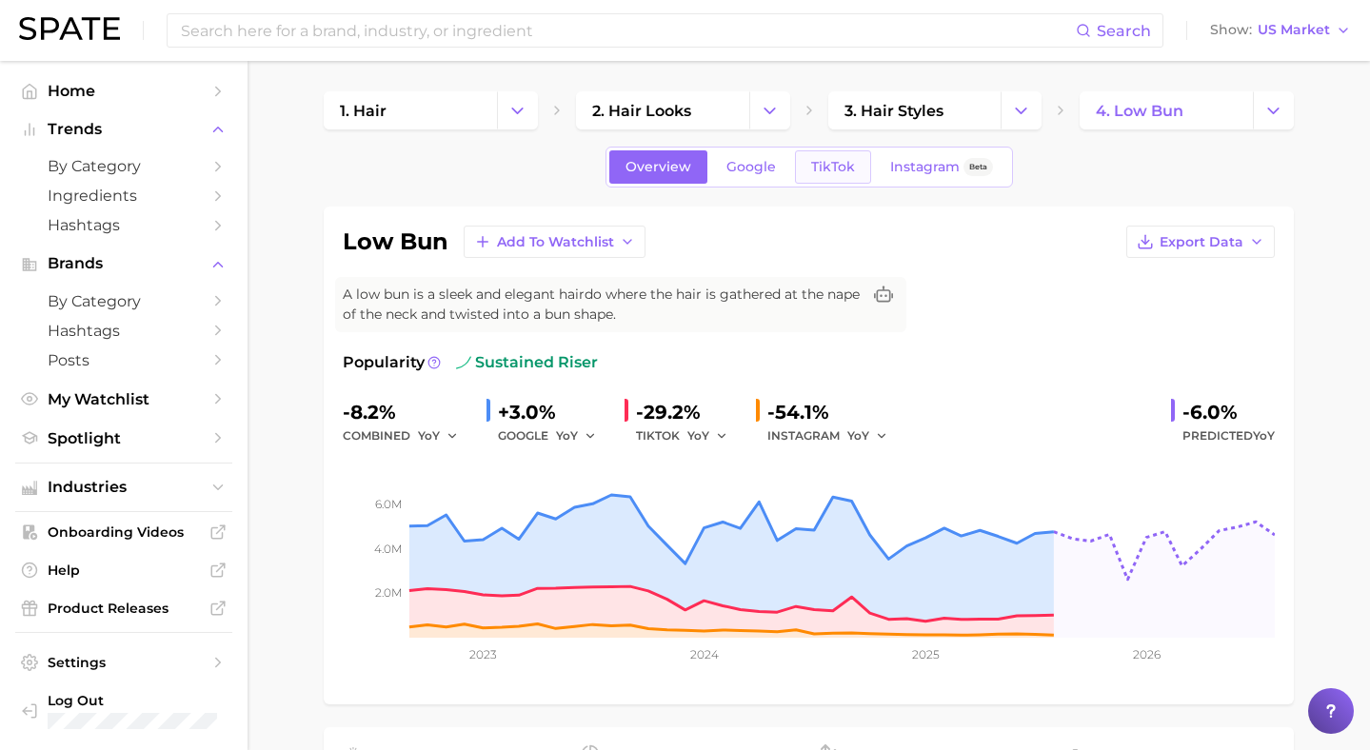
click at [814, 170] on span "TikTok" at bounding box center [833, 167] width 44 height 16
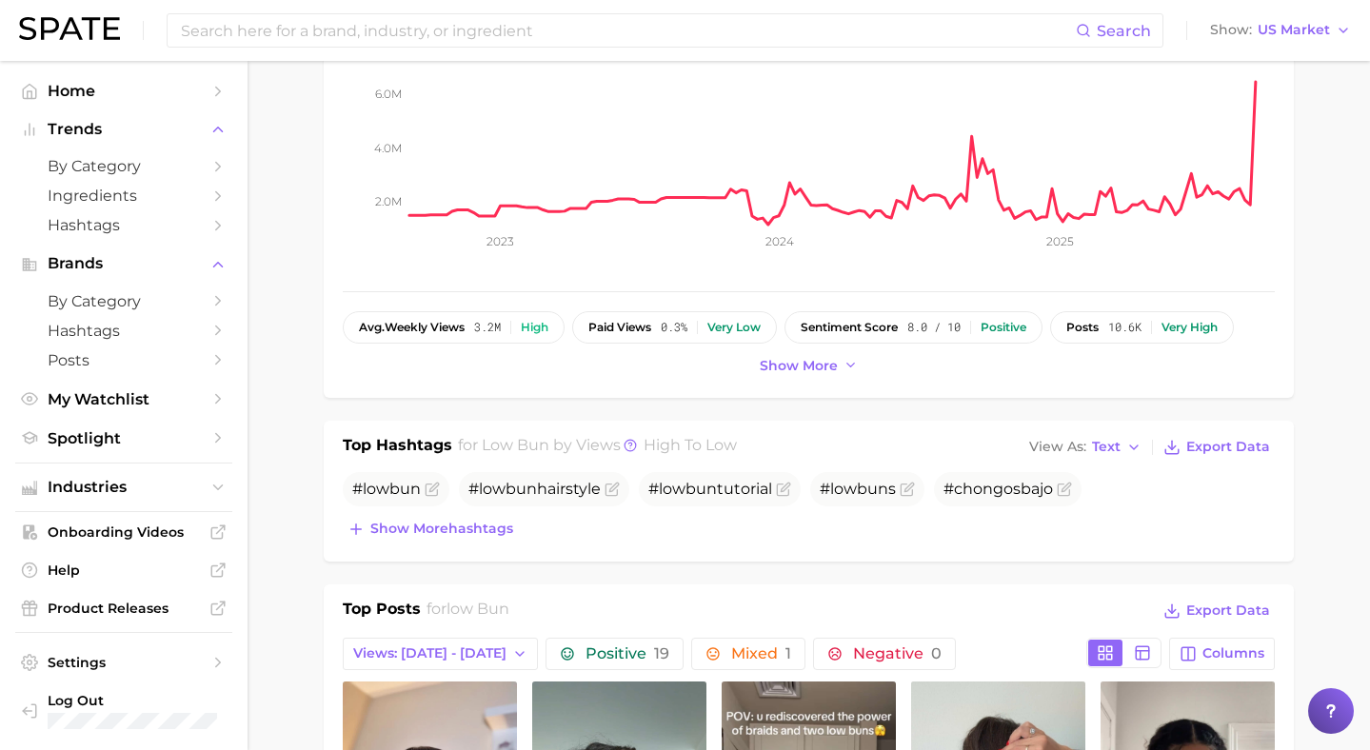
scroll to position [798, 0]
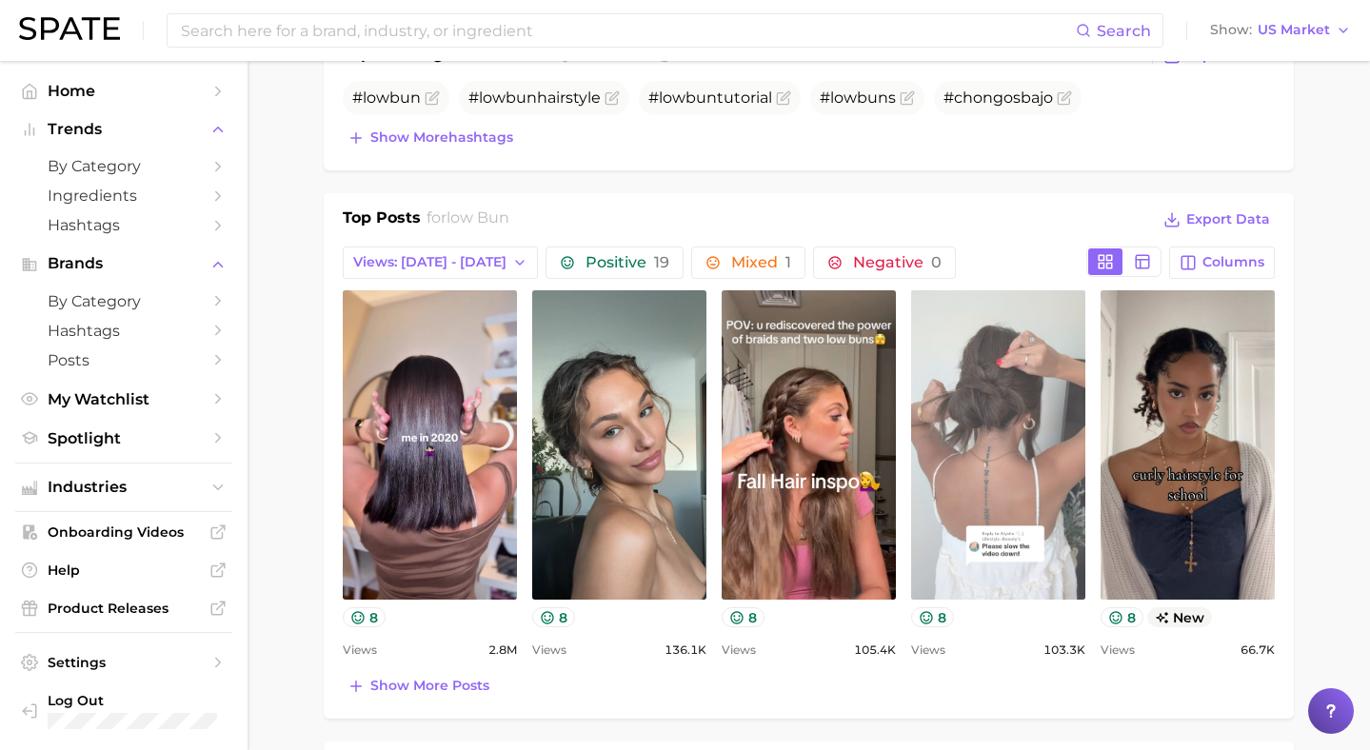
click at [958, 418] on link "view post on TikTok" at bounding box center [998, 444] width 174 height 309
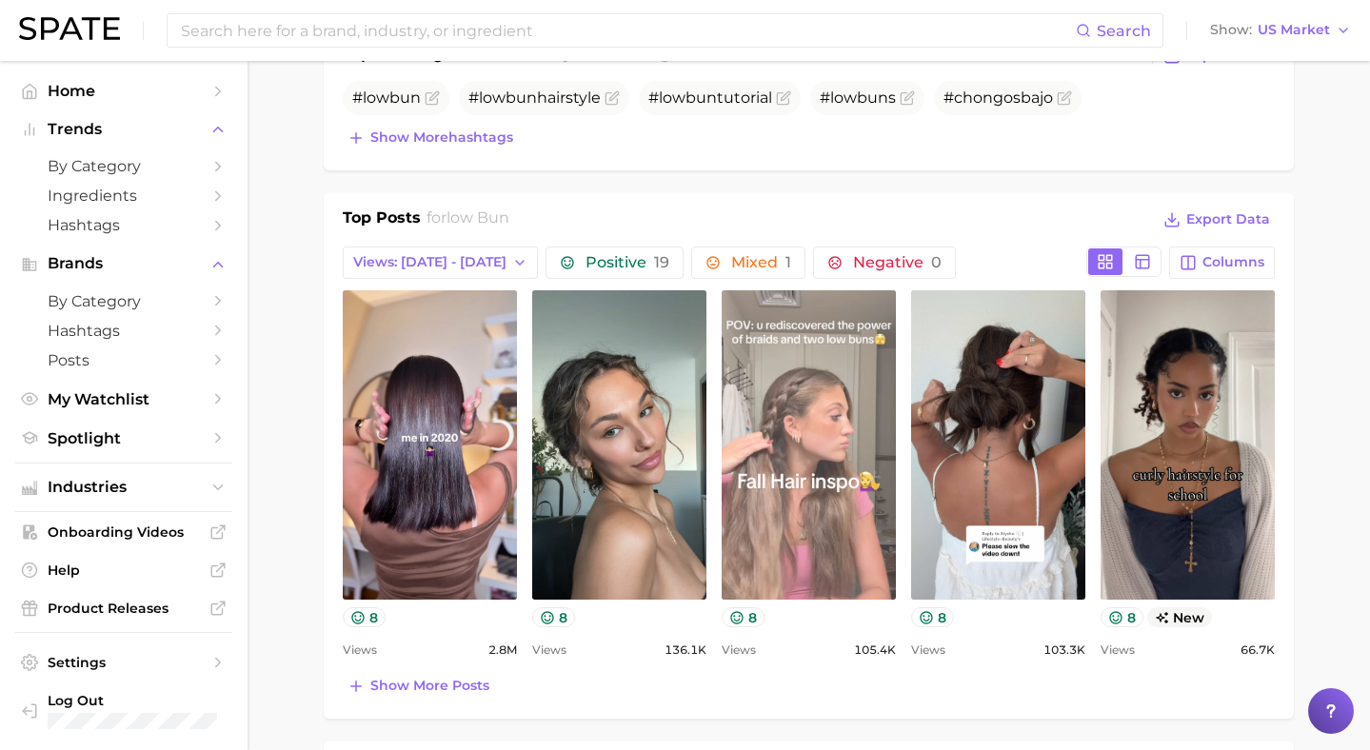
click at [794, 457] on link "view post on TikTok" at bounding box center [809, 444] width 174 height 309
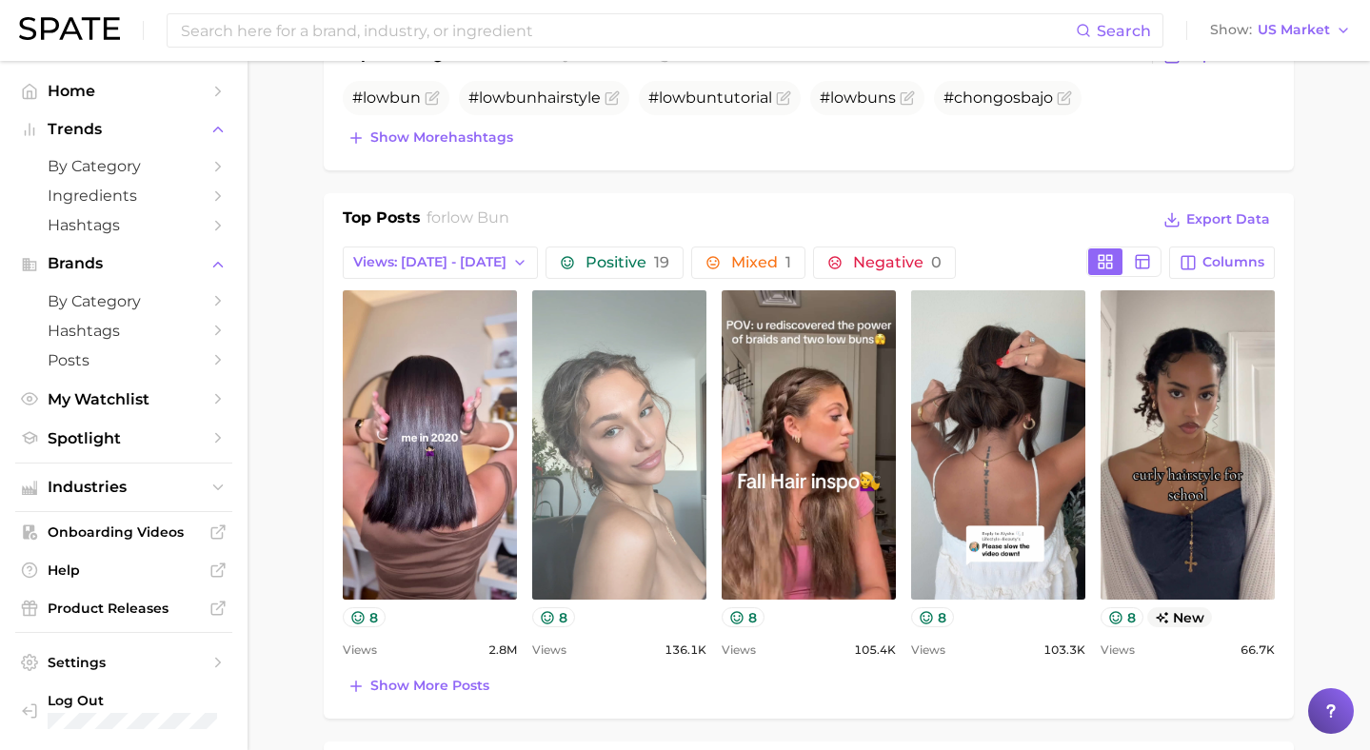
click at [639, 359] on link "view post on TikTok" at bounding box center [619, 444] width 174 height 309
